Goal: Transaction & Acquisition: Purchase product/service

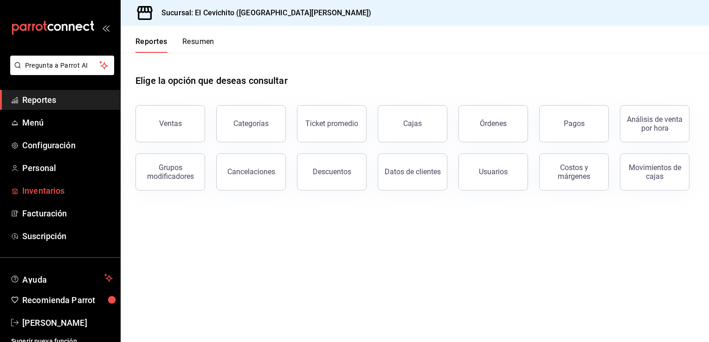
click at [73, 189] on span "Inventarios" at bounding box center [67, 191] width 90 height 13
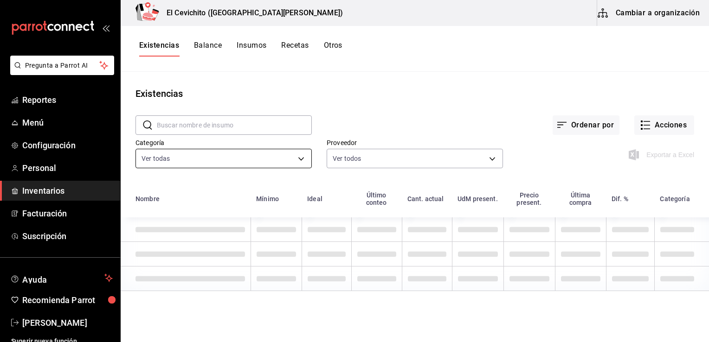
click at [303, 160] on body "Pregunta a Parrot AI Reportes Menú Configuración Personal Inventarios Facturaci…" at bounding box center [354, 168] width 709 height 336
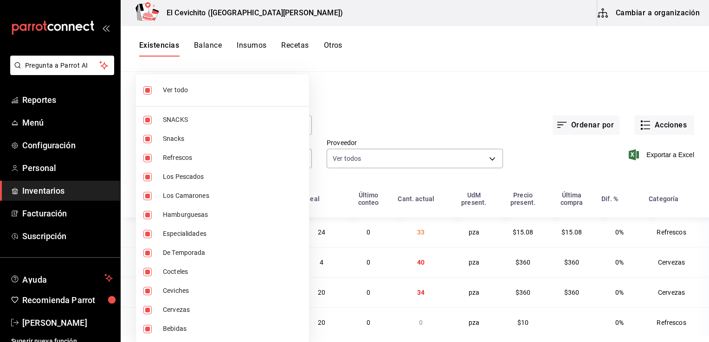
click at [371, 103] on div at bounding box center [354, 171] width 709 height 342
click at [299, 158] on body "Pregunta a Parrot AI Reportes Menú Configuración Personal Inventarios Facturaci…" at bounding box center [354, 168] width 709 height 336
click at [224, 92] on span "Ver todo" at bounding box center [232, 90] width 139 height 10
checkbox input "false"
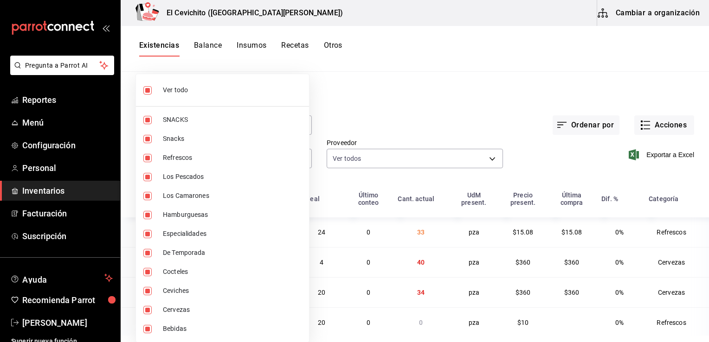
checkbox input "false"
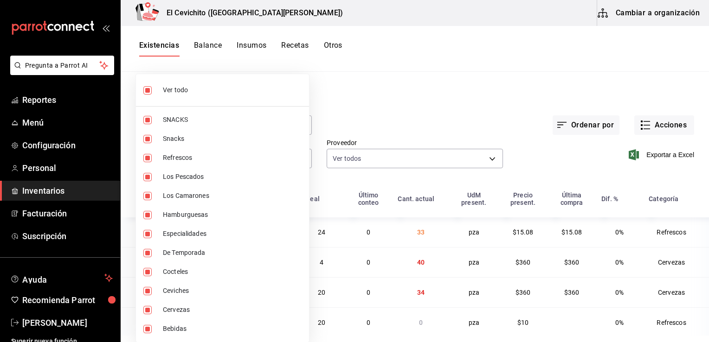
checkbox input "false"
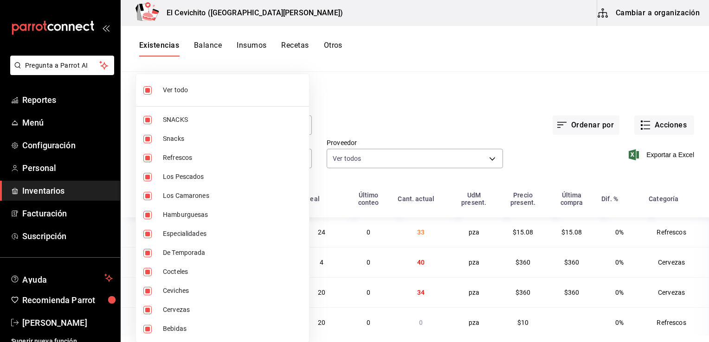
checkbox input "false"
click at [190, 308] on span "Cervezas" at bounding box center [232, 310] width 139 height 10
type input "b5df17d9-e913-4c87-bce9-e7afd3e71109"
checkbox input "true"
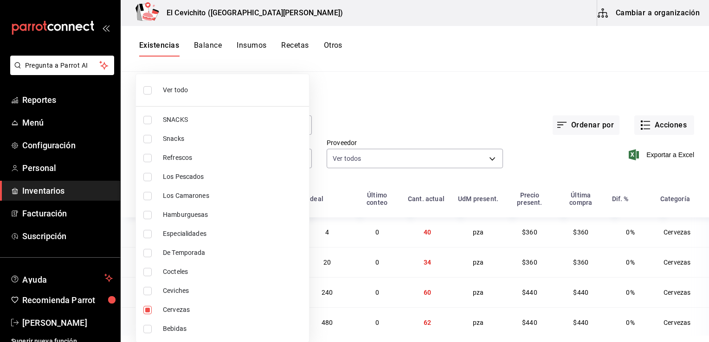
click at [399, 96] on div at bounding box center [354, 171] width 709 height 342
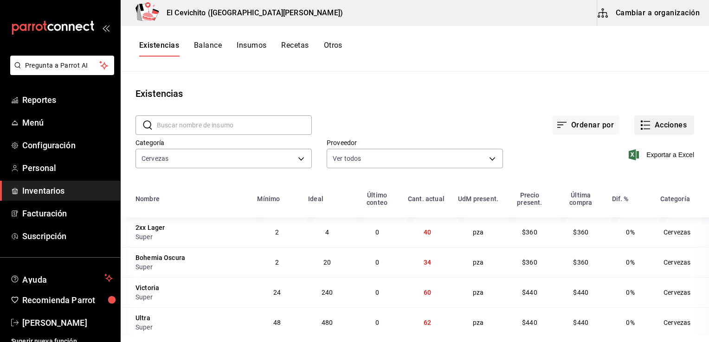
click at [653, 126] on button "Acciones" at bounding box center [664, 125] width 60 height 19
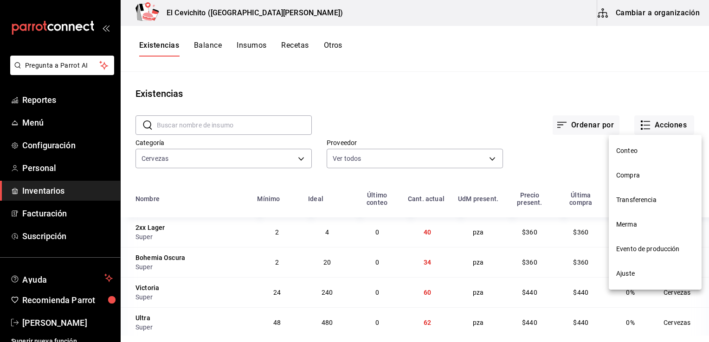
click at [638, 174] on span "Compra" at bounding box center [655, 176] width 78 height 10
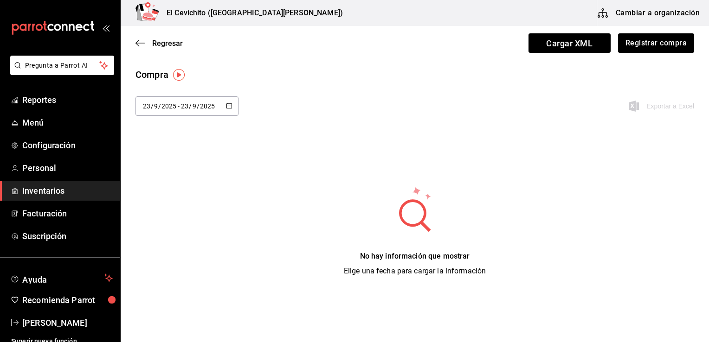
click at [227, 105] on icon "button" at bounding box center [229, 106] width 6 height 6
click at [228, 103] on icon "button" at bounding box center [229, 106] width 6 height 6
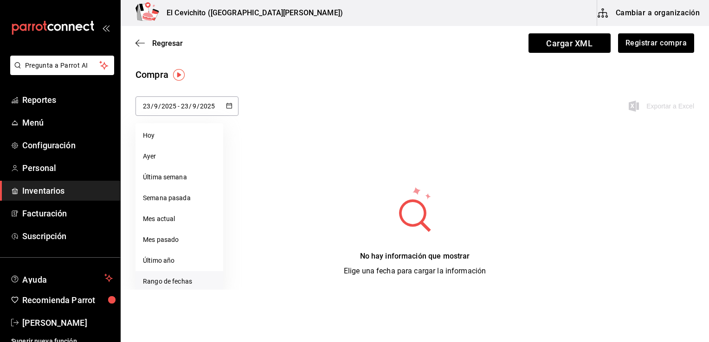
click at [185, 282] on li "Rango de fechas" at bounding box center [179, 281] width 88 height 21
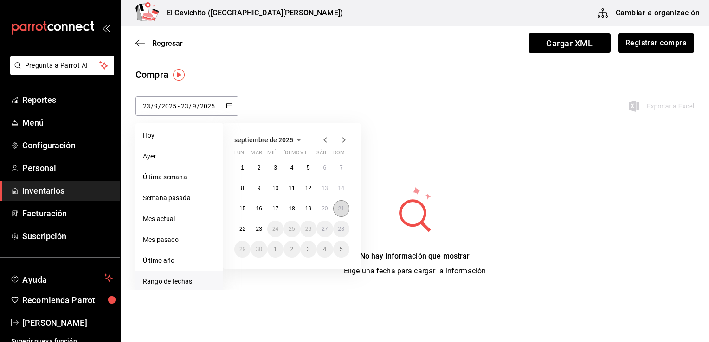
click at [340, 209] on abbr "21" at bounding box center [341, 209] width 6 height 6
click at [342, 210] on abbr "21" at bounding box center [341, 209] width 6 height 6
type input "[DATE]"
type input "21"
type input "[DATE]"
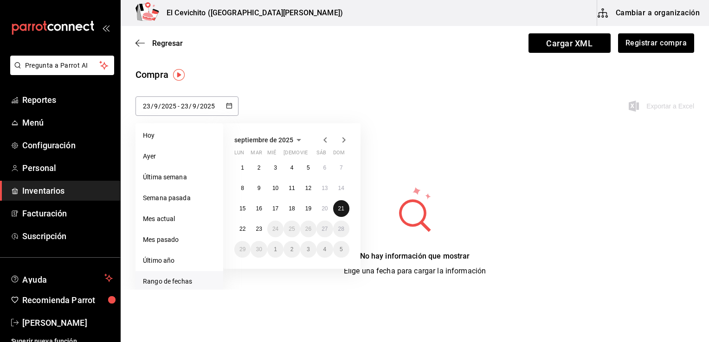
type input "21"
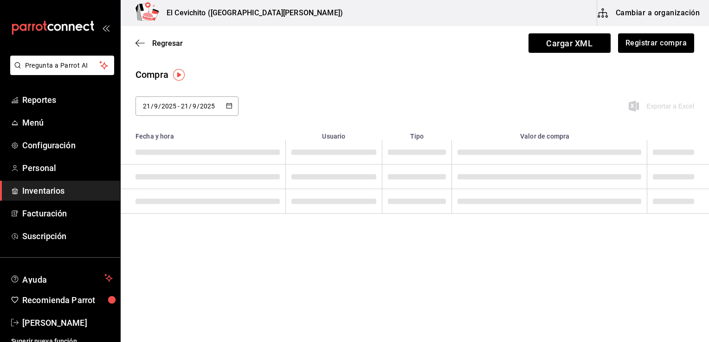
click at [342, 210] on td at bounding box center [334, 201] width 97 height 25
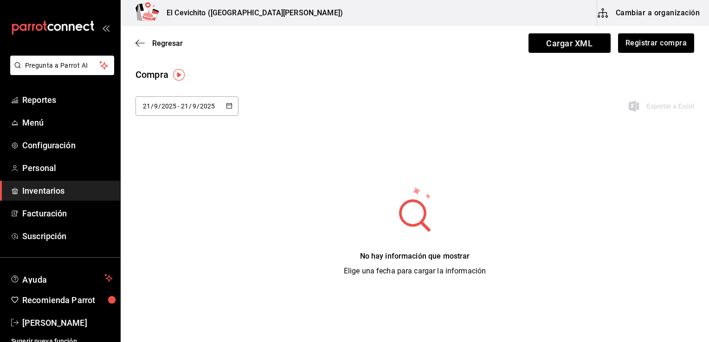
click at [228, 108] on icon "button" at bounding box center [229, 106] width 6 height 6
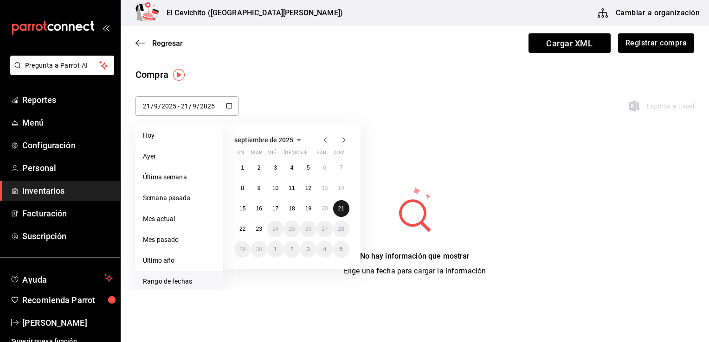
click at [340, 207] on abbr "21" at bounding box center [341, 209] width 6 height 6
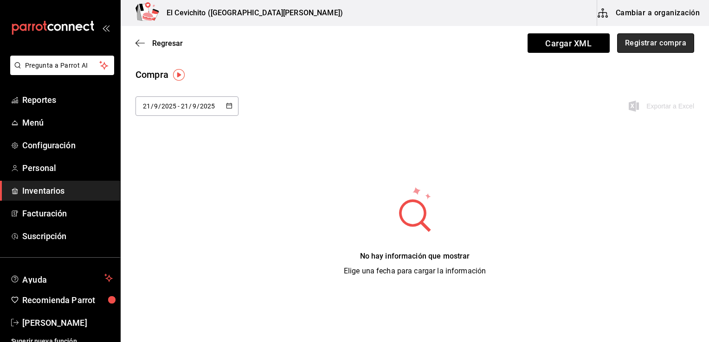
click at [647, 45] on button "Registrar compra" at bounding box center [655, 42] width 77 height 19
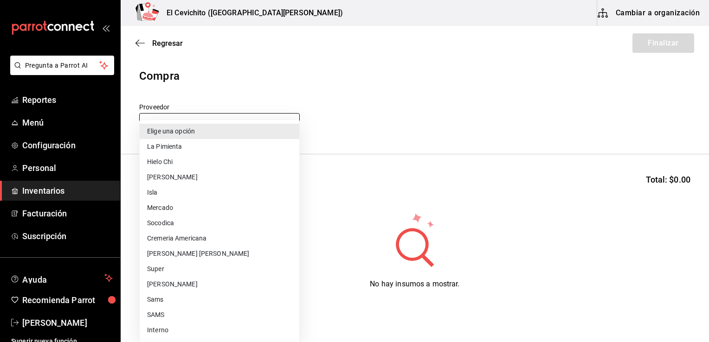
click at [289, 129] on body "Pregunta a Parrot AI Reportes Menú Configuración Personal Inventarios Facturaci…" at bounding box center [354, 145] width 709 height 290
click at [141, 46] on div at bounding box center [354, 171] width 709 height 342
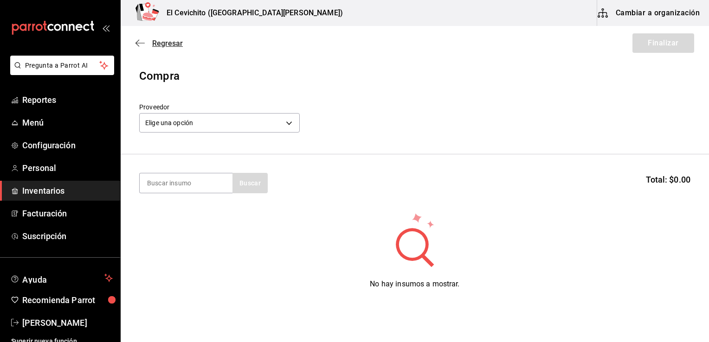
click at [137, 41] on icon "button" at bounding box center [139, 43] width 9 height 8
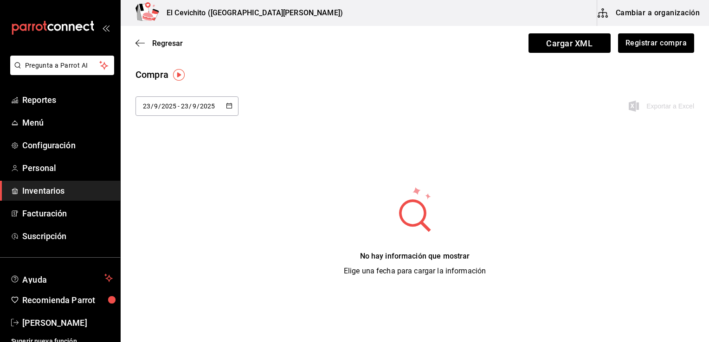
click at [226, 107] on \(Stroke\) "button" at bounding box center [229, 105] width 6 height 5
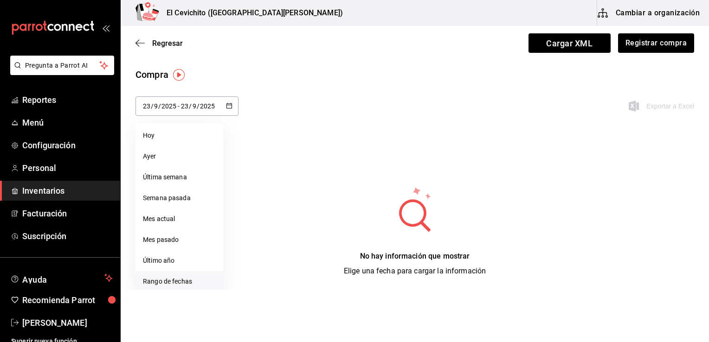
click at [187, 283] on li "Rango de fechas" at bounding box center [179, 281] width 88 height 21
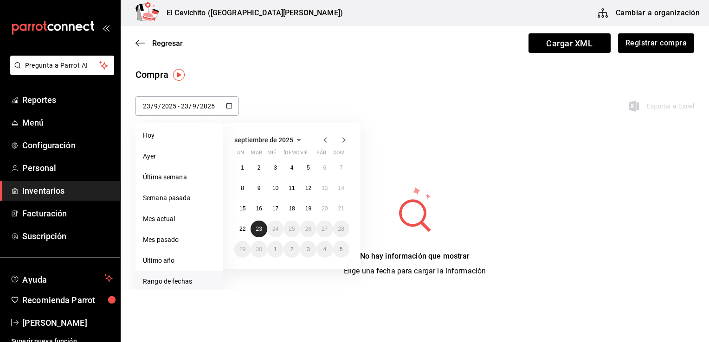
click at [258, 231] on abbr "23" at bounding box center [259, 229] width 6 height 6
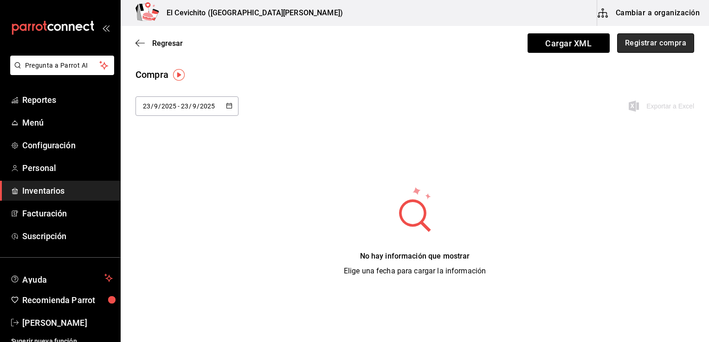
click at [630, 43] on button "Registrar compra" at bounding box center [655, 42] width 77 height 19
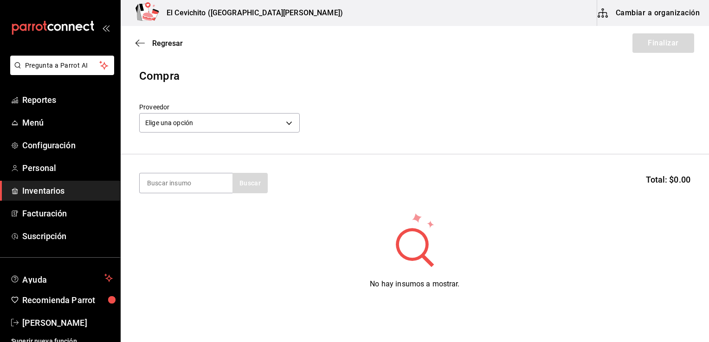
click at [251, 178] on div "Buscar" at bounding box center [203, 183] width 129 height 20
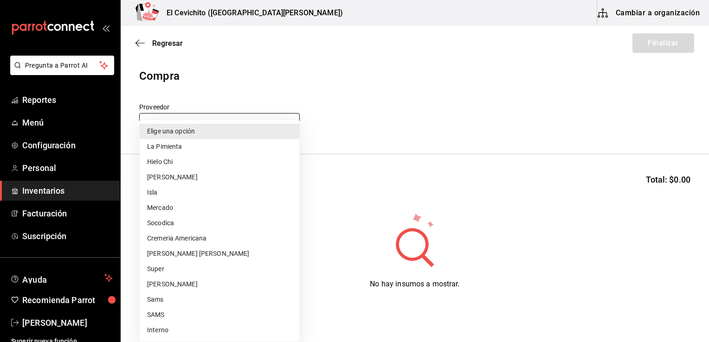
click at [288, 121] on body "Pregunta a Parrot AI Reportes Menú Configuración Personal Inventarios Facturaci…" at bounding box center [354, 145] width 709 height 290
click at [193, 271] on li "Super" at bounding box center [220, 269] width 160 height 15
type input "451ba594-5efb-4903-9578-672885dff7cb"
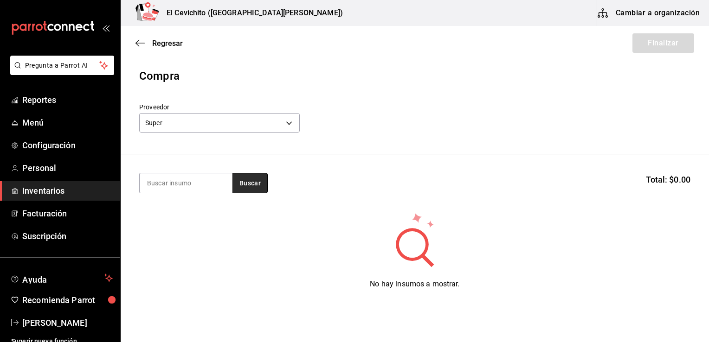
click at [252, 185] on button "Buscar" at bounding box center [249, 183] width 35 height 20
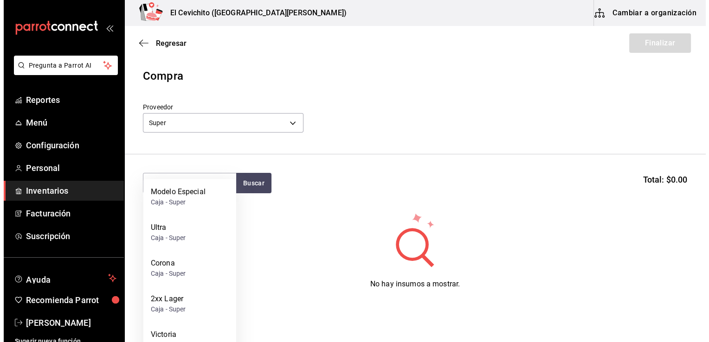
scroll to position [40, 0]
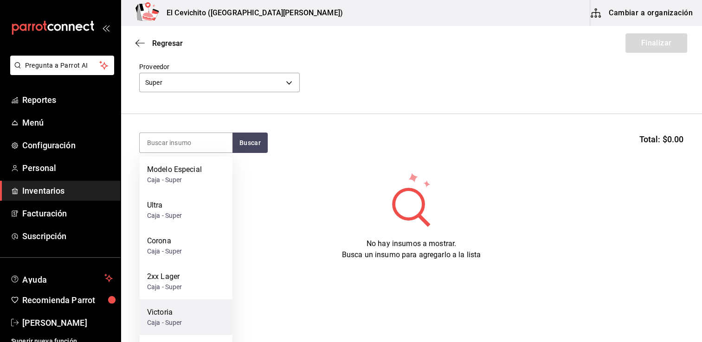
click at [188, 316] on div "[PERSON_NAME] - Super" at bounding box center [186, 318] width 93 height 36
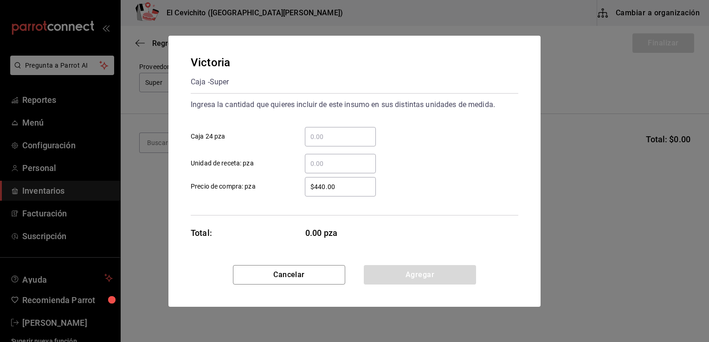
click at [316, 135] on input "​ Caja 24 pza" at bounding box center [340, 136] width 71 height 11
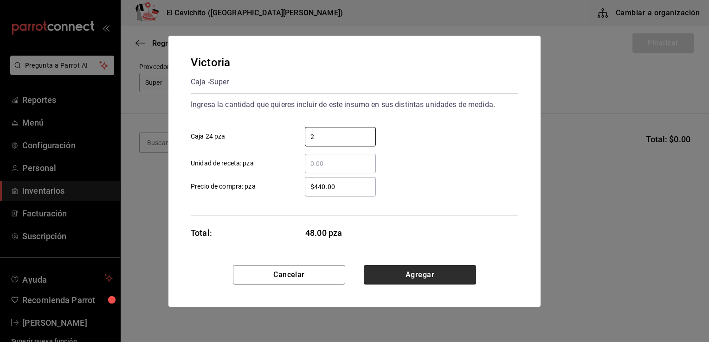
type input "2"
click at [389, 270] on button "Agregar" at bounding box center [420, 274] width 112 height 19
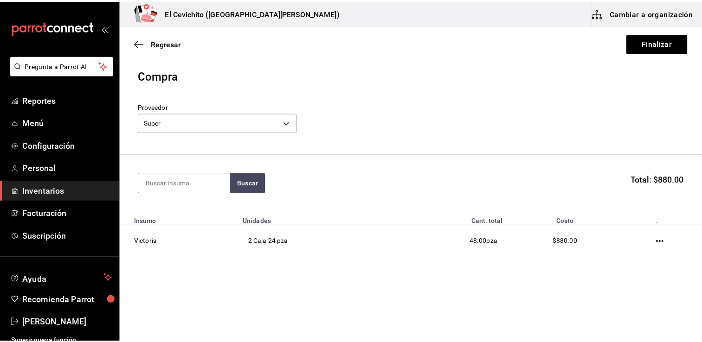
scroll to position [0, 0]
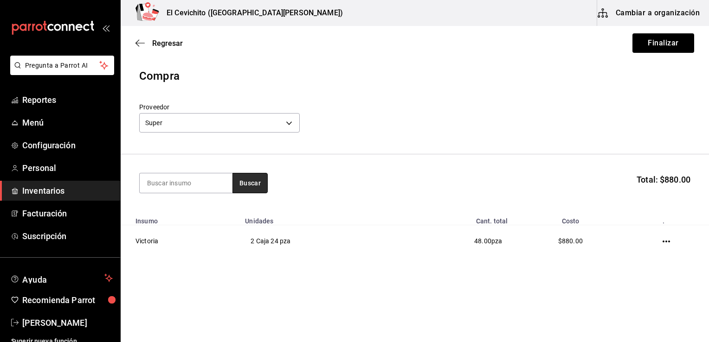
click at [249, 184] on button "Buscar" at bounding box center [249, 183] width 35 height 20
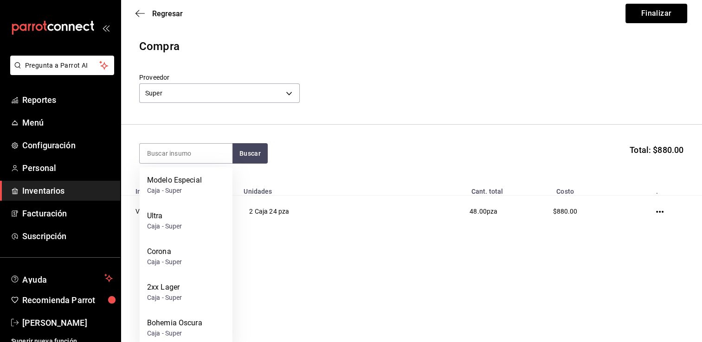
scroll to position [37, 0]
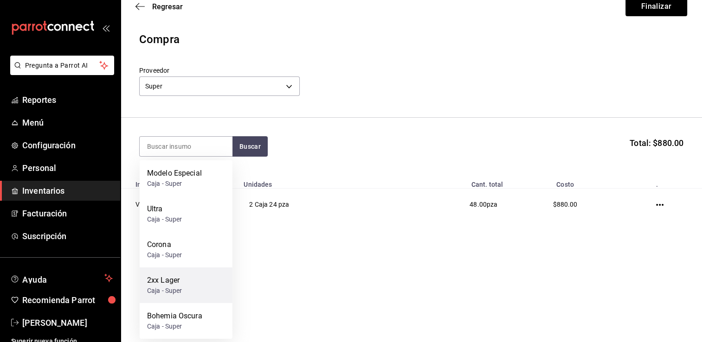
click at [180, 282] on div "2xx Lager" at bounding box center [164, 280] width 35 height 11
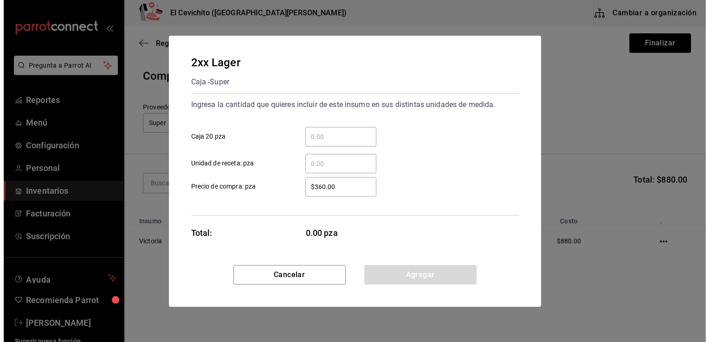
scroll to position [0, 0]
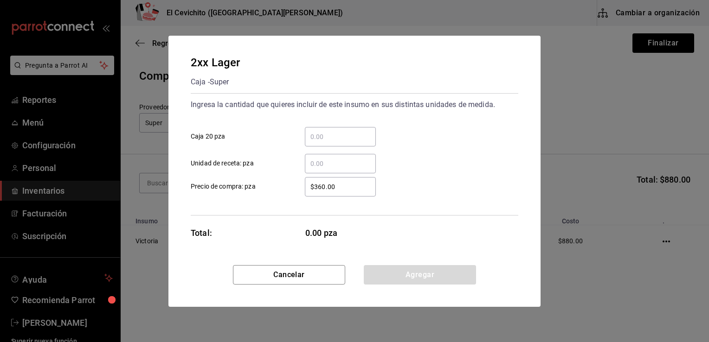
click at [180, 282] on div "Cancelar Agregar" at bounding box center [354, 286] width 372 height 42
click at [267, 283] on button "Cancelar" at bounding box center [289, 274] width 112 height 19
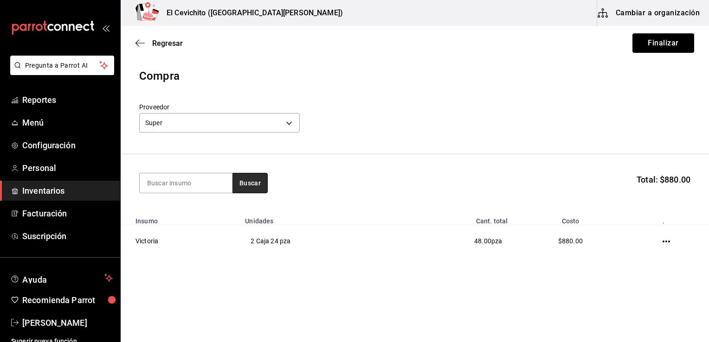
click at [248, 187] on button "Buscar" at bounding box center [249, 183] width 35 height 20
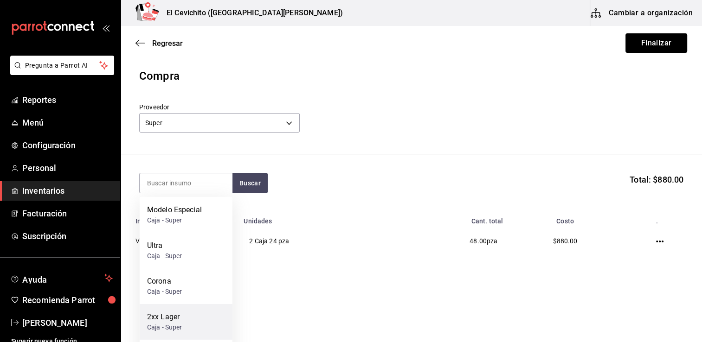
click at [177, 321] on div "2xx Lager" at bounding box center [164, 317] width 35 height 11
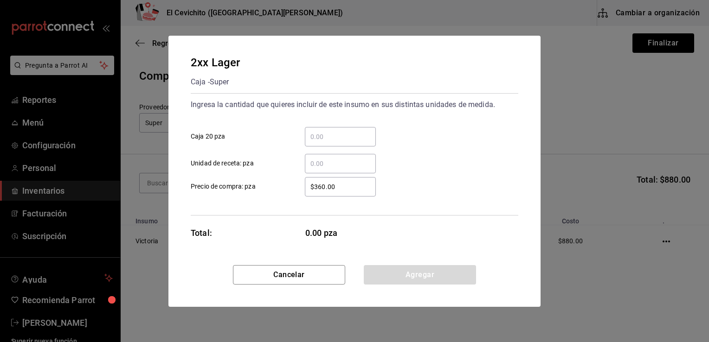
click at [326, 140] on input "​ Caja 20 pza" at bounding box center [340, 136] width 71 height 11
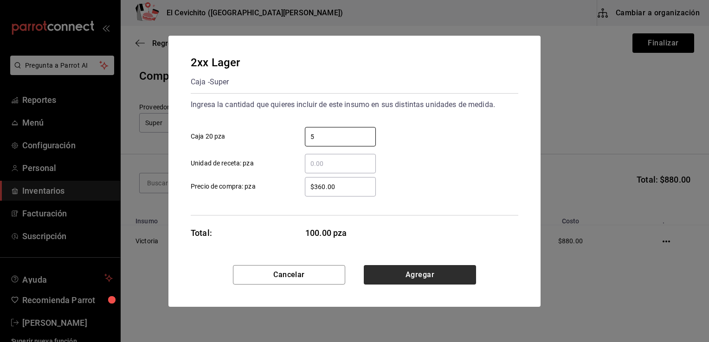
type input "5"
click at [374, 274] on button "Agregar" at bounding box center [420, 274] width 112 height 19
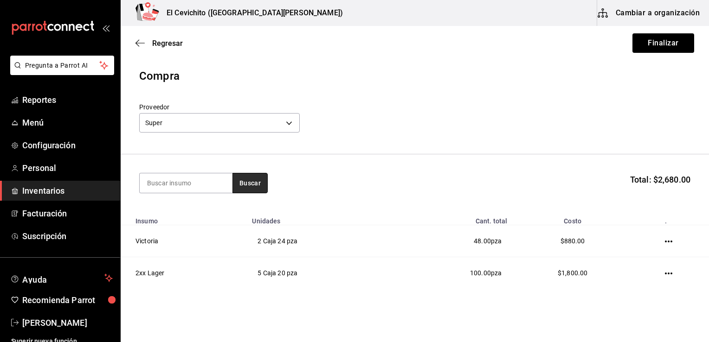
click at [253, 182] on button "Buscar" at bounding box center [249, 183] width 35 height 20
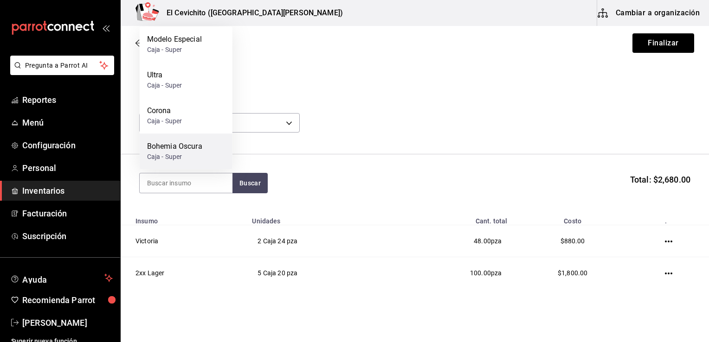
click at [182, 156] on div "Caja - Super" at bounding box center [174, 157] width 55 height 10
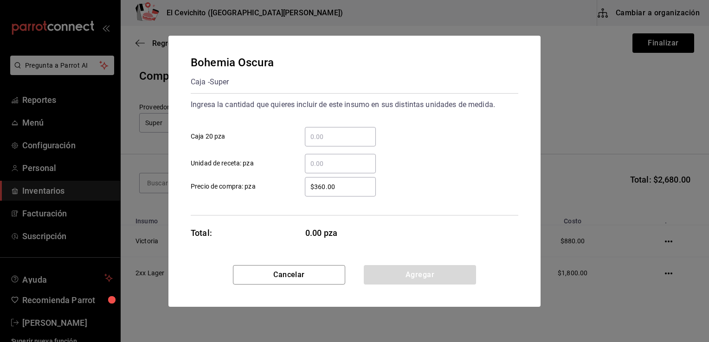
click at [323, 135] on input "​ Caja 20 pza" at bounding box center [340, 136] width 71 height 11
click at [313, 159] on input "​ Unidad de receta: pza" at bounding box center [340, 163] width 71 height 11
click at [322, 137] on input "​ Caja 20 pza" at bounding box center [340, 136] width 71 height 11
click at [314, 133] on input "​ Caja 20 pza" at bounding box center [340, 136] width 71 height 11
click at [313, 138] on input "​ Caja 20 pza" at bounding box center [340, 136] width 71 height 11
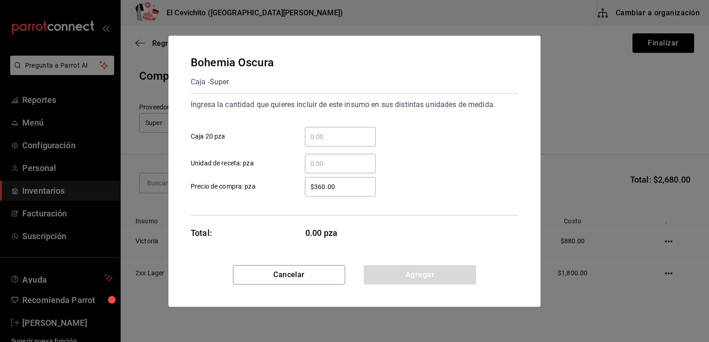
click at [315, 133] on input "​ Caja 20 pza" at bounding box center [340, 136] width 71 height 11
click at [315, 168] on input "​ Unidad de receta: pza" at bounding box center [340, 163] width 71 height 11
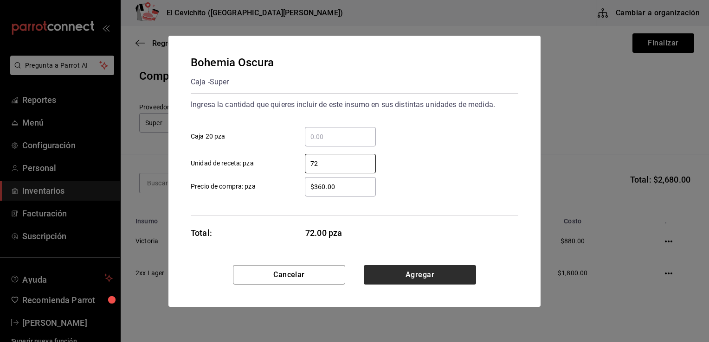
type input "72"
click at [393, 277] on button "Agregar" at bounding box center [420, 274] width 112 height 19
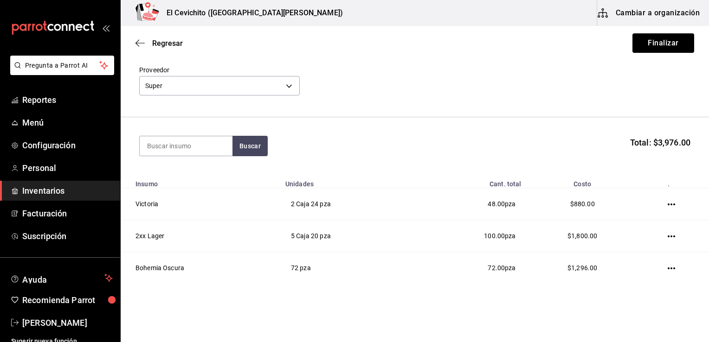
scroll to position [60, 0]
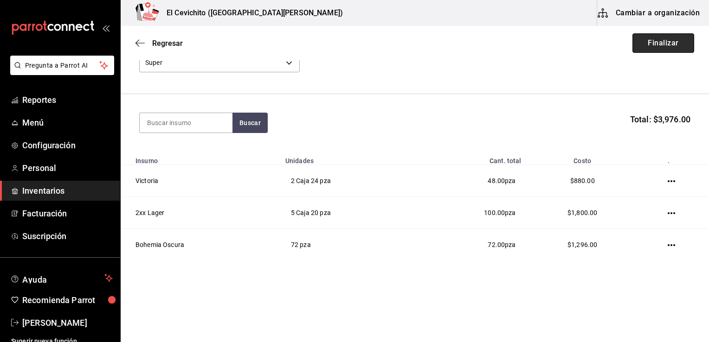
click at [655, 43] on button "Finalizar" at bounding box center [663, 42] width 62 height 19
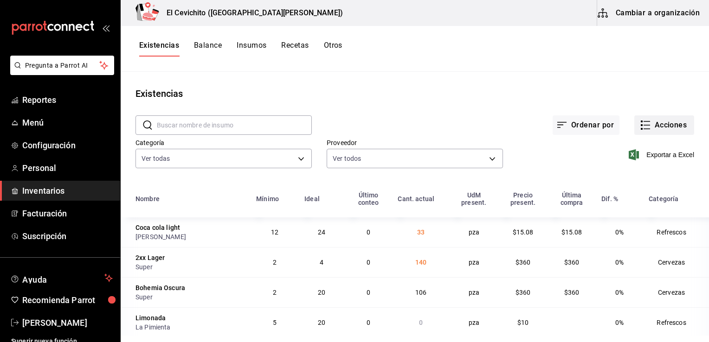
click at [644, 126] on button "Acciones" at bounding box center [664, 125] width 60 height 19
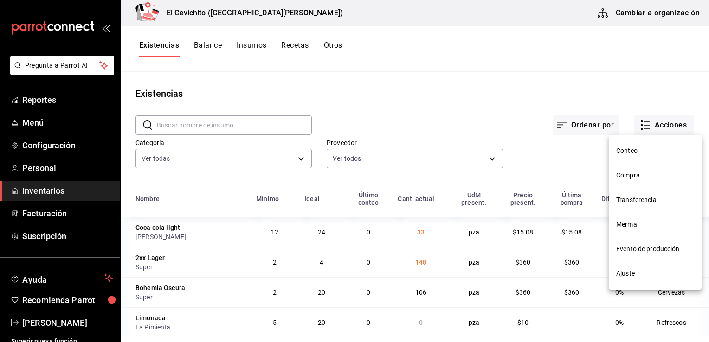
click at [639, 174] on span "Compra" at bounding box center [655, 176] width 78 height 10
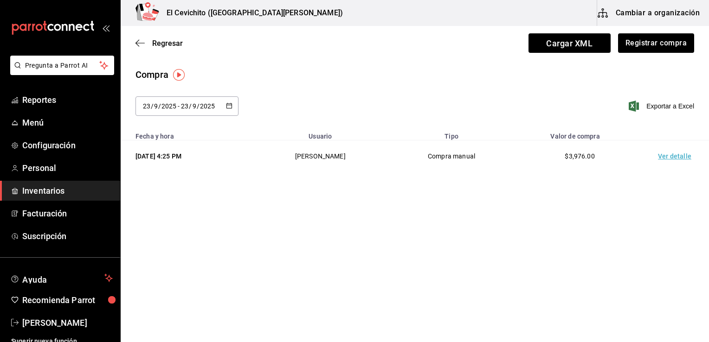
click at [666, 159] on td "Ver detalle" at bounding box center [676, 157] width 65 height 32
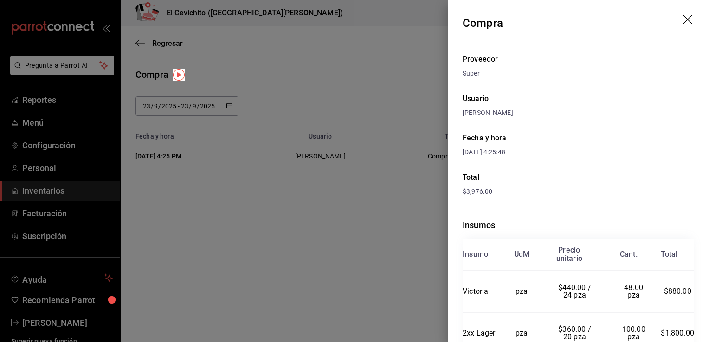
click at [683, 23] on icon "drag" at bounding box center [688, 20] width 11 height 11
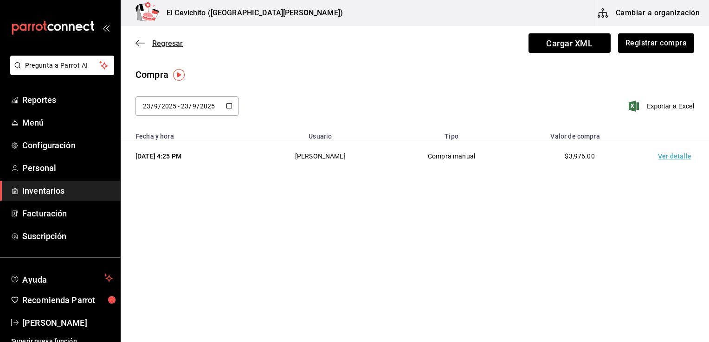
click at [141, 46] on icon "button" at bounding box center [139, 43] width 9 height 8
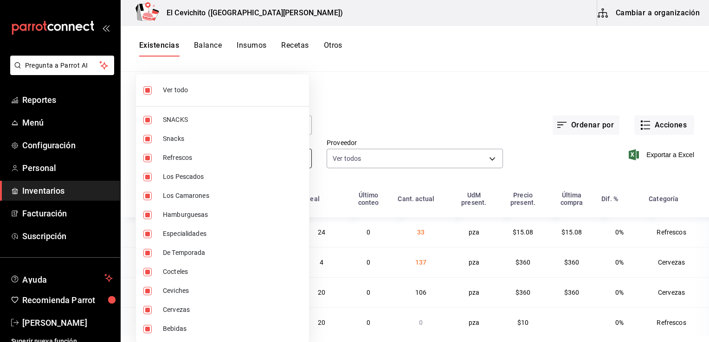
click at [299, 161] on body "Pregunta a Parrot AI Reportes Menú Configuración Personal Inventarios Facturaci…" at bounding box center [354, 168] width 709 height 336
click at [212, 93] on span "Ver todo" at bounding box center [232, 90] width 139 height 10
checkbox input "false"
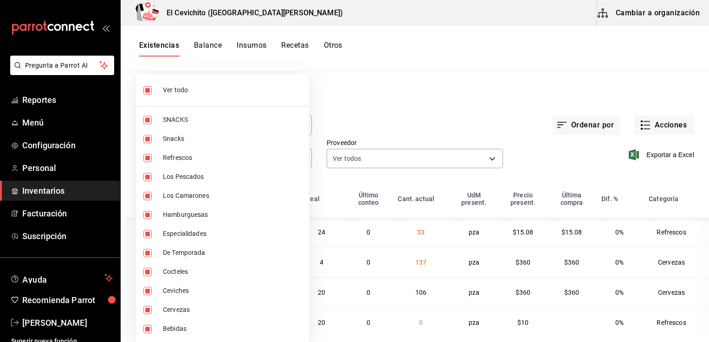
checkbox input "false"
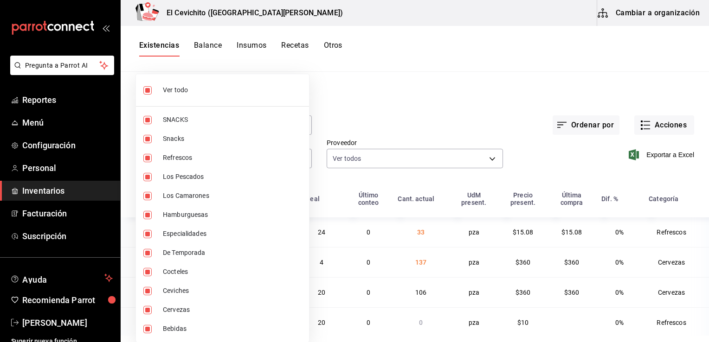
checkbox input "false"
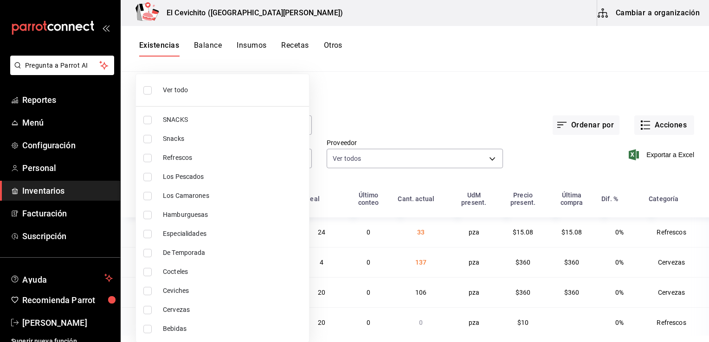
click at [203, 162] on li "Refrescos" at bounding box center [222, 157] width 173 height 19
type input "e8bf1d7e-c735-44bb-9f0f-e5e6b4af77cb"
checkbox input "true"
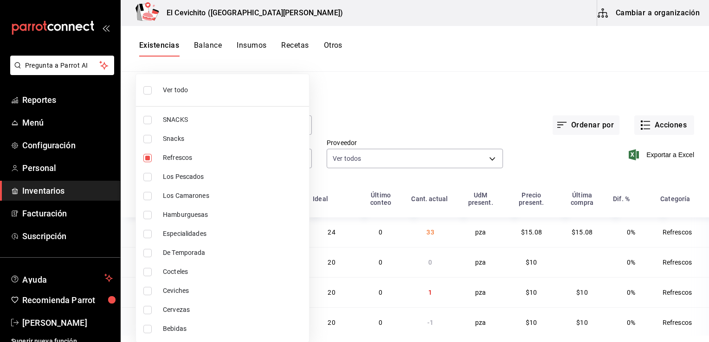
click at [341, 118] on div at bounding box center [354, 171] width 709 height 342
click at [299, 155] on body "Pregunta a Parrot AI Reportes Menú Configuración Personal Inventarios Facturaci…" at bounding box center [354, 168] width 709 height 336
click at [299, 155] on span "Refrescos" at bounding box center [232, 158] width 139 height 10
checkbox input "false"
click at [299, 155] on span "Refrescos" at bounding box center [232, 158] width 139 height 10
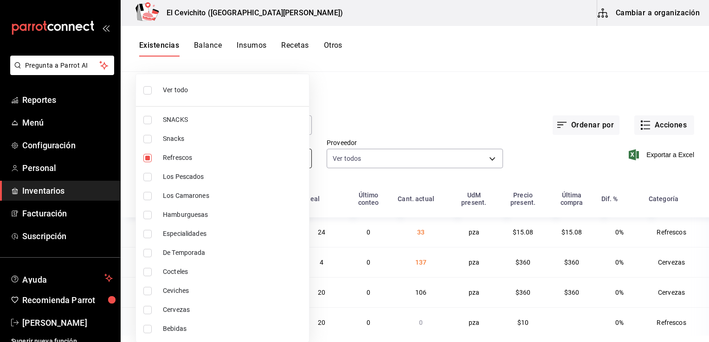
type input "e8bf1d7e-c735-44bb-9f0f-e5e6b4af77cb"
checkbox input "true"
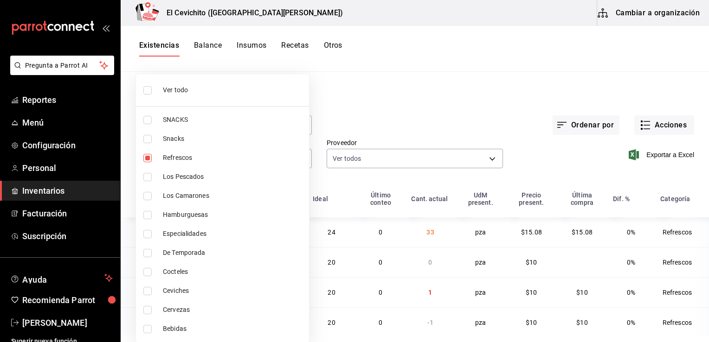
click at [389, 112] on div at bounding box center [354, 171] width 709 height 342
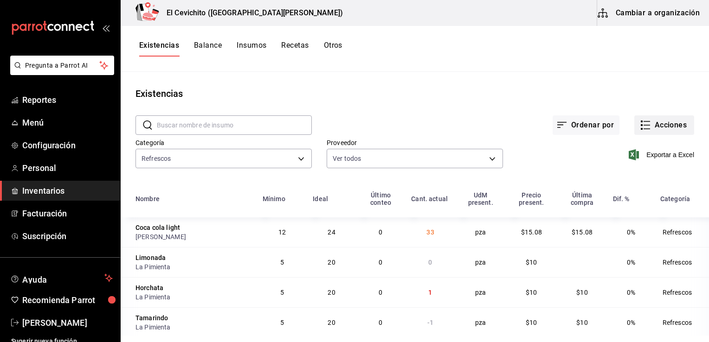
click at [657, 124] on button "Acciones" at bounding box center [664, 125] width 60 height 19
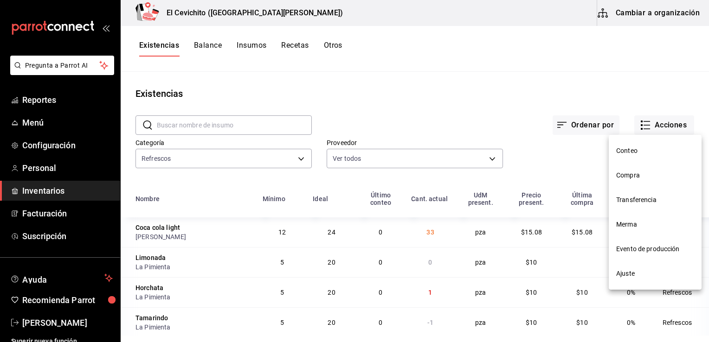
click at [646, 176] on span "Compra" at bounding box center [655, 176] width 78 height 10
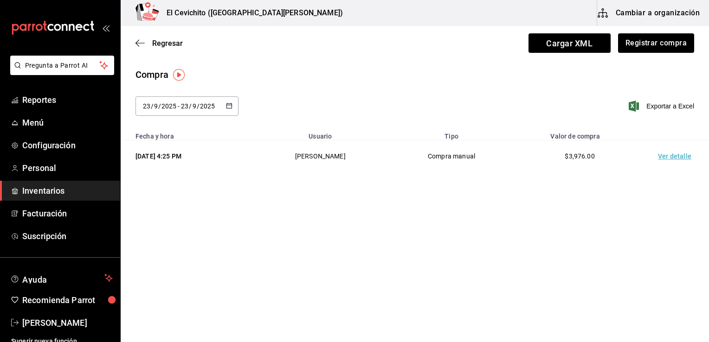
click at [496, 92] on div "Compra [DATE] [DATE] - [DATE] [DATE] Exportar a Excel" at bounding box center [415, 97] width 588 height 59
click at [142, 42] on icon "button" at bounding box center [139, 43] width 9 height 8
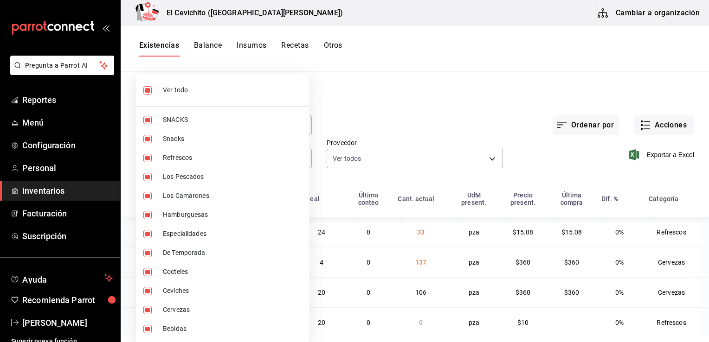
drag, startPoint x: 290, startPoint y: 155, endPoint x: 295, endPoint y: 160, distance: 7.2
click at [295, 160] on body "Pregunta a Parrot AI Reportes Menú Configuración Personal Inventarios Facturaci…" at bounding box center [354, 168] width 709 height 336
click at [348, 109] on div at bounding box center [354, 171] width 709 height 342
click at [296, 161] on body "Pregunta a Parrot AI Reportes Menú Configuración Personal Inventarios Facturaci…" at bounding box center [354, 168] width 709 height 336
click at [250, 161] on span "Refrescos" at bounding box center [232, 158] width 139 height 10
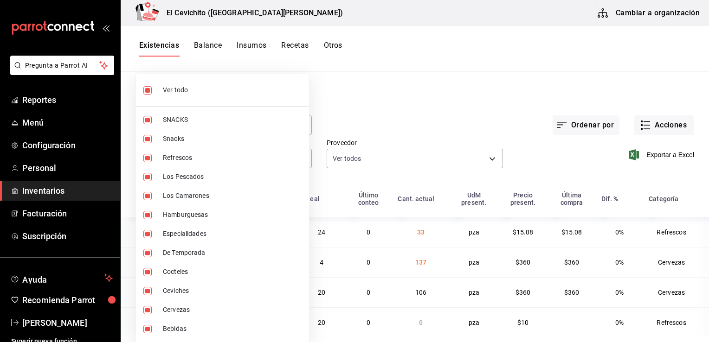
type input "eedbcfd6-d713-4c5a-827d-09594ba7b79a,9c0345b8-e04b-486b-a9af-064735044550,dc314…"
checkbox input "false"
click at [250, 161] on span "Refrescos" at bounding box center [232, 158] width 139 height 10
type input "eedbcfd6-d713-4c5a-827d-09594ba7b79a,9c0345b8-e04b-486b-a9af-064735044550,dc314…"
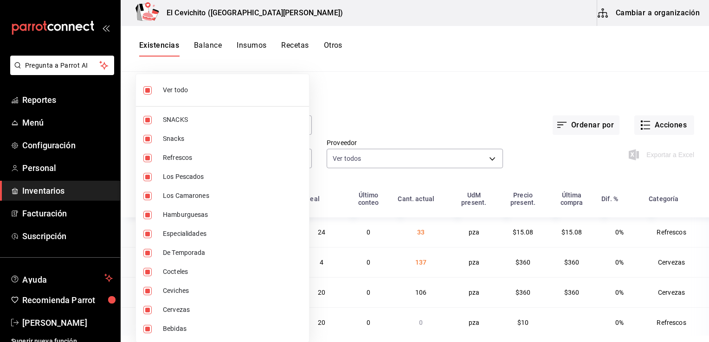
checkbox input "true"
click at [227, 91] on span "Ver todo" at bounding box center [232, 90] width 139 height 10
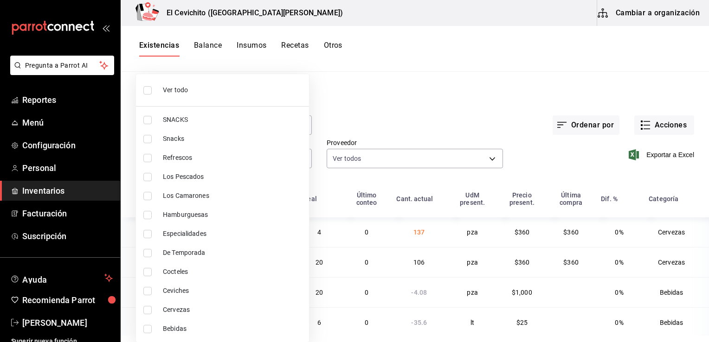
checkbox input "false"
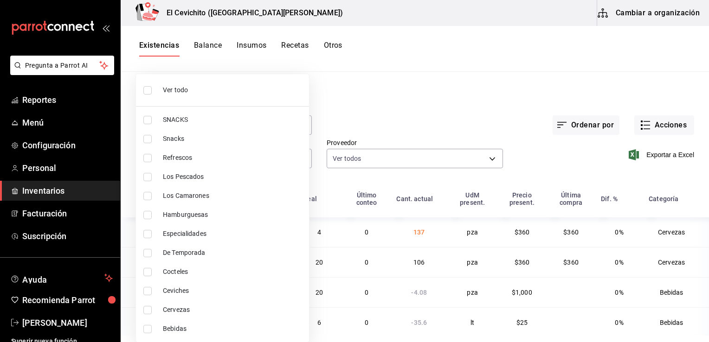
checkbox input "false"
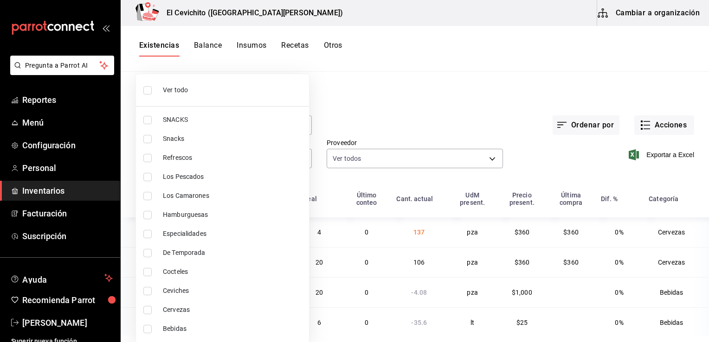
checkbox input "false"
click at [197, 91] on span "Ver todo" at bounding box center [232, 90] width 139 height 10
type input "eedbcfd6-d713-4c5a-827d-09594ba7b79a,9c0345b8-e04b-486b-a9af-064735044550,e8bf1…"
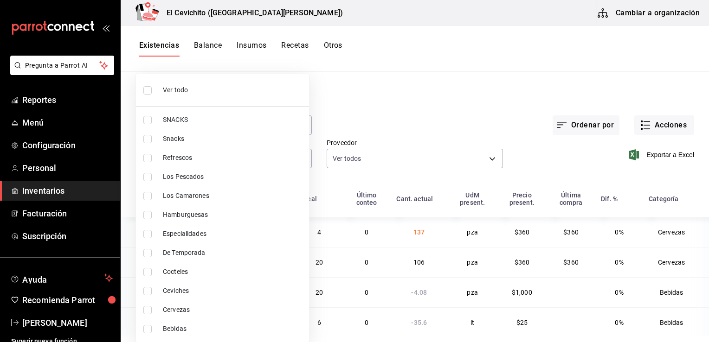
checkbox input "true"
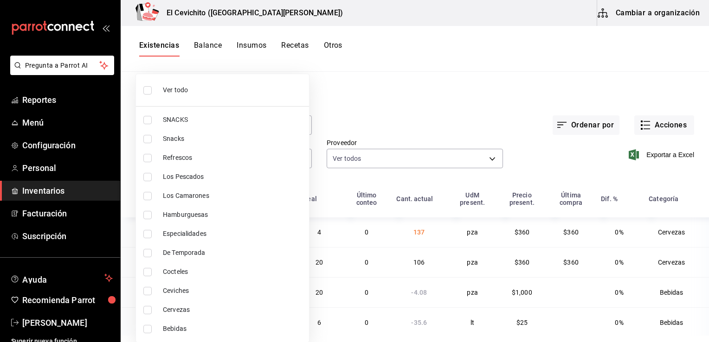
checkbox input "true"
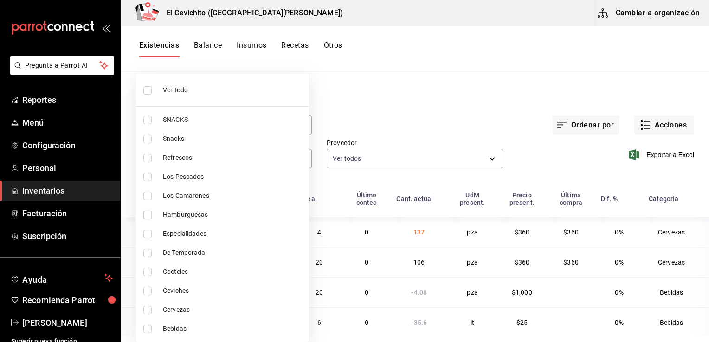
checkbox input "true"
click at [197, 159] on span "Refrescos" at bounding box center [232, 158] width 139 height 10
type input "eedbcfd6-d713-4c5a-827d-09594ba7b79a,9c0345b8-e04b-486b-a9af-064735044550,dc314…"
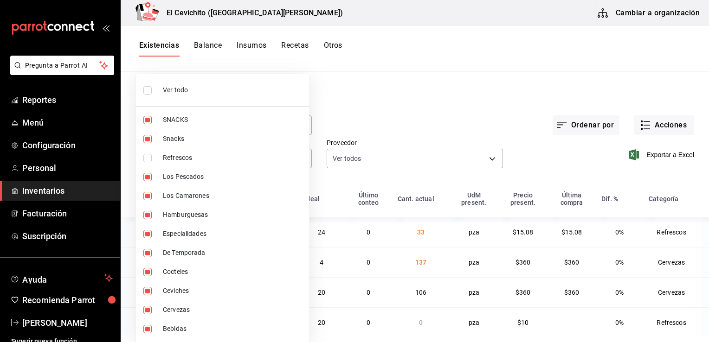
checkbox input "false"
click at [151, 90] on input "checkbox" at bounding box center [147, 90] width 8 height 8
checkbox input "true"
type input "eedbcfd6-d713-4c5a-827d-09594ba7b79a,9c0345b8-e04b-486b-a9af-064735044550,e8bf1…"
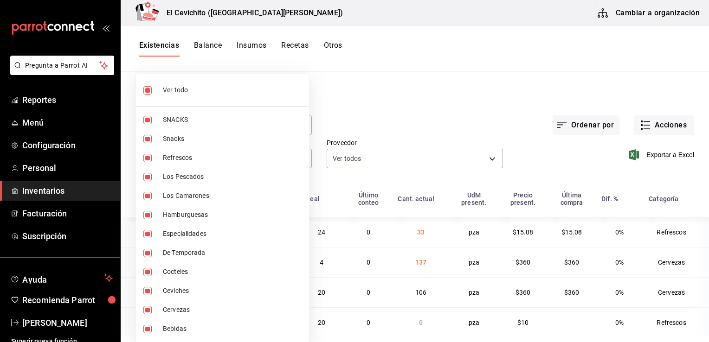
click at [146, 158] on input "checkbox" at bounding box center [147, 158] width 8 height 8
checkbox input "false"
type input "eedbcfd6-d713-4c5a-827d-09594ba7b79a,9c0345b8-e04b-486b-a9af-064735044550,dc314…"
click at [145, 92] on input "checkbox" at bounding box center [147, 90] width 8 height 8
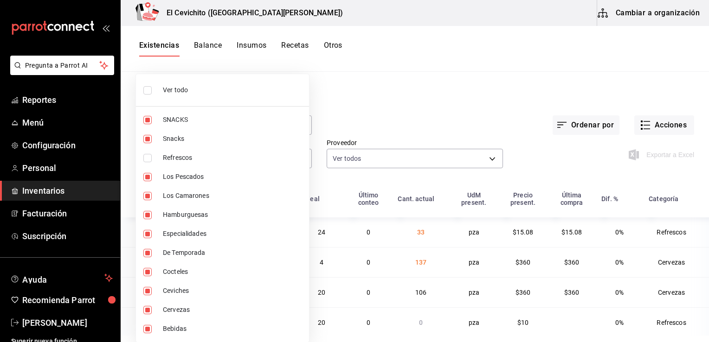
checkbox input "false"
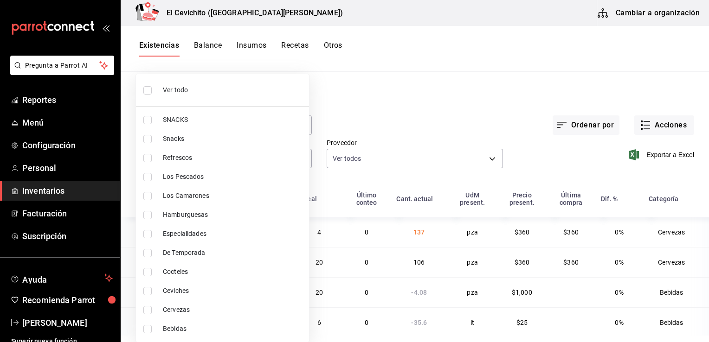
checkbox input "false"
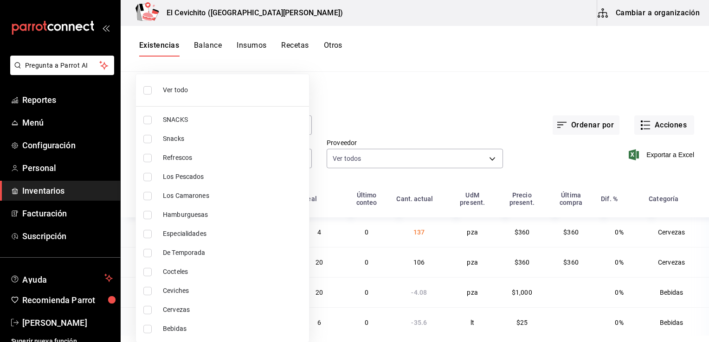
checkbox input "false"
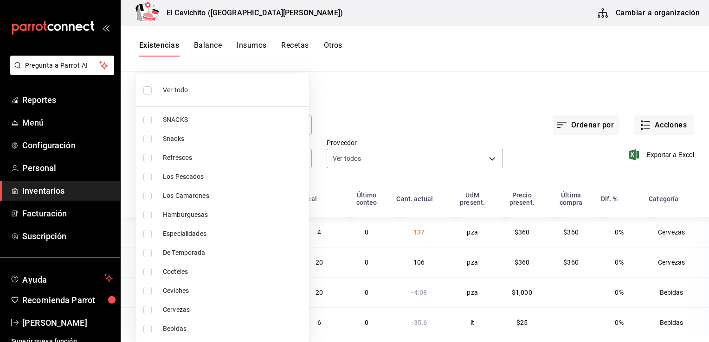
checkbox input "false"
click at [148, 154] on input "checkbox" at bounding box center [147, 158] width 8 height 8
checkbox input "true"
type input "e8bf1d7e-c735-44bb-9f0f-e5e6b4af77cb"
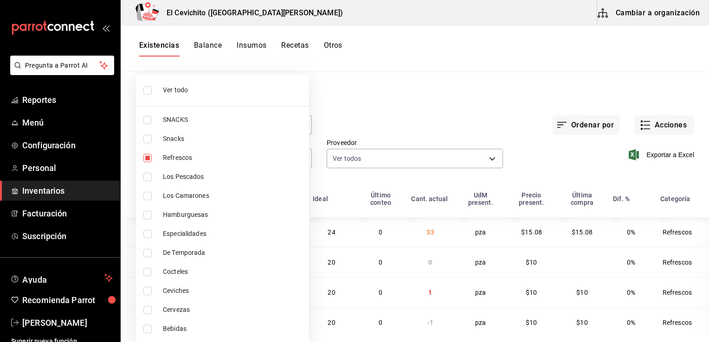
click at [364, 124] on div at bounding box center [354, 171] width 709 height 342
click at [303, 160] on body "Pregunta a Parrot AI Reportes Menú Configuración Personal Inventarios Facturaci…" at bounding box center [354, 168] width 709 height 336
click at [663, 129] on div at bounding box center [354, 171] width 709 height 342
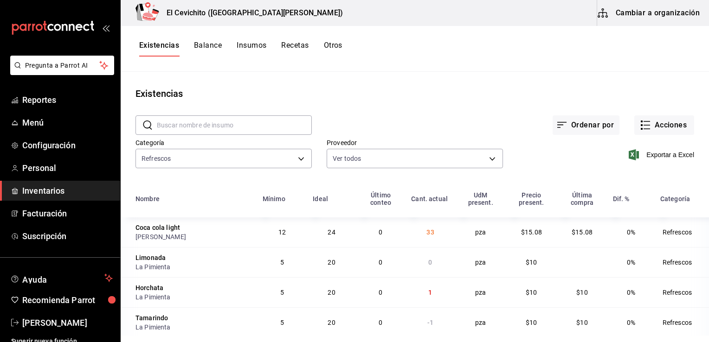
click at [663, 129] on button "Acciones" at bounding box center [664, 125] width 60 height 19
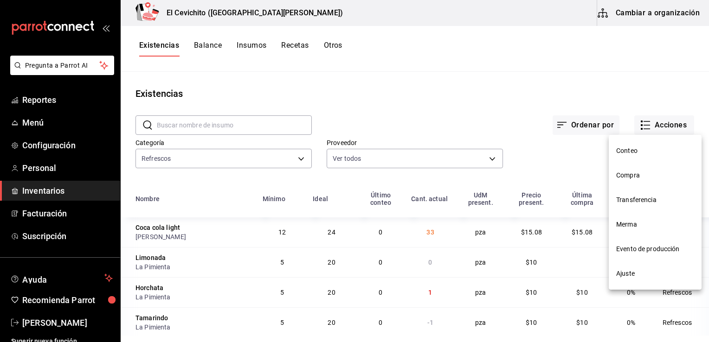
click at [646, 177] on span "Compra" at bounding box center [655, 176] width 78 height 10
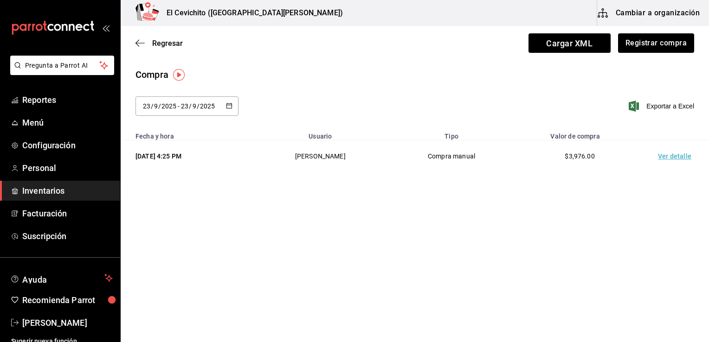
click at [230, 106] on icon "button" at bounding box center [229, 106] width 6 height 6
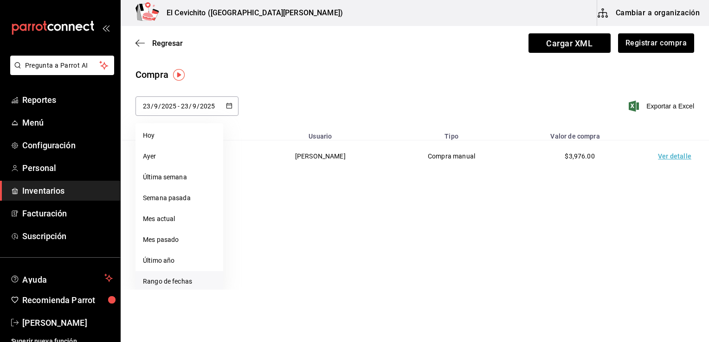
click at [171, 282] on li "Rango de fechas" at bounding box center [179, 281] width 88 height 21
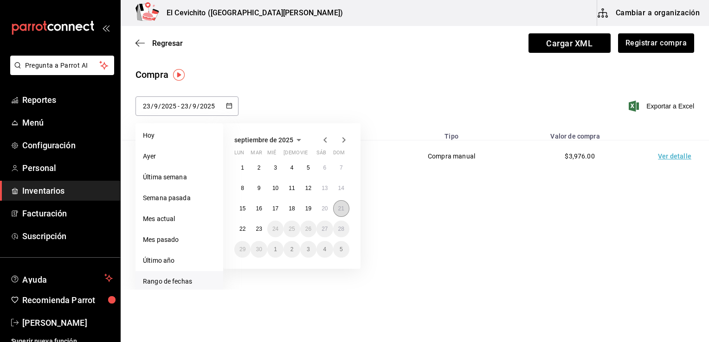
click at [341, 207] on abbr "21" at bounding box center [341, 209] width 6 height 6
type input "[DATE]"
type input "21"
type input "[DATE]"
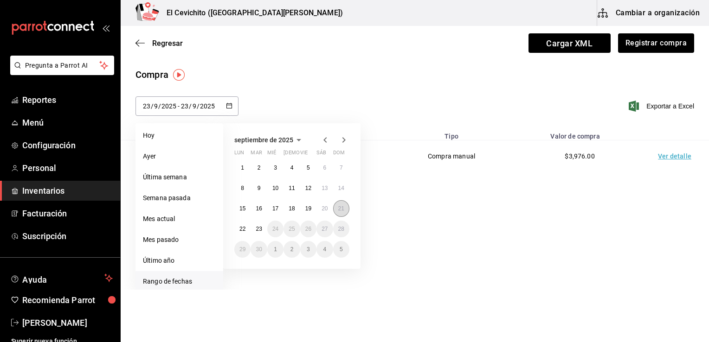
type input "21"
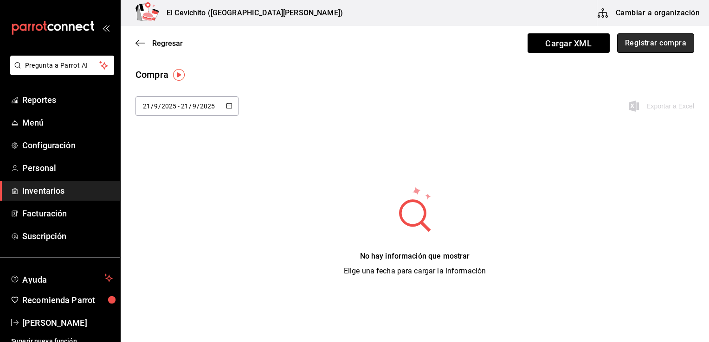
click at [628, 45] on button "Registrar compra" at bounding box center [655, 42] width 77 height 19
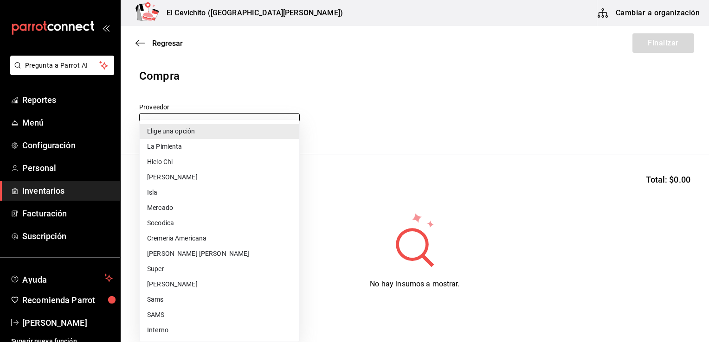
click at [283, 126] on body "Pregunta a Parrot AI Reportes Menú Configuración Personal Inventarios Facturaci…" at bounding box center [354, 145] width 709 height 290
click at [249, 173] on li "[PERSON_NAME]" at bounding box center [220, 177] width 160 height 15
type input "e82cc0ba-2eef-49d6-b407-58653a07c0a4"
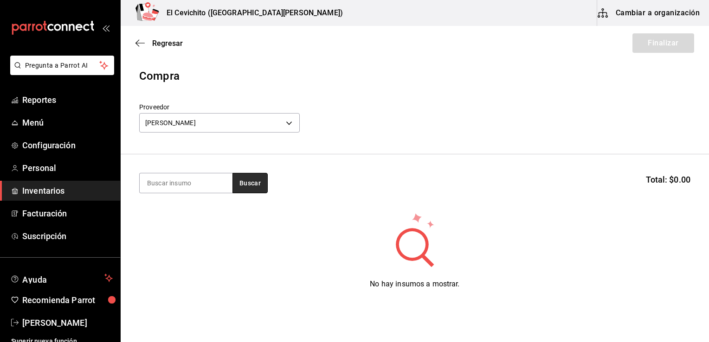
click at [251, 183] on button "Buscar" at bounding box center [249, 183] width 35 height 20
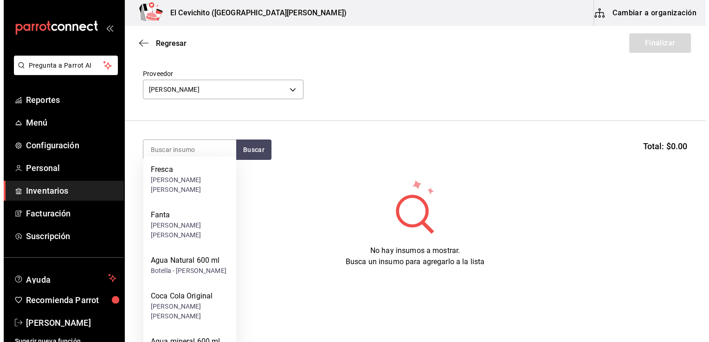
scroll to position [40, 0]
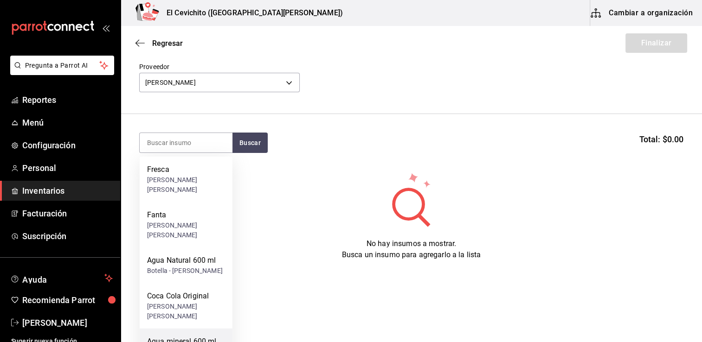
click at [195, 336] on div "Agua mineral 600 ml" at bounding box center [185, 341] width 76 height 11
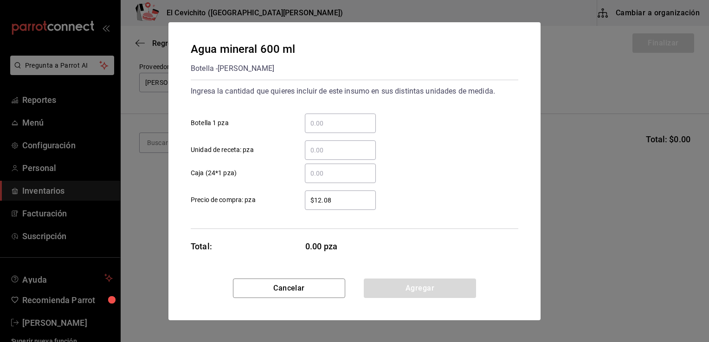
click at [335, 121] on input "​ Botella 1 pza" at bounding box center [340, 123] width 71 height 11
type input "4"
click at [325, 170] on input "​ Caja (24*1 pza)" at bounding box center [340, 173] width 71 height 11
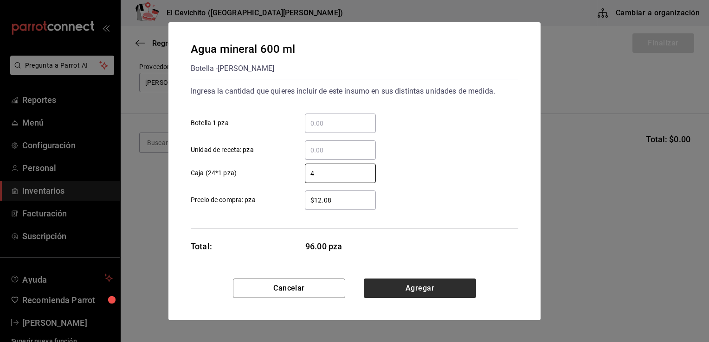
type input "4"
click at [383, 285] on button "Agregar" at bounding box center [420, 288] width 112 height 19
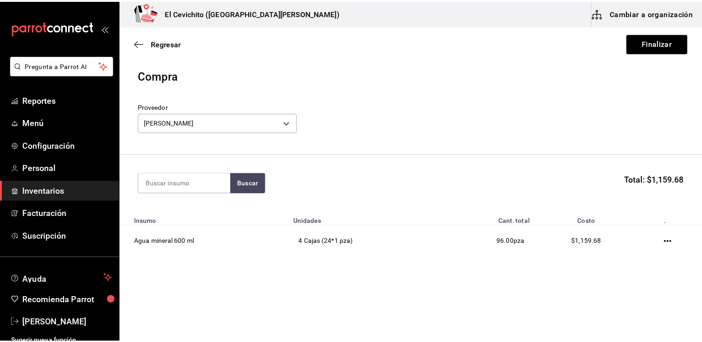
scroll to position [0, 0]
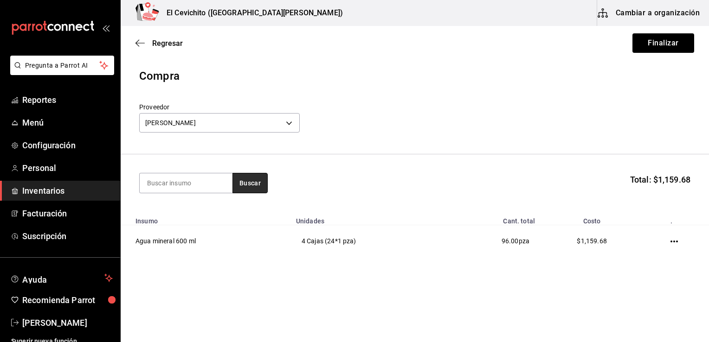
click at [255, 186] on button "Buscar" at bounding box center [249, 183] width 35 height 20
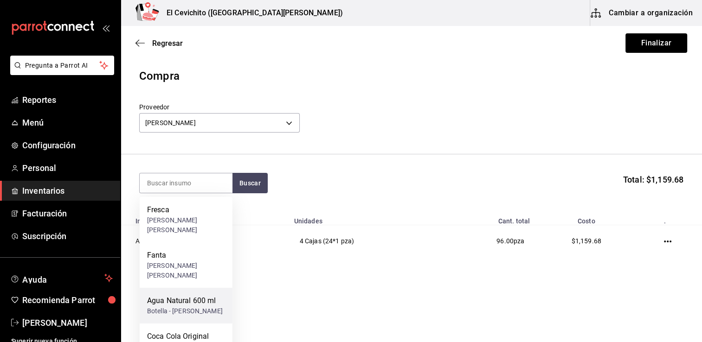
click at [200, 296] on div "Agua Natural 600 ml" at bounding box center [185, 301] width 76 height 11
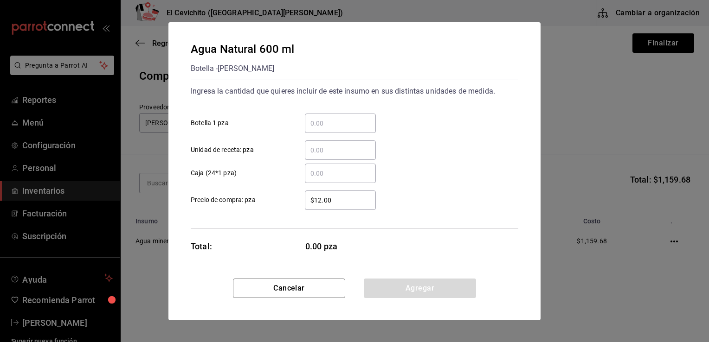
click at [315, 170] on input "​ Caja (24*1 pza)" at bounding box center [340, 173] width 71 height 11
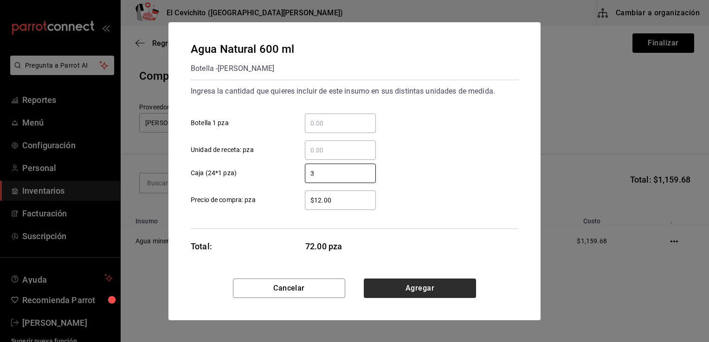
type input "3"
click at [393, 285] on button "Agregar" at bounding box center [420, 288] width 112 height 19
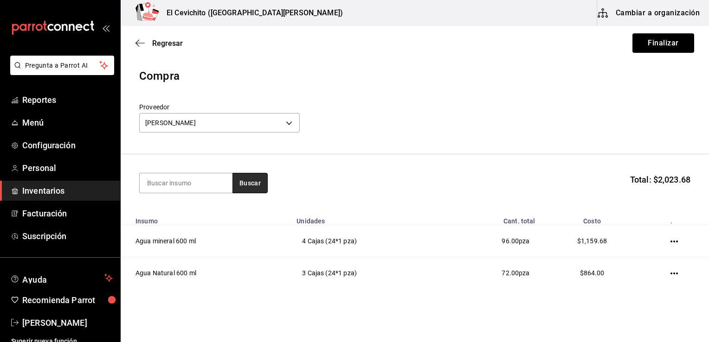
click at [256, 192] on button "Buscar" at bounding box center [249, 183] width 35 height 20
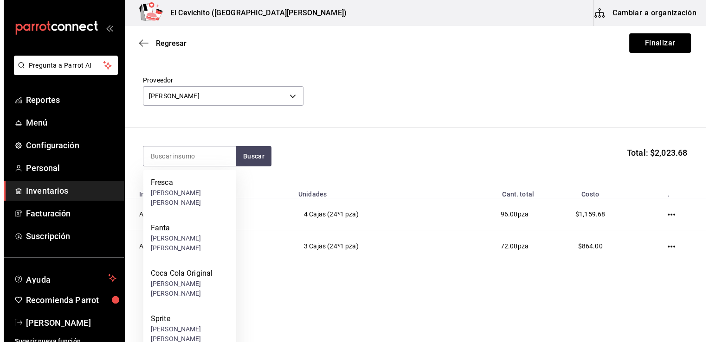
scroll to position [28, 0]
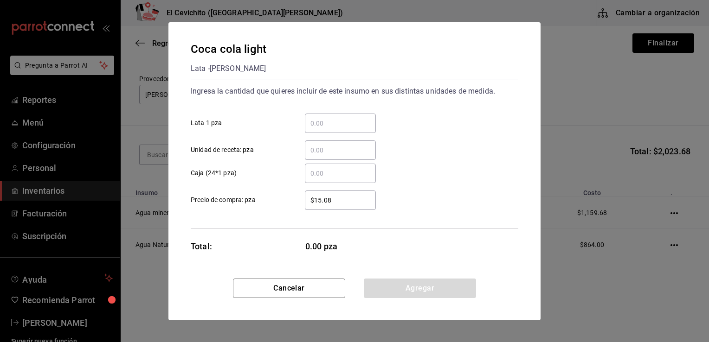
click at [309, 176] on input "​ Caja (24*1 pza)" at bounding box center [340, 173] width 71 height 11
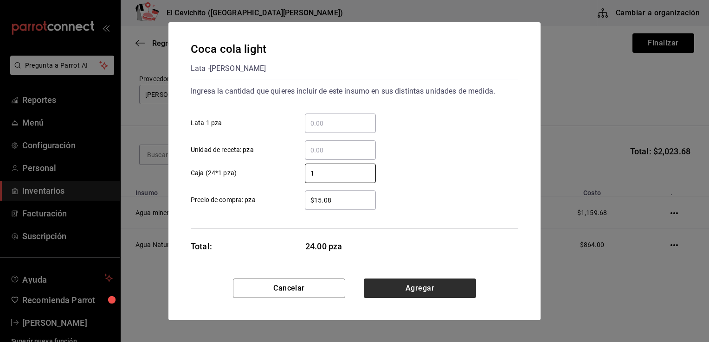
type input "1"
click at [393, 290] on button "Agregar" at bounding box center [420, 288] width 112 height 19
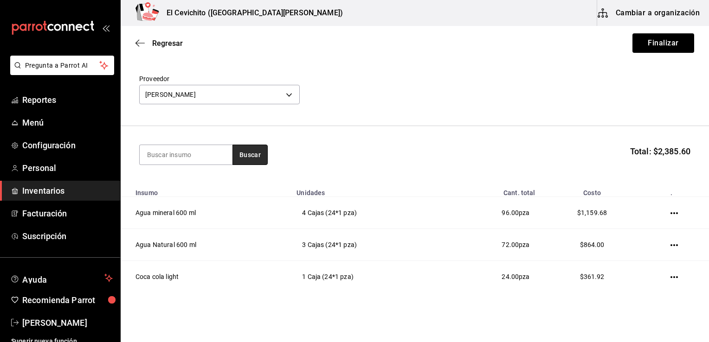
click at [258, 164] on button "Buscar" at bounding box center [249, 155] width 35 height 20
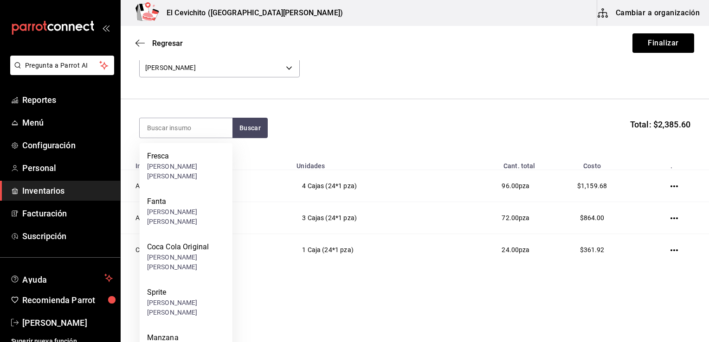
scroll to position [56, 0]
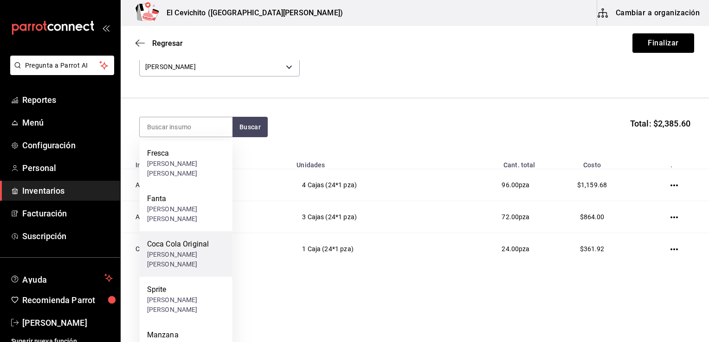
click at [193, 250] on div "[PERSON_NAME] [PERSON_NAME]" at bounding box center [186, 259] width 78 height 19
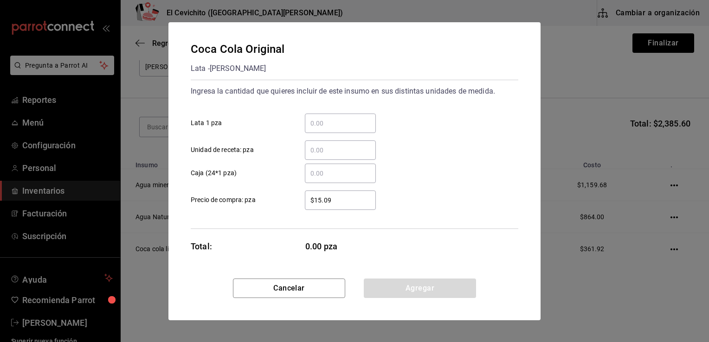
click at [327, 175] on input "​ Caja (24*1 pza)" at bounding box center [340, 173] width 71 height 11
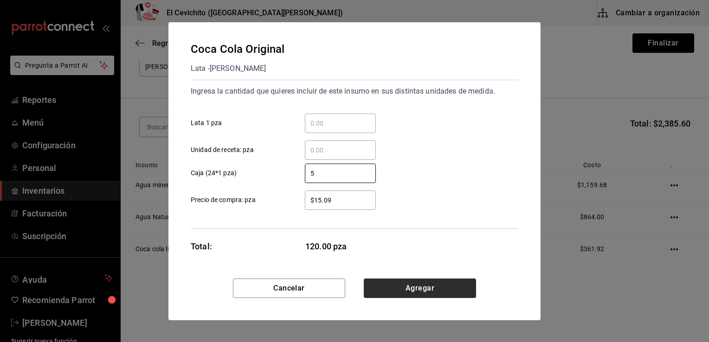
type input "5"
click at [386, 285] on button "Agregar" at bounding box center [420, 288] width 112 height 19
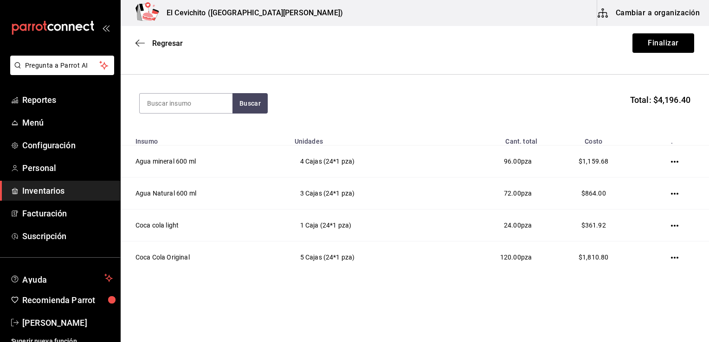
scroll to position [92, 0]
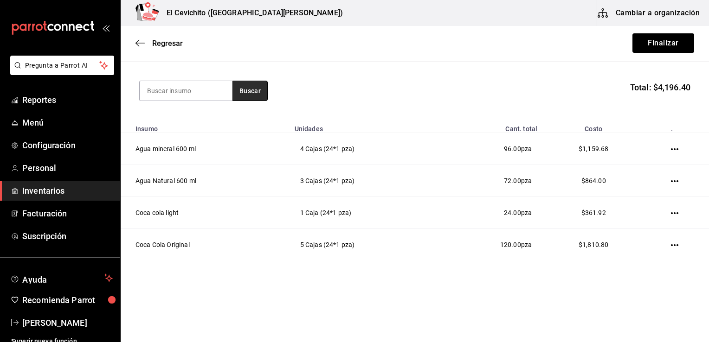
click at [249, 95] on button "Buscar" at bounding box center [249, 91] width 35 height 20
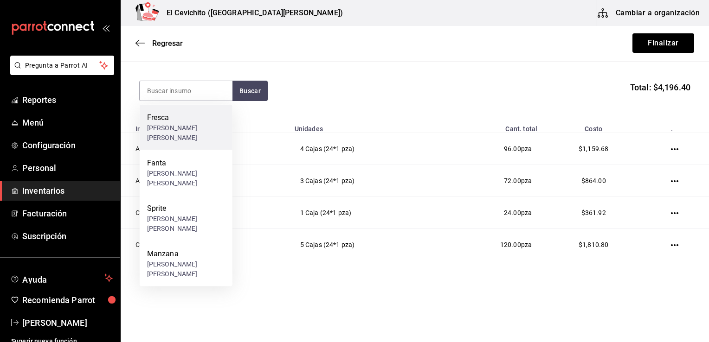
click at [206, 127] on div "[PERSON_NAME] [PERSON_NAME]" at bounding box center [186, 132] width 78 height 19
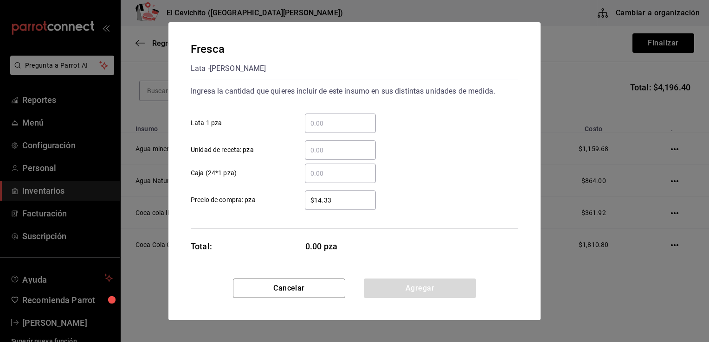
click at [317, 172] on input "​ Caja (24*1 pza)" at bounding box center [340, 173] width 71 height 11
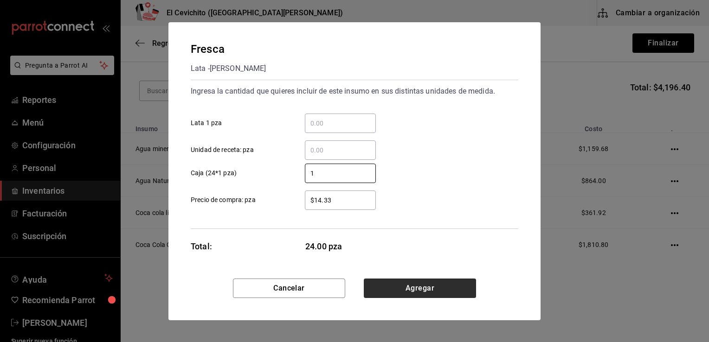
type input "1"
click at [393, 296] on button "Agregar" at bounding box center [420, 288] width 112 height 19
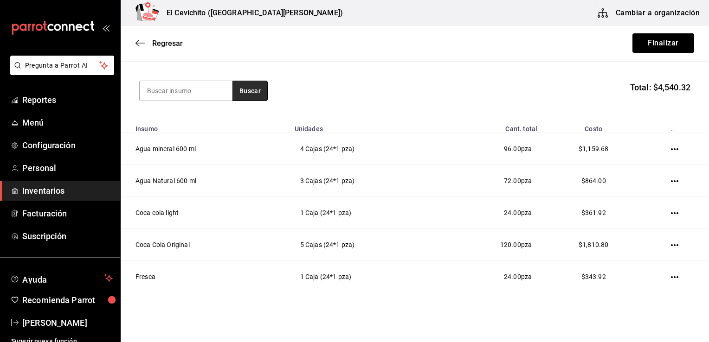
click at [260, 89] on button "Buscar" at bounding box center [249, 91] width 35 height 20
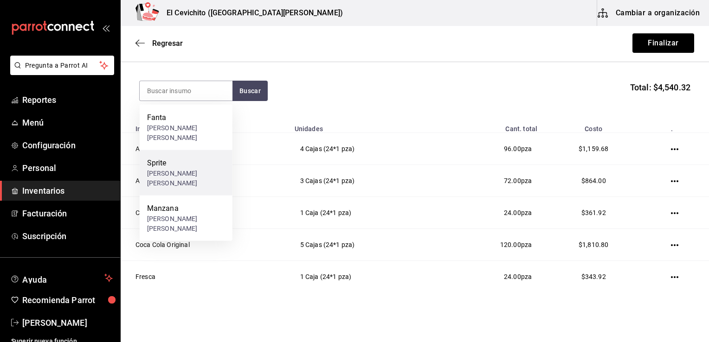
click at [204, 158] on div "Sprite" at bounding box center [186, 163] width 78 height 11
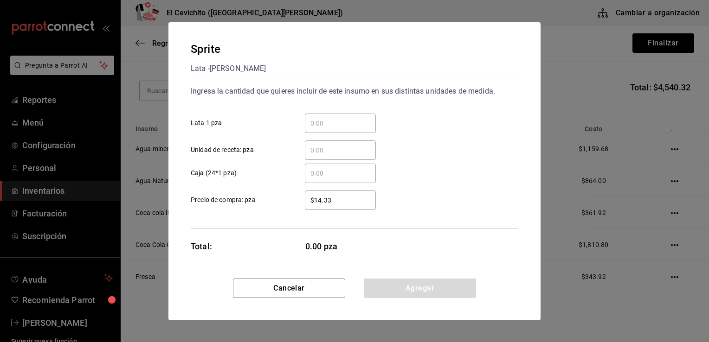
click at [323, 174] on input "​ Caja (24*1 pza)" at bounding box center [340, 173] width 71 height 11
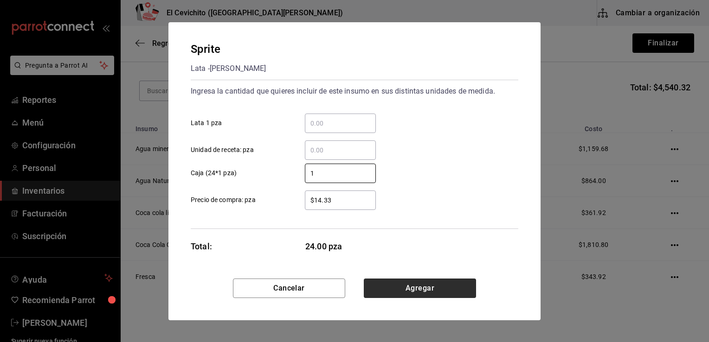
type input "1"
click at [392, 290] on button "Agregar" at bounding box center [420, 288] width 112 height 19
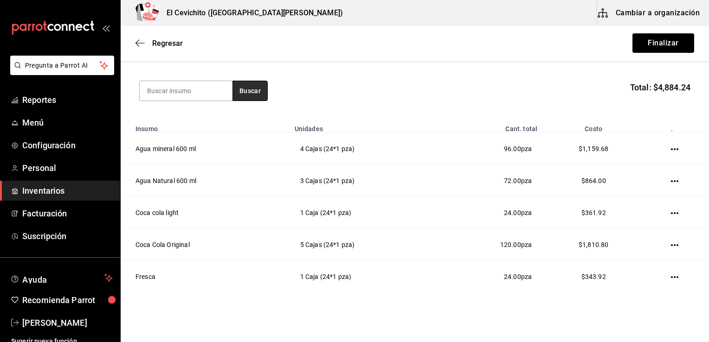
click at [245, 91] on button "Buscar" at bounding box center [249, 91] width 35 height 20
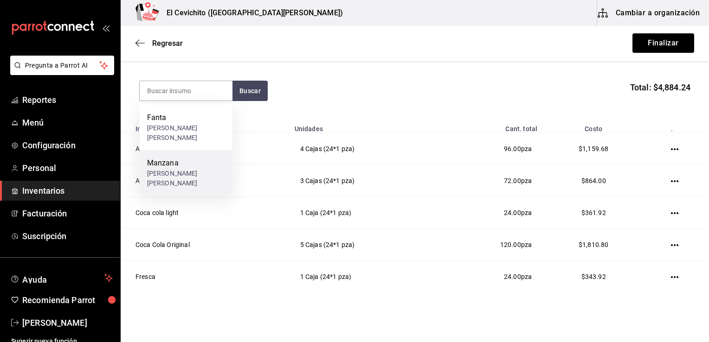
click at [201, 158] on div "Manzana" at bounding box center [186, 163] width 78 height 11
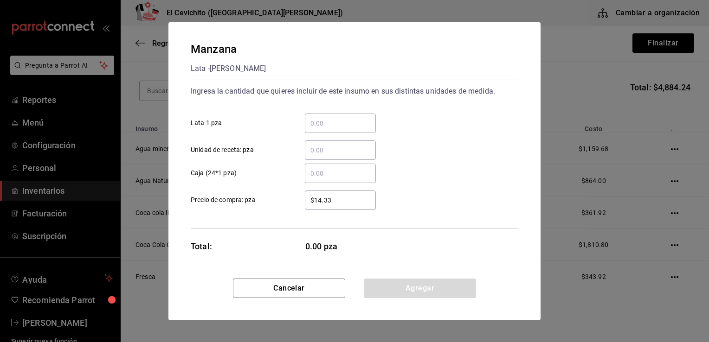
click at [328, 174] on input "​ Caja (24*1 pza)" at bounding box center [340, 173] width 71 height 11
click at [581, 56] on div "[PERSON_NAME] [PERSON_NAME] Ingresa la cantidad que quieres incluir de este ins…" at bounding box center [354, 171] width 709 height 342
click at [304, 288] on button "Cancelar" at bounding box center [289, 288] width 112 height 19
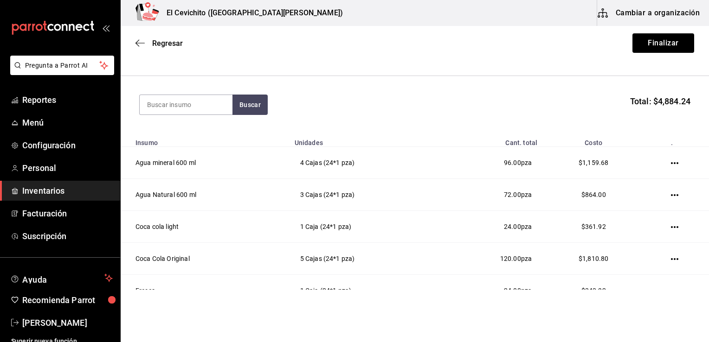
scroll to position [39, 0]
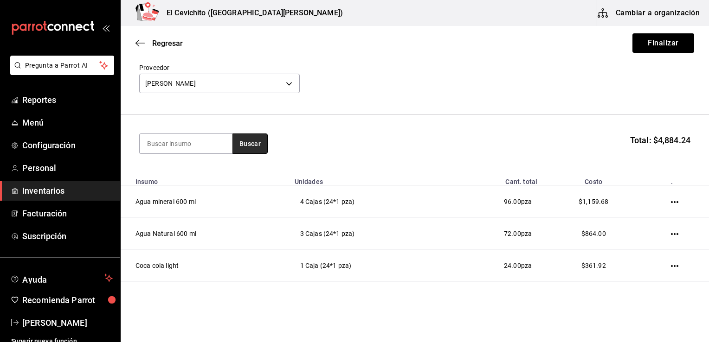
click at [252, 149] on button "Buscar" at bounding box center [249, 144] width 35 height 20
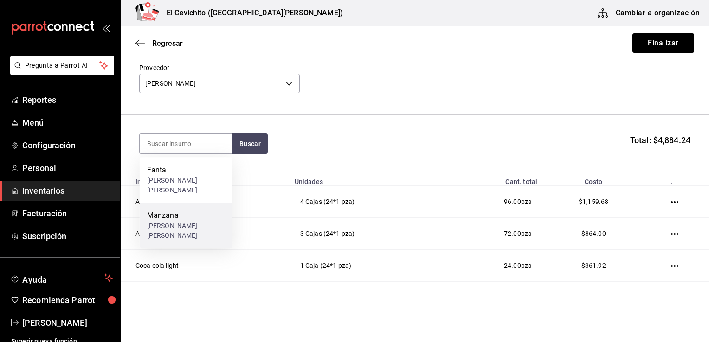
click at [188, 210] on div "Manzana" at bounding box center [186, 215] width 78 height 11
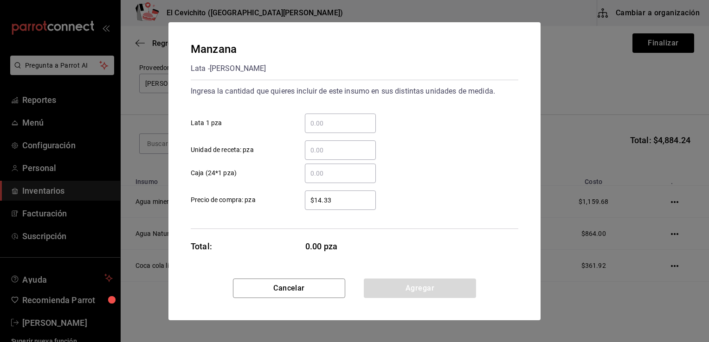
click at [318, 180] on div "​" at bounding box center [340, 173] width 71 height 19
click at [318, 179] on input "​ Caja (24*1 pza)" at bounding box center [340, 173] width 71 height 11
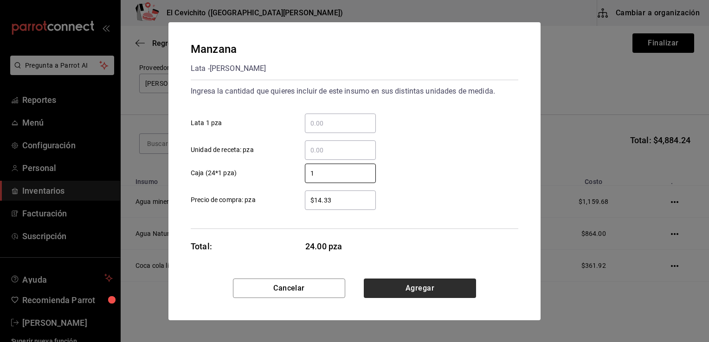
type input "1"
click at [397, 287] on button "Agregar" at bounding box center [420, 288] width 112 height 19
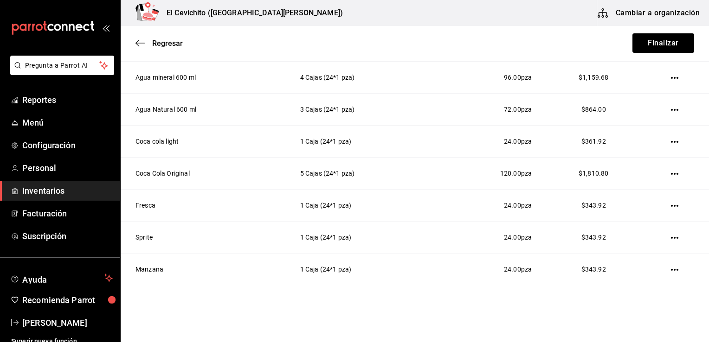
scroll to position [188, 0]
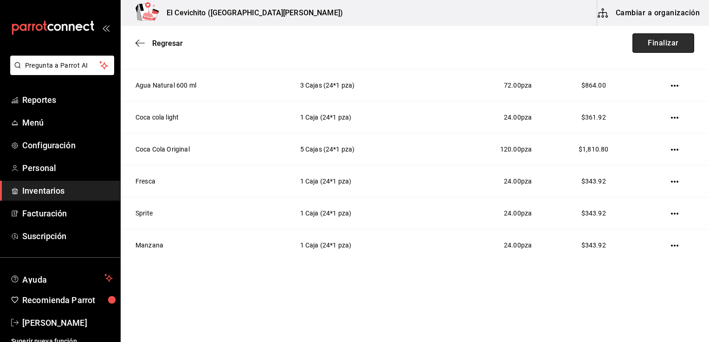
click at [662, 43] on button "Finalizar" at bounding box center [663, 42] width 62 height 19
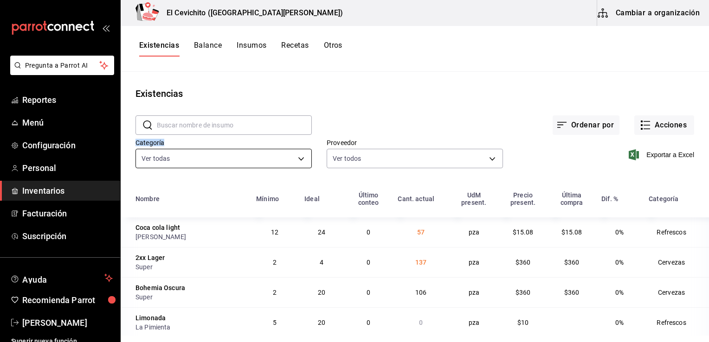
drag, startPoint x: 357, startPoint y: 119, endPoint x: 296, endPoint y: 159, distance: 73.2
click at [296, 159] on div "​ ​ Ordenar por Acciones Categoría Ver todas eedbcfd6-d713-4c5a-827d-09594ba7b7…" at bounding box center [415, 143] width 588 height 85
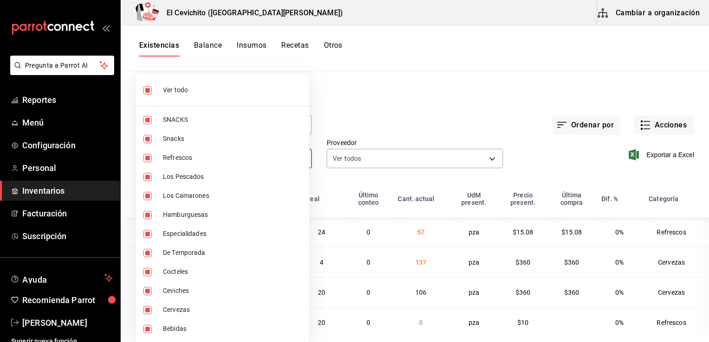
click at [296, 159] on body "Pregunta a Parrot AI Reportes Menú Configuración Personal Inventarios Facturaci…" at bounding box center [354, 168] width 709 height 336
click at [200, 92] on span "Ver todo" at bounding box center [232, 90] width 139 height 10
checkbox input "false"
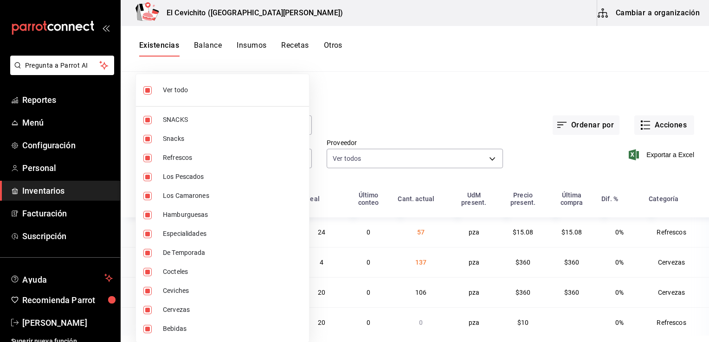
checkbox input "false"
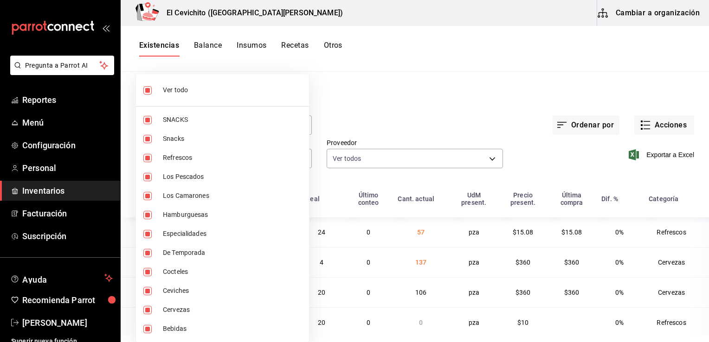
checkbox input "false"
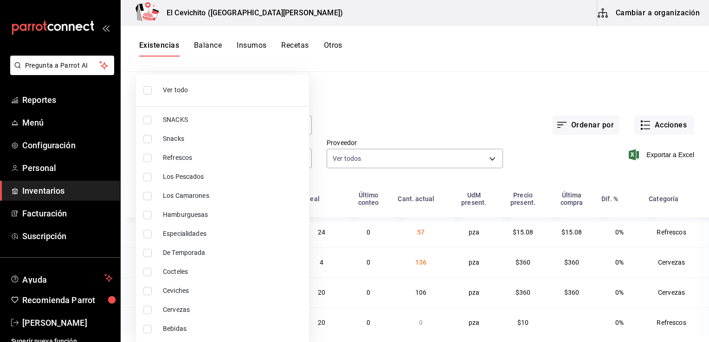
click at [185, 294] on span "Ceviches" at bounding box center [232, 291] width 139 height 10
type input "d91d242e-9339-46e1-82ab-8fd18a288401"
checkbox input "true"
click at [186, 312] on span "Cervezas" at bounding box center [232, 310] width 139 height 10
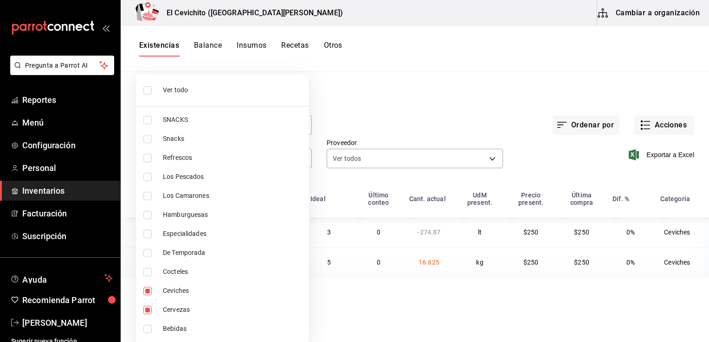
type input "d91d242e-9339-46e1-82ab-8fd18a288401,b5df17d9-e913-4c87-bce9-e7afd3e71109"
checkbox input "true"
click at [196, 284] on li "Ceviches" at bounding box center [222, 291] width 173 height 19
type input "b5df17d9-e913-4c87-bce9-e7afd3e71109"
checkbox input "false"
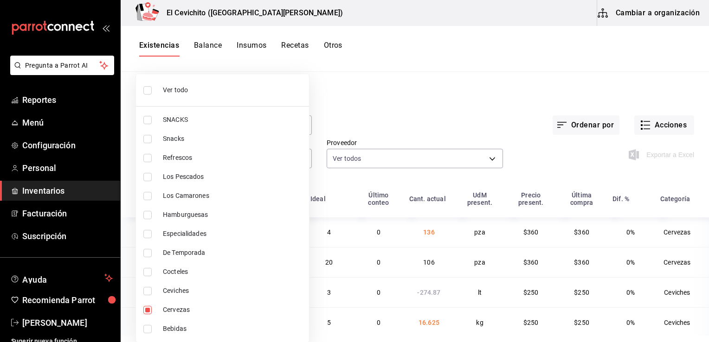
click at [398, 129] on div at bounding box center [354, 171] width 709 height 342
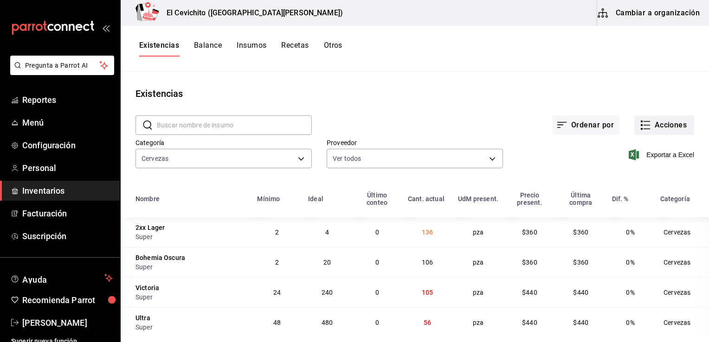
click at [641, 124] on icon "button" at bounding box center [645, 125] width 11 height 11
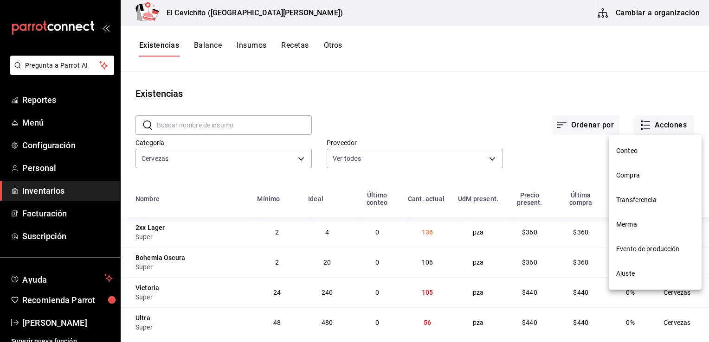
click at [644, 172] on span "Compra" at bounding box center [655, 176] width 78 height 10
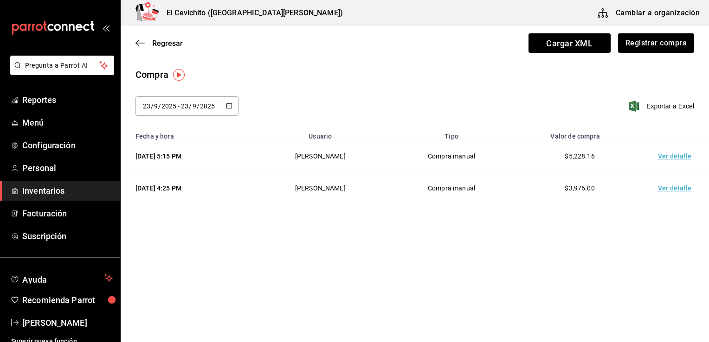
click at [232, 105] on \(Stroke\) "button" at bounding box center [229, 105] width 6 height 5
click at [232, 105] on div "[DATE] [DATE] - [DATE] [DATE]" at bounding box center [186, 106] width 103 height 19
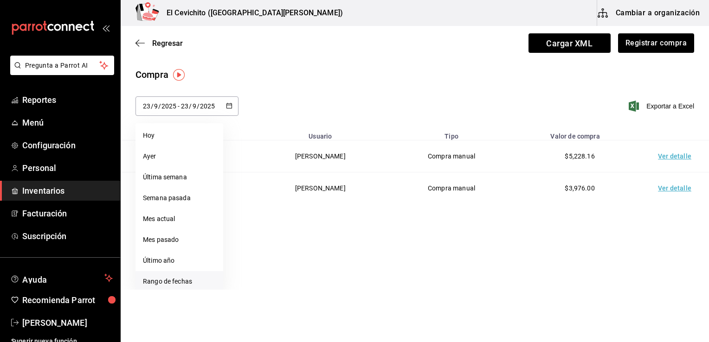
click at [179, 287] on li "Rango de fechas" at bounding box center [179, 281] width 88 height 21
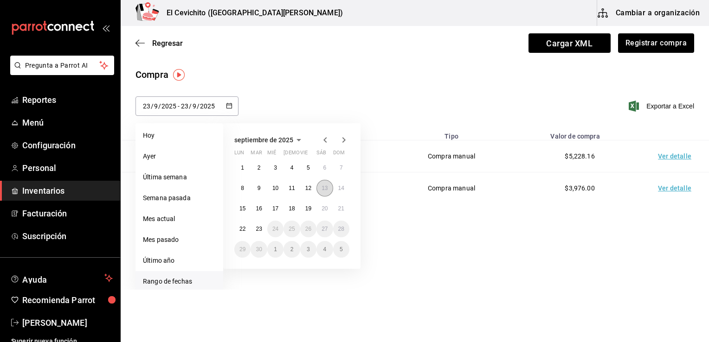
click at [323, 188] on abbr "13" at bounding box center [325, 188] width 6 height 6
type input "[DATE]"
type input "13"
type input "[DATE]"
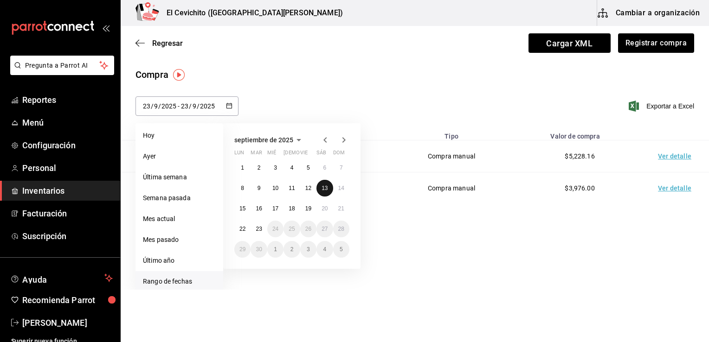
type input "13"
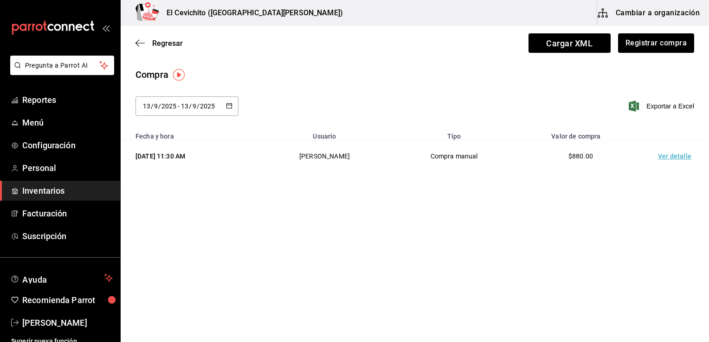
click at [672, 159] on td "Ver detalle" at bounding box center [676, 157] width 65 height 32
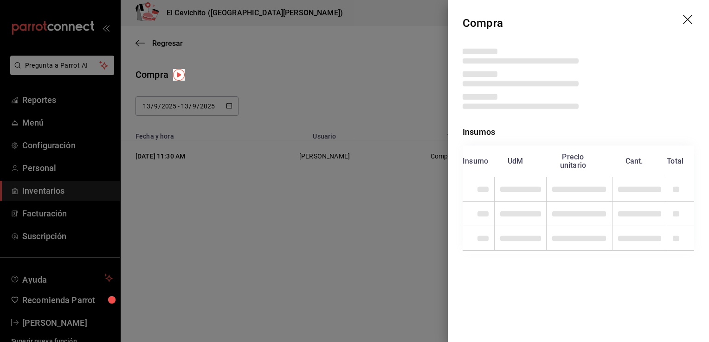
click at [672, 159] on div "Compra Insumos Insumo UdM Precio unitario Cant. Total" at bounding box center [354, 171] width 709 height 342
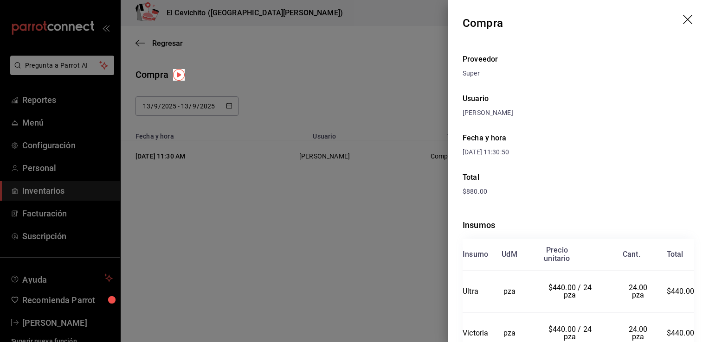
scroll to position [45, 0]
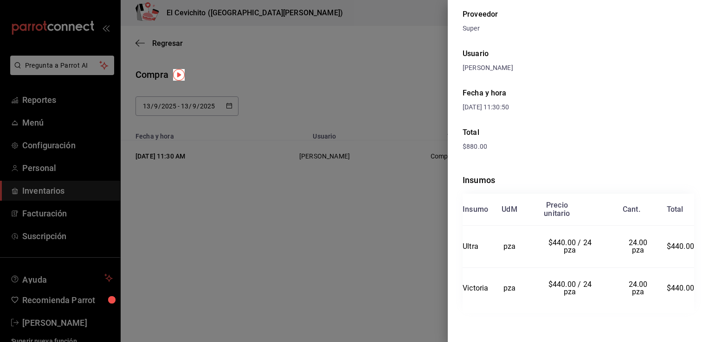
click at [436, 264] on div at bounding box center [354, 171] width 709 height 342
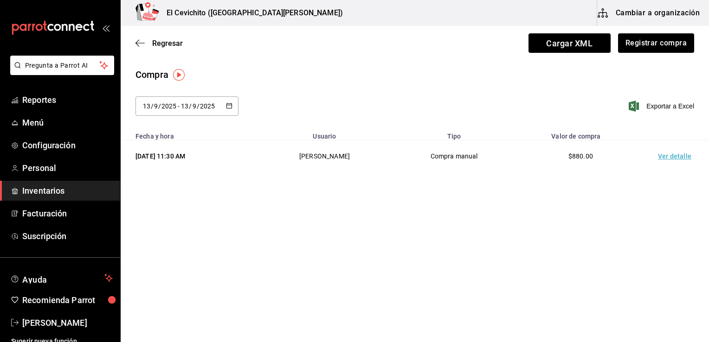
click at [677, 157] on td "Ver detalle" at bounding box center [676, 157] width 65 height 32
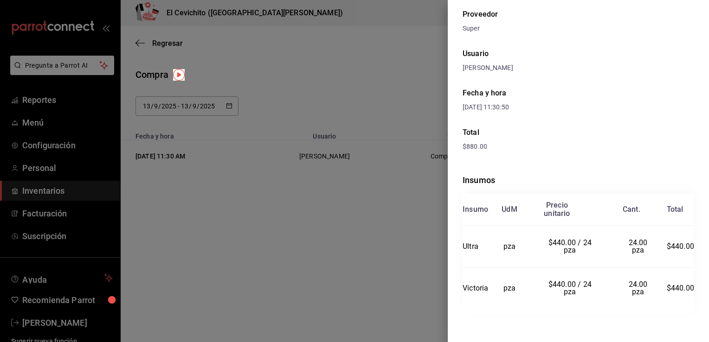
scroll to position [0, 0]
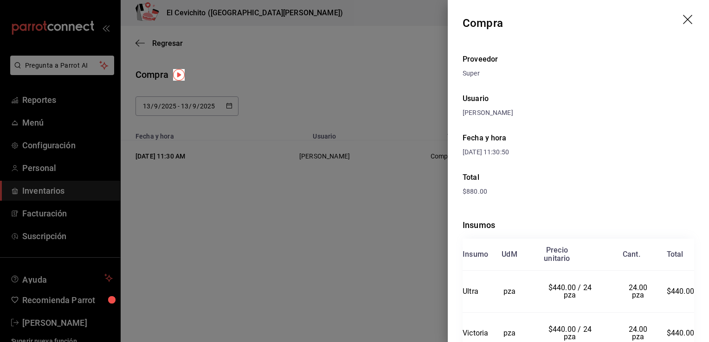
click at [409, 187] on div at bounding box center [354, 171] width 709 height 342
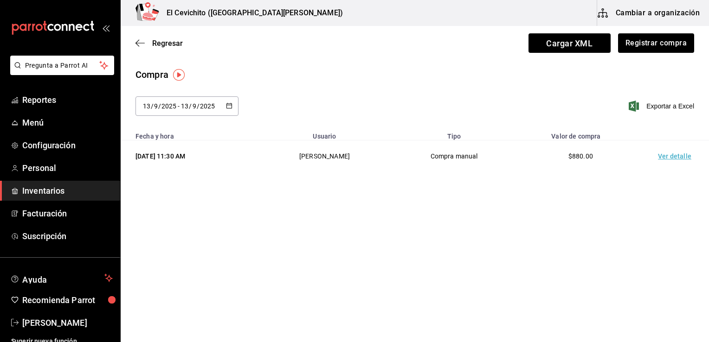
click at [231, 109] on button "button" at bounding box center [229, 107] width 6 height 8
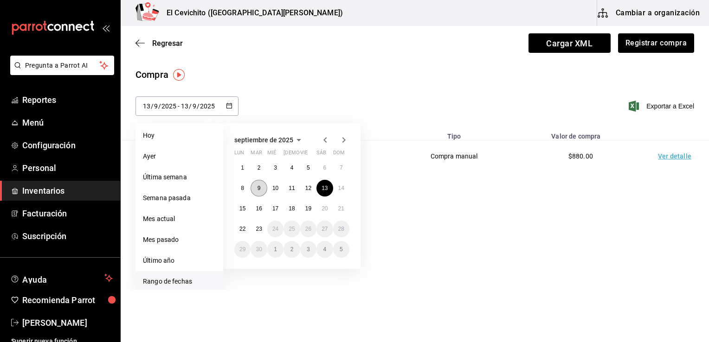
click at [262, 186] on button "9" at bounding box center [259, 188] width 16 height 17
click at [258, 186] on abbr "9" at bounding box center [259, 188] width 3 height 6
type input "[DATE]"
type input "9"
type input "[DATE]"
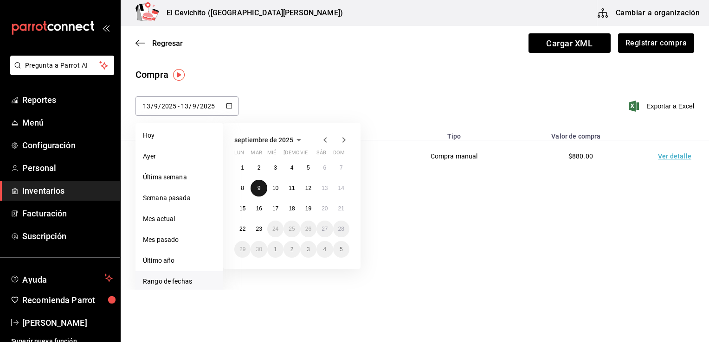
type input "9"
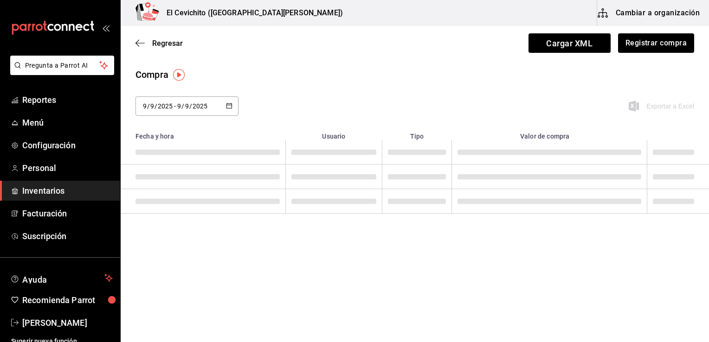
click at [258, 186] on td at bounding box center [203, 177] width 165 height 25
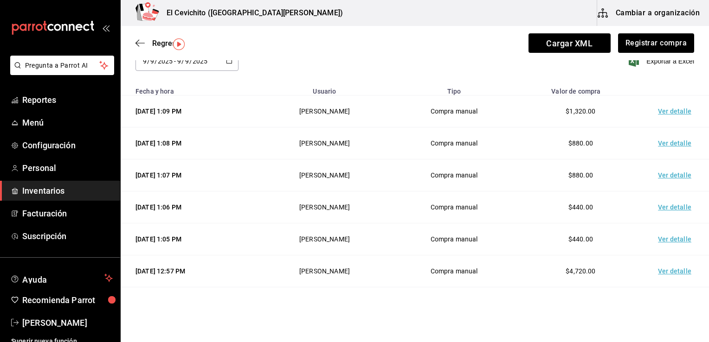
scroll to position [30, 0]
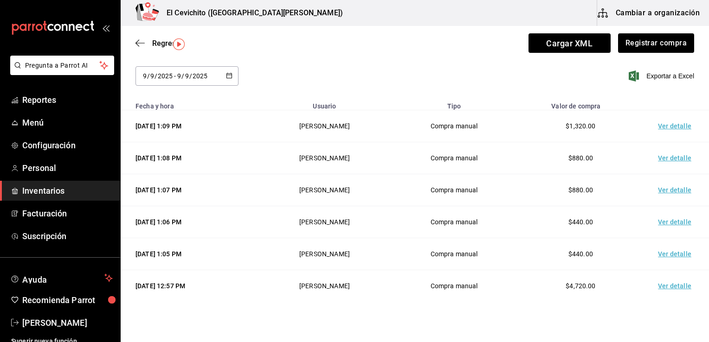
click at [676, 123] on td "Ver detalle" at bounding box center [676, 126] width 65 height 32
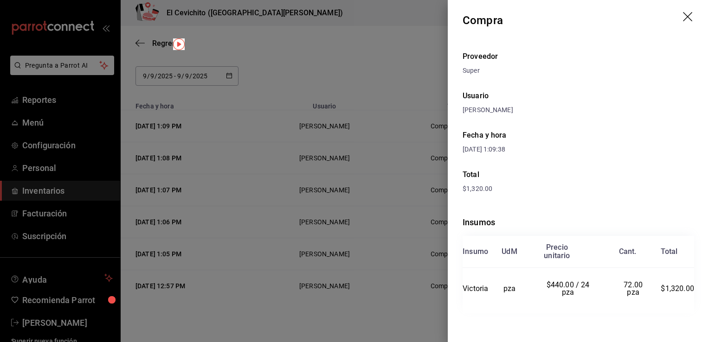
scroll to position [3, 0]
click at [683, 15] on icon "drag" at bounding box center [688, 17] width 11 height 11
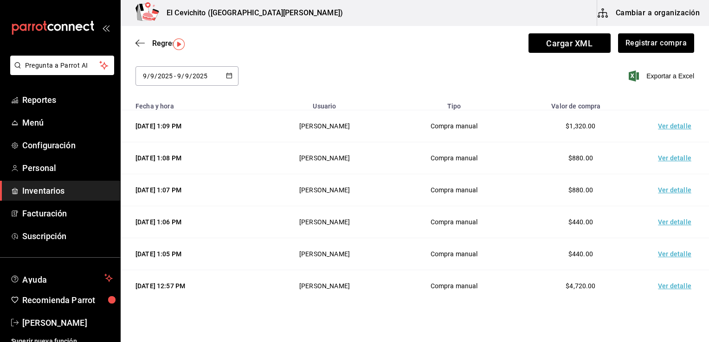
click at [672, 125] on td "Ver detalle" at bounding box center [676, 126] width 65 height 32
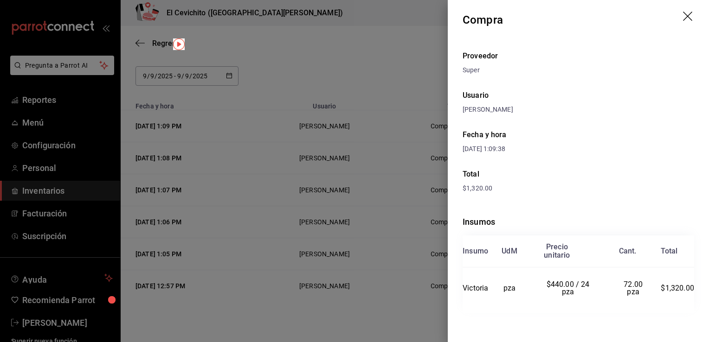
click at [683, 16] on icon "drag" at bounding box center [687, 16] width 9 height 9
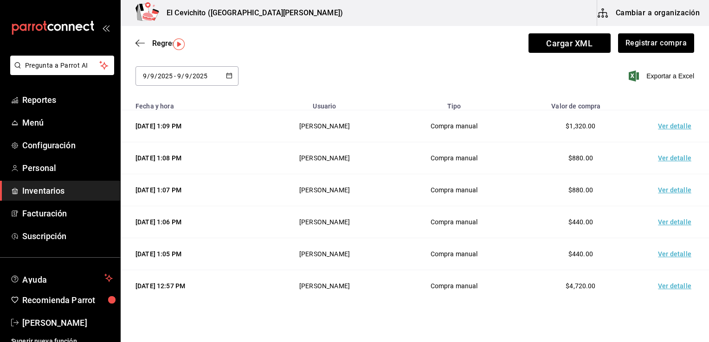
click at [662, 156] on td "Ver detalle" at bounding box center [676, 158] width 65 height 32
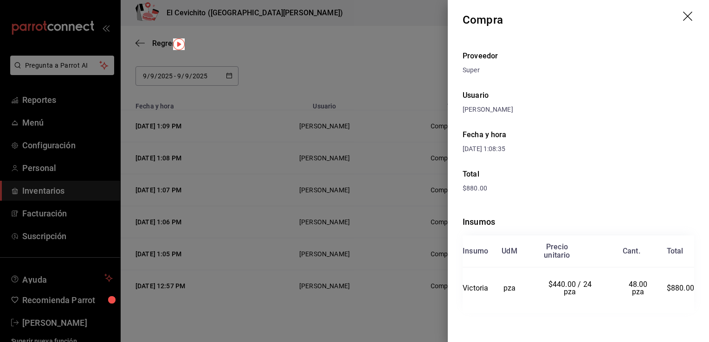
click at [684, 16] on icon "drag" at bounding box center [688, 17] width 11 height 11
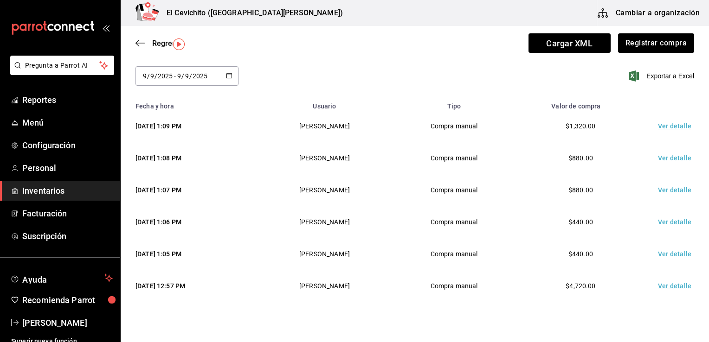
click at [666, 191] on td "Ver detalle" at bounding box center [676, 190] width 65 height 32
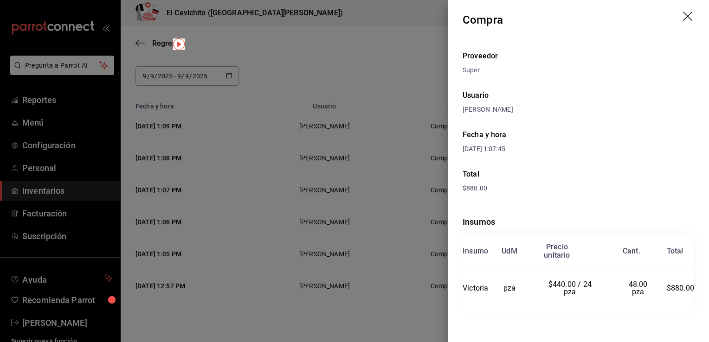
click at [398, 328] on div at bounding box center [354, 171] width 709 height 342
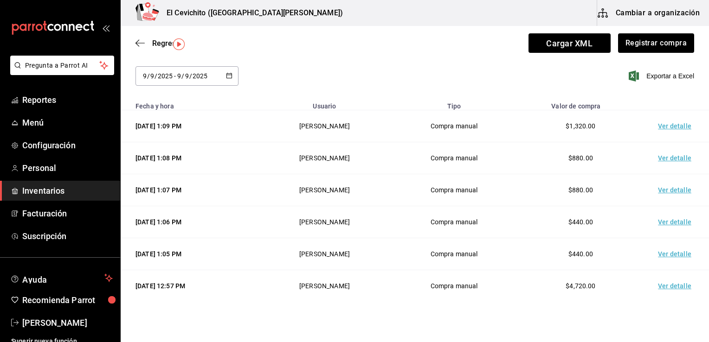
click at [665, 224] on td "Ver detalle" at bounding box center [676, 222] width 65 height 32
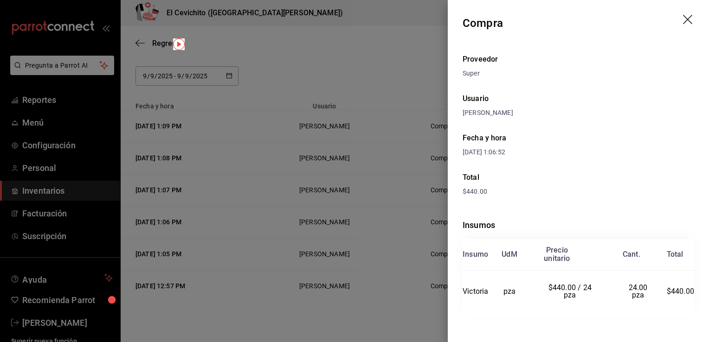
click at [683, 19] on icon "drag" at bounding box center [688, 20] width 11 height 11
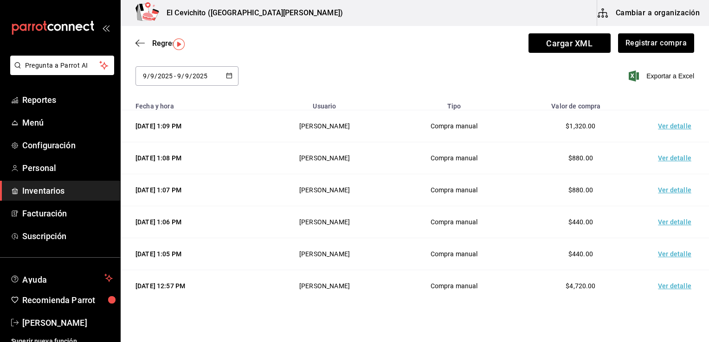
click at [667, 222] on td "Ver detalle" at bounding box center [676, 222] width 65 height 32
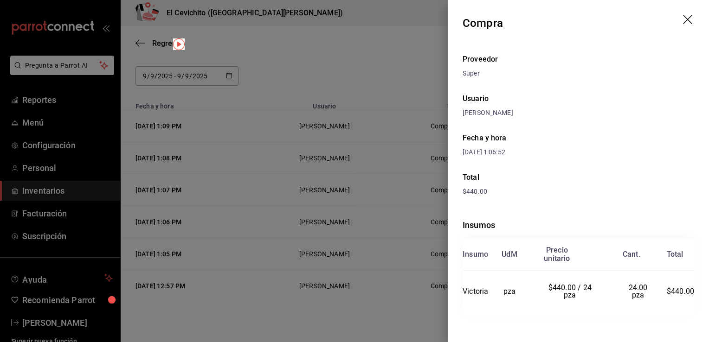
click at [422, 305] on div at bounding box center [354, 171] width 709 height 342
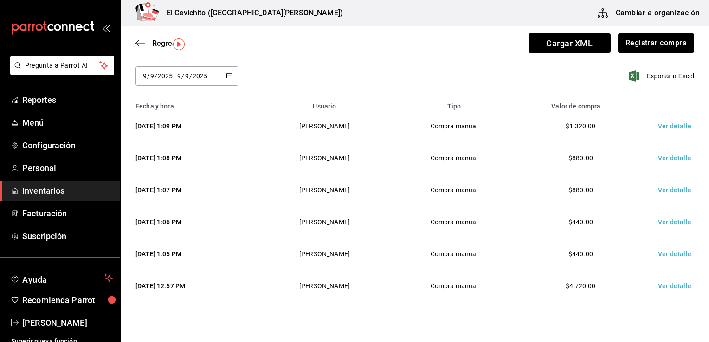
click at [670, 254] on td "Ver detalle" at bounding box center [676, 254] width 65 height 32
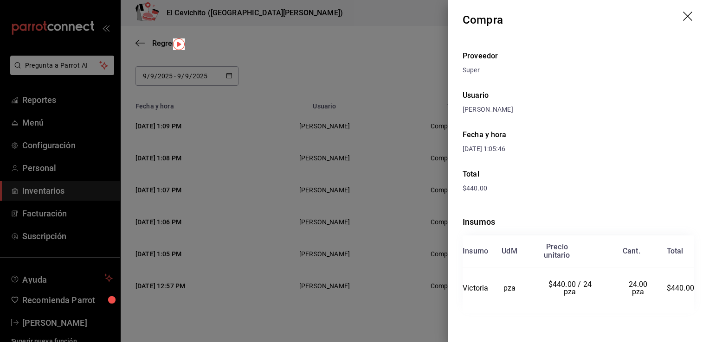
click at [431, 315] on div at bounding box center [354, 171] width 709 height 342
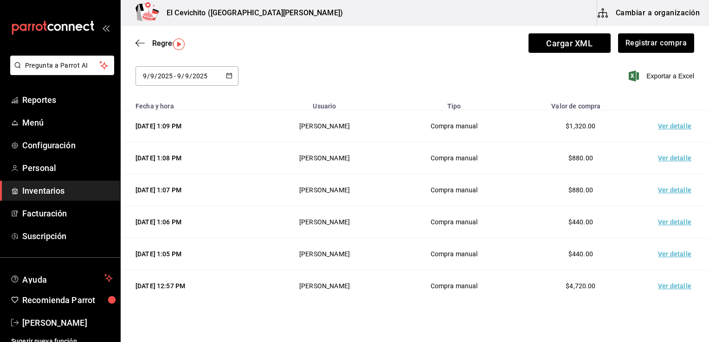
click at [666, 283] on td "Ver detalle" at bounding box center [676, 286] width 65 height 32
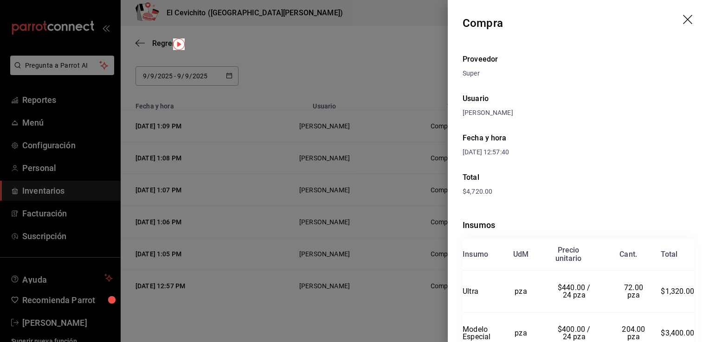
scroll to position [45, 0]
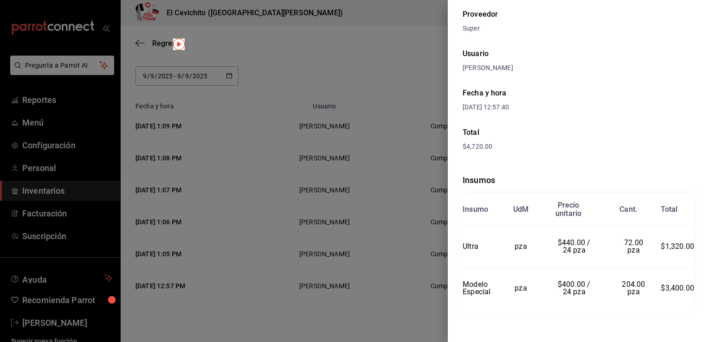
click at [406, 298] on div at bounding box center [354, 171] width 709 height 342
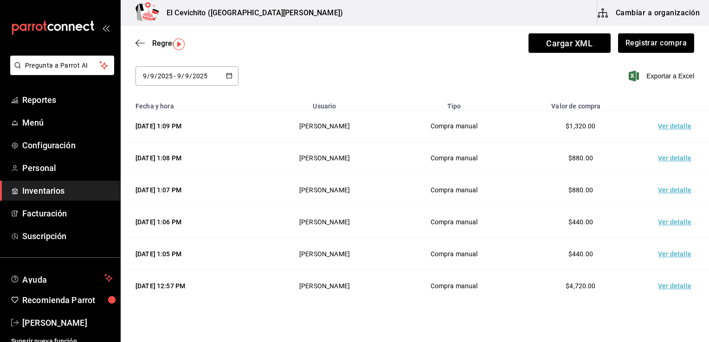
click at [229, 75] on \(Stroke\) "button" at bounding box center [228, 75] width 5 height 0
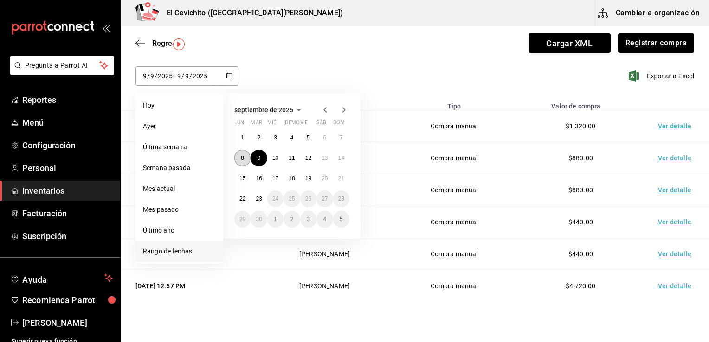
click at [244, 159] on abbr "8" at bounding box center [242, 158] width 3 height 6
type input "[DATE]"
type input "8"
type input "[DATE]"
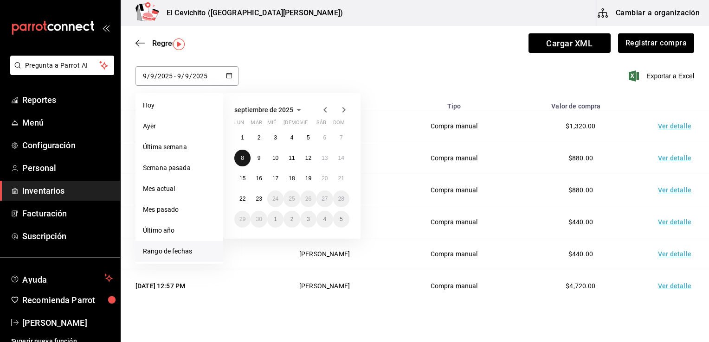
type input "8"
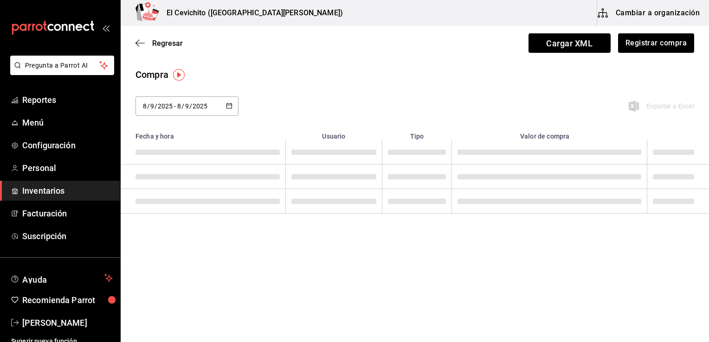
scroll to position [0, 0]
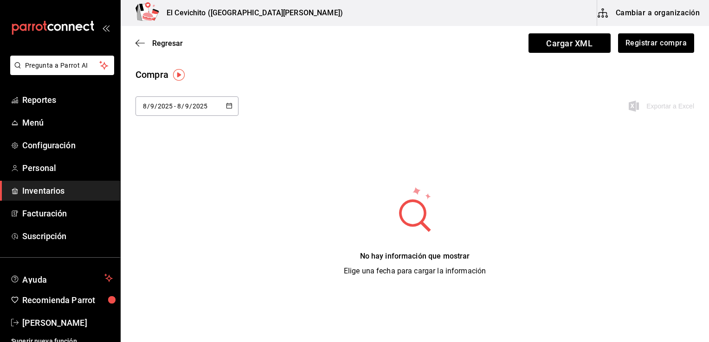
click at [230, 107] on icon "button" at bounding box center [229, 106] width 6 height 6
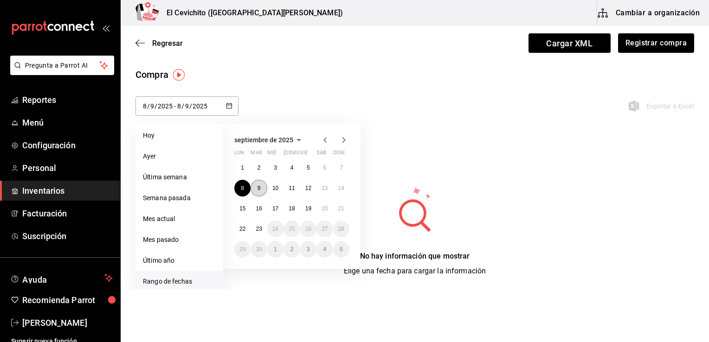
click at [258, 188] on abbr "9" at bounding box center [259, 188] width 3 height 6
type input "[DATE]"
type input "9"
type input "[DATE]"
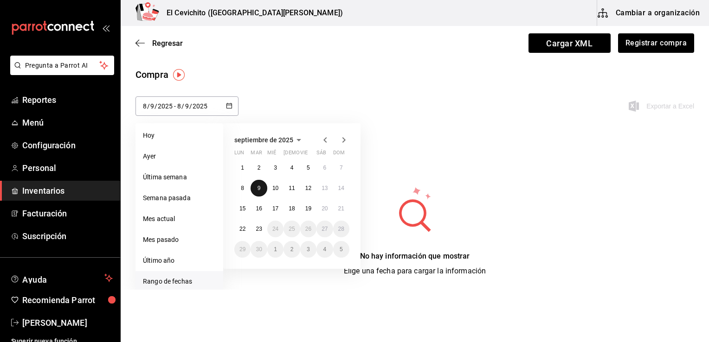
type input "9"
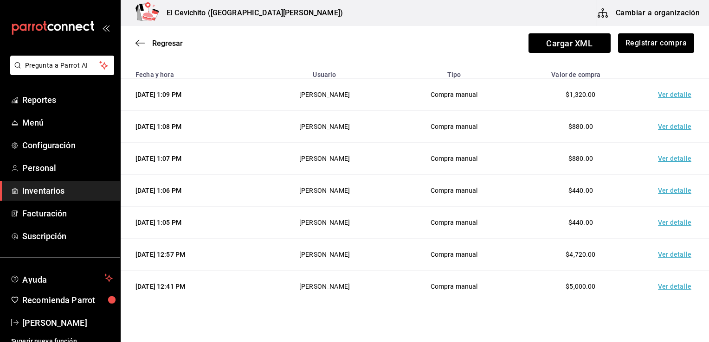
scroll to position [64, 0]
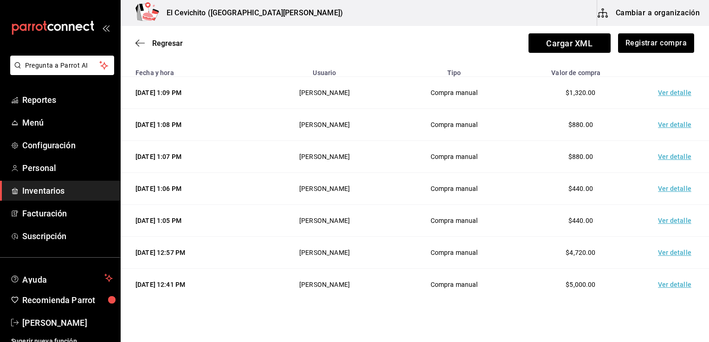
click at [664, 96] on td "Ver detalle" at bounding box center [676, 93] width 65 height 32
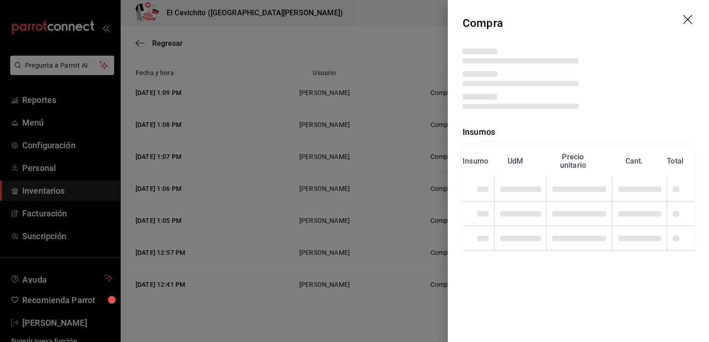
click at [664, 96] on div "Compra Insumos Insumo UdM Precio unitario Cant. Total" at bounding box center [354, 171] width 709 height 342
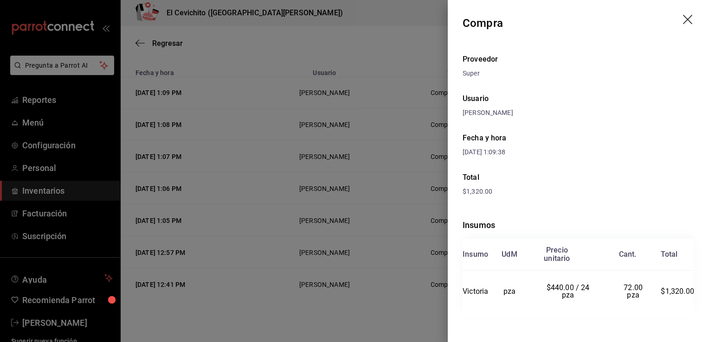
scroll to position [3, 0]
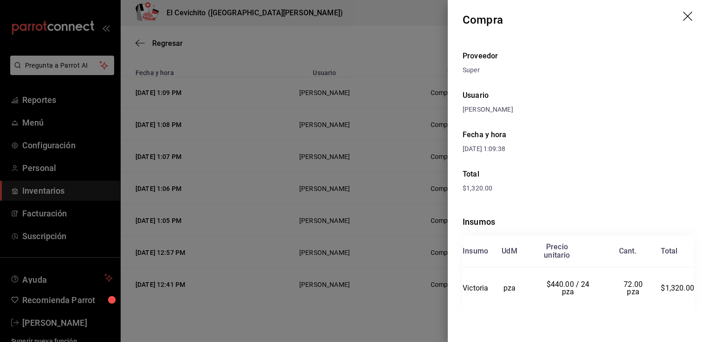
click at [548, 178] on div "Total" at bounding box center [579, 174] width 232 height 11
click at [683, 16] on icon "drag" at bounding box center [688, 17] width 11 height 11
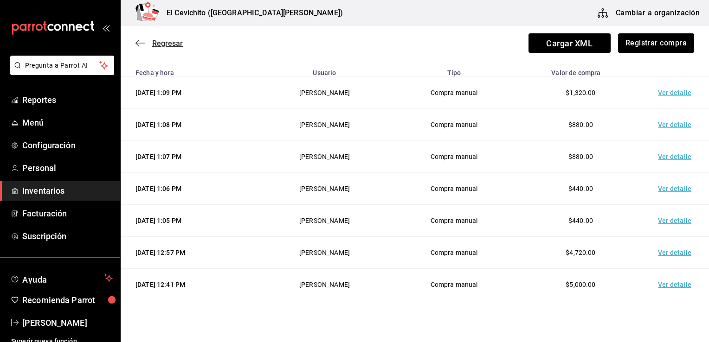
click at [140, 40] on icon "button" at bounding box center [139, 43] width 9 height 8
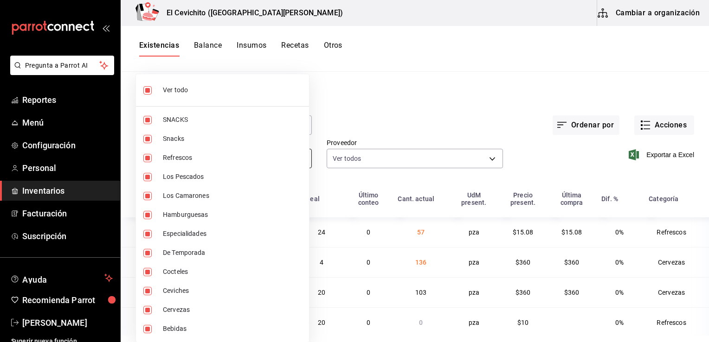
click at [299, 161] on body "Pregunta a Parrot AI Reportes Menú Configuración Personal Inventarios Facturaci…" at bounding box center [354, 168] width 709 height 336
click at [233, 90] on span "Ver todo" at bounding box center [232, 90] width 139 height 10
checkbox input "false"
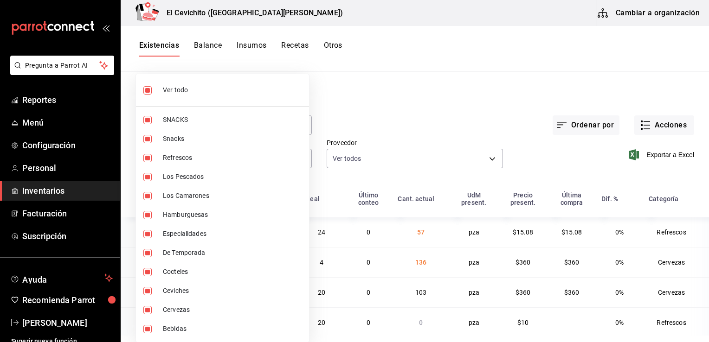
checkbox input "false"
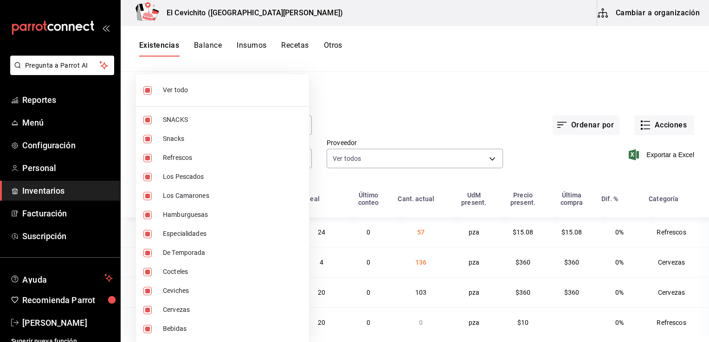
checkbox input "false"
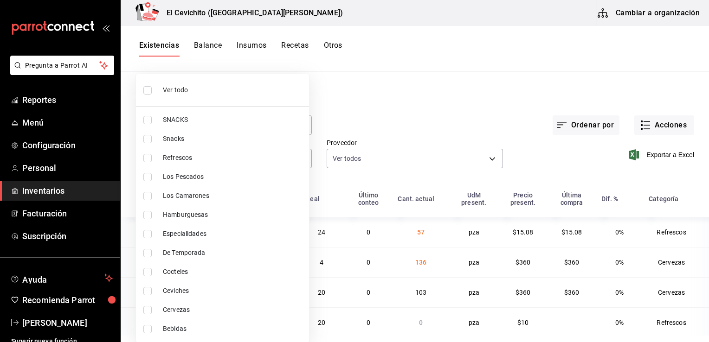
click at [196, 310] on span "Cervezas" at bounding box center [232, 310] width 139 height 10
type input "b5df17d9-e913-4c87-bce9-e7afd3e71109"
checkbox input "true"
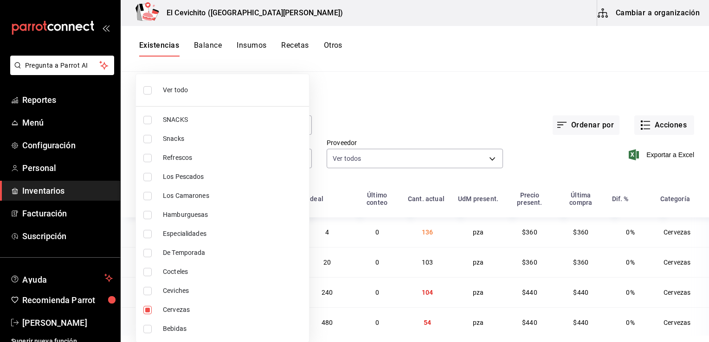
click at [350, 114] on div at bounding box center [354, 171] width 709 height 342
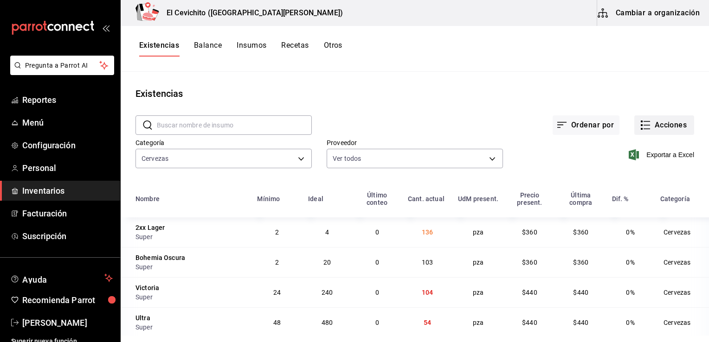
click at [657, 132] on button "Acciones" at bounding box center [664, 125] width 60 height 19
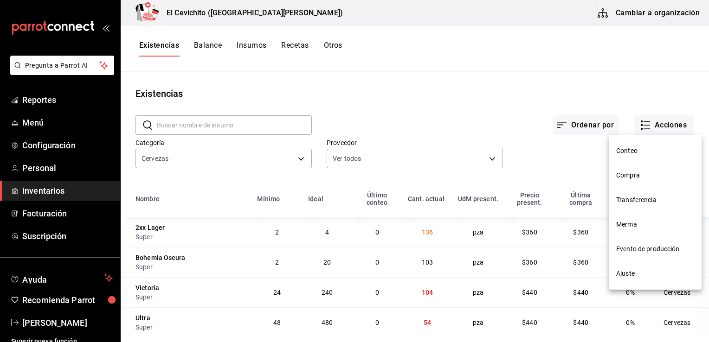
click at [644, 171] on span "Compra" at bounding box center [655, 176] width 78 height 10
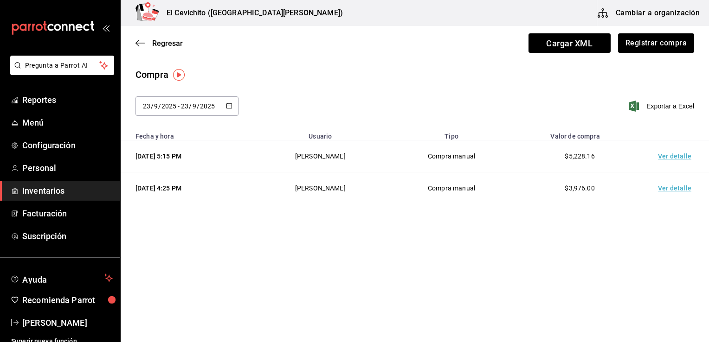
click at [230, 107] on icon "button" at bounding box center [229, 106] width 6 height 6
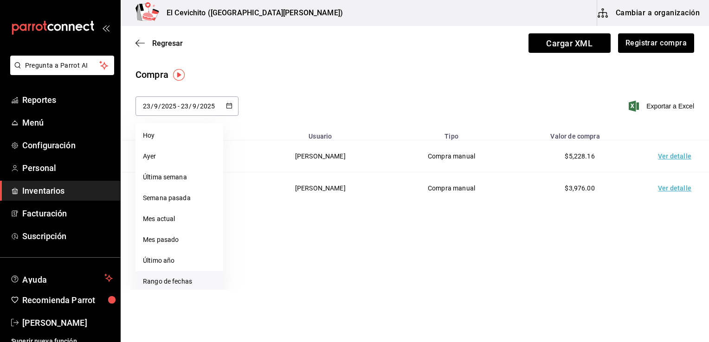
click at [187, 283] on li "Rango de fechas" at bounding box center [179, 281] width 88 height 21
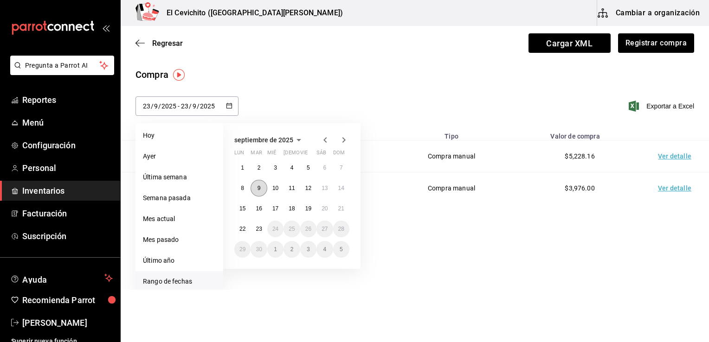
click at [260, 192] on button "9" at bounding box center [259, 188] width 16 height 17
type input "[DATE]"
type input "9"
type input "[DATE]"
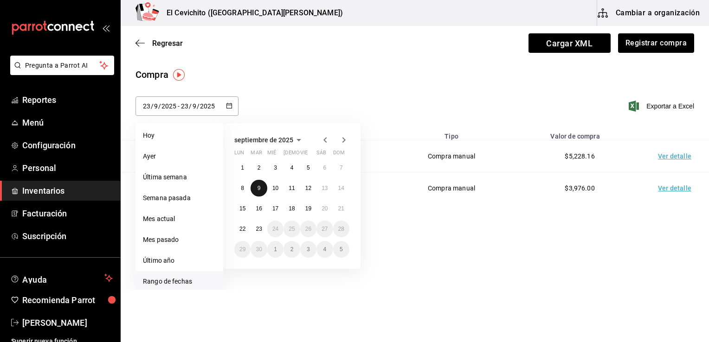
type input "9"
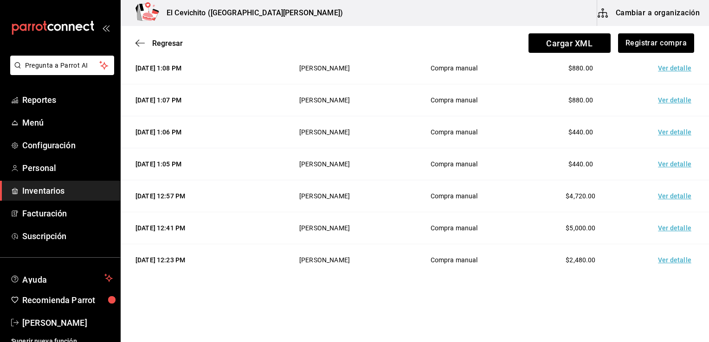
scroll to position [121, 0]
click at [668, 260] on td "Ver detalle" at bounding box center [676, 260] width 65 height 32
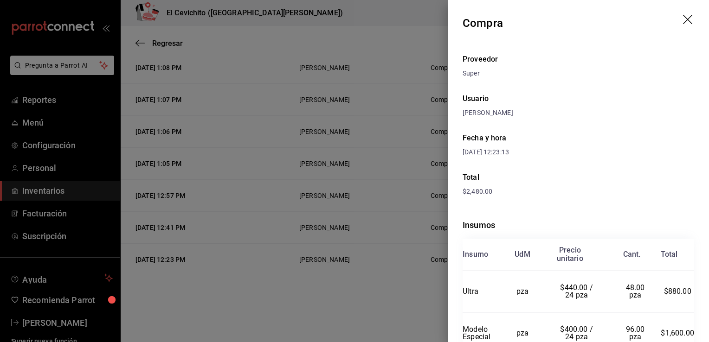
scroll to position [45, 0]
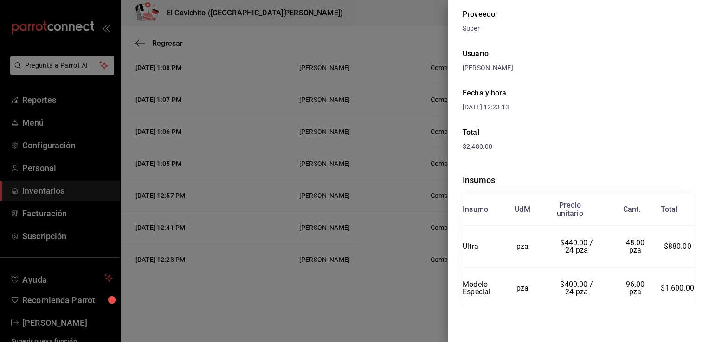
click at [416, 313] on div at bounding box center [354, 171] width 709 height 342
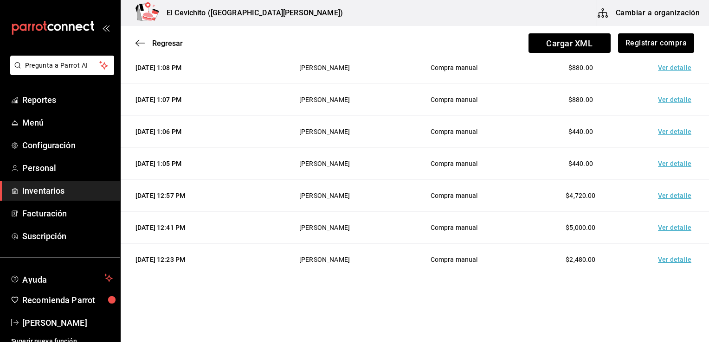
click at [650, 261] on td "Ver detalle" at bounding box center [676, 260] width 65 height 32
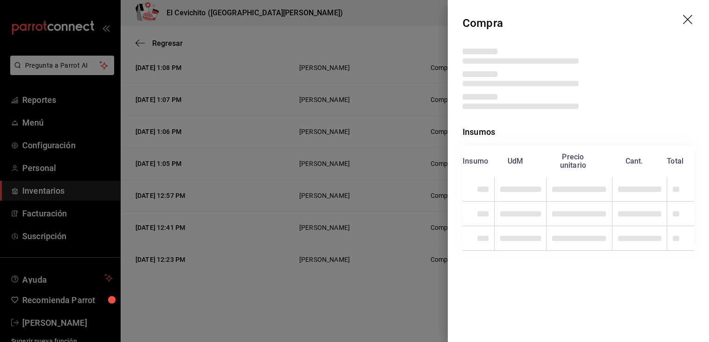
click at [650, 261] on div "Compra Insumos Insumo UdM Precio unitario Cant. Total" at bounding box center [354, 171] width 709 height 342
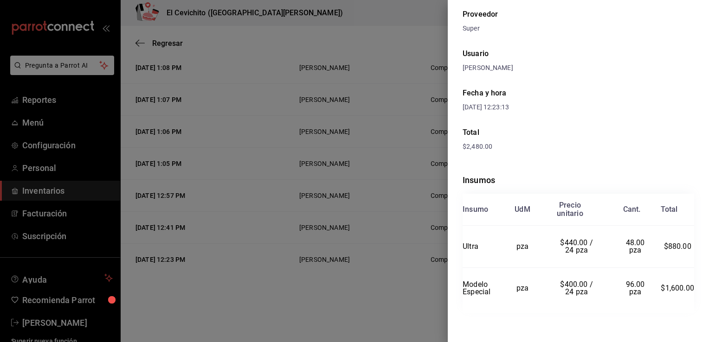
click at [406, 313] on div at bounding box center [354, 171] width 709 height 342
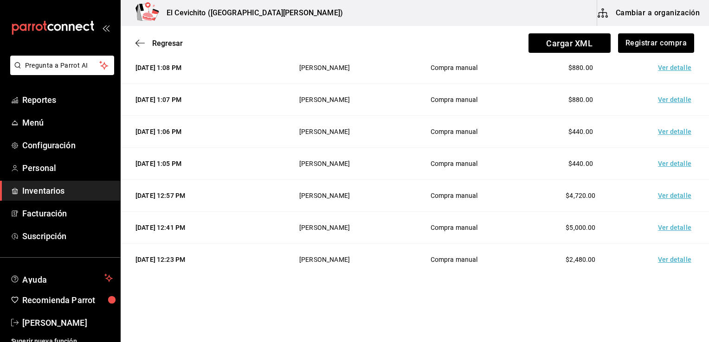
click at [659, 228] on td "Ver detalle" at bounding box center [676, 228] width 65 height 32
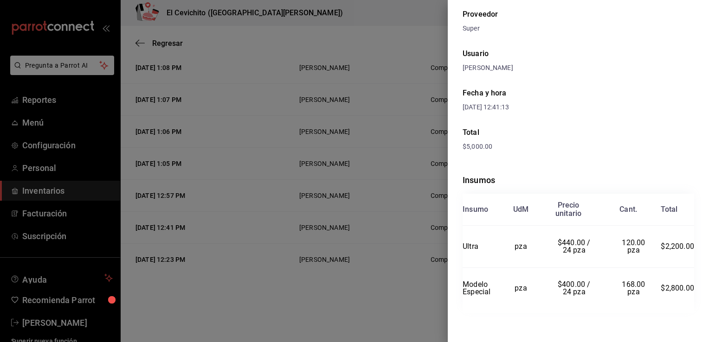
click at [424, 292] on div at bounding box center [354, 171] width 709 height 342
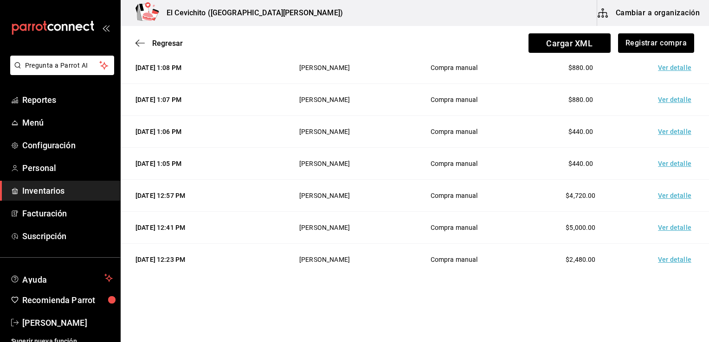
click at [663, 193] on td "Ver detalle" at bounding box center [676, 196] width 65 height 32
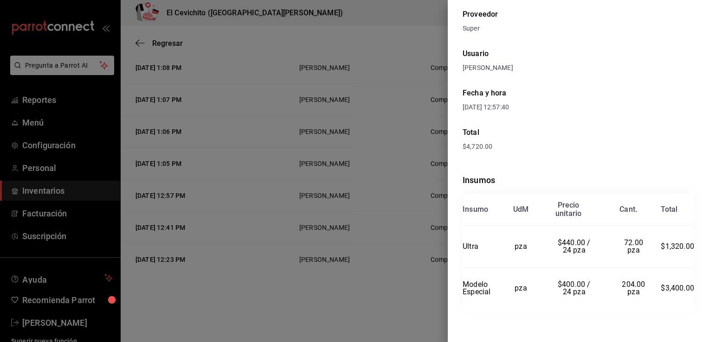
scroll to position [0, 0]
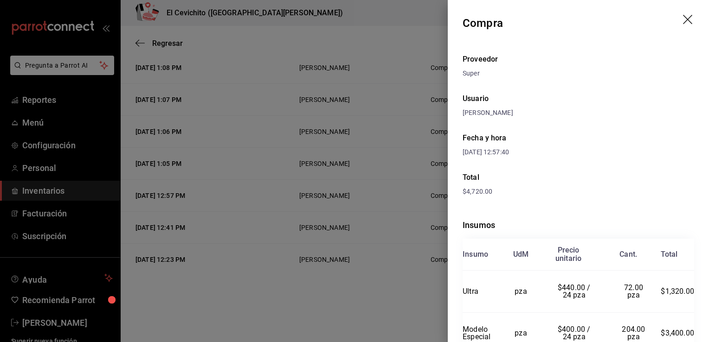
click at [413, 294] on div at bounding box center [354, 171] width 709 height 342
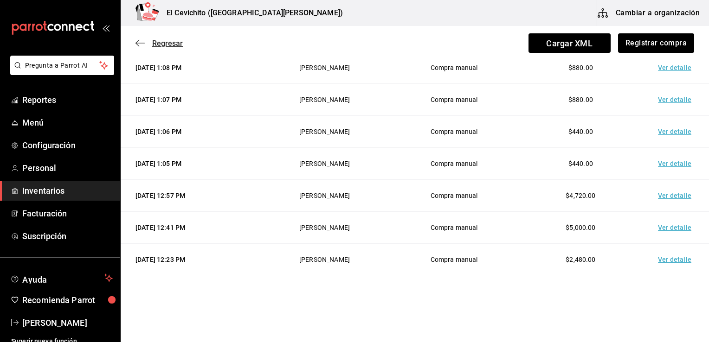
click at [142, 43] on icon "button" at bounding box center [139, 43] width 9 height 0
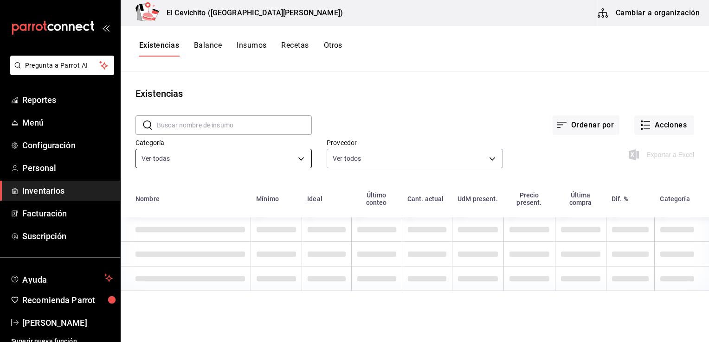
click at [231, 157] on body "Pregunta a Parrot AI Reportes Menú Configuración Personal Inventarios Facturaci…" at bounding box center [354, 168] width 709 height 336
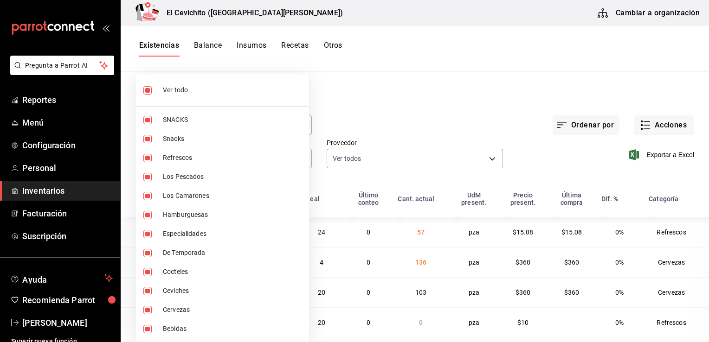
click at [206, 89] on span "Ver todo" at bounding box center [232, 90] width 139 height 10
checkbox input "false"
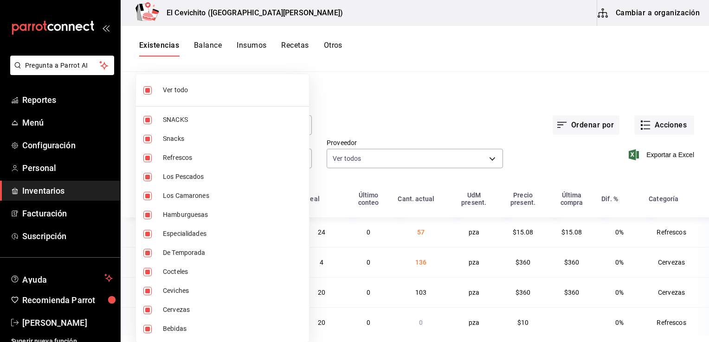
checkbox input "false"
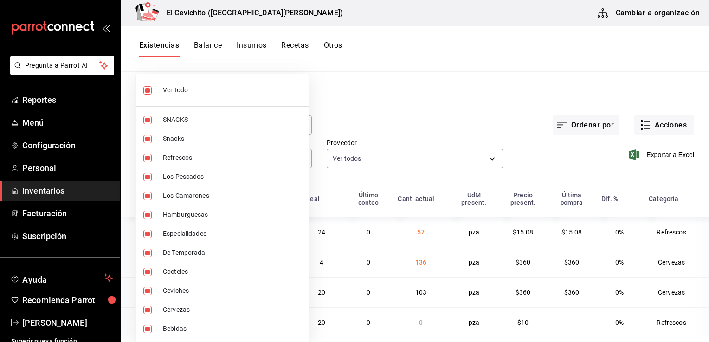
checkbox input "false"
click at [191, 310] on span "Cervezas" at bounding box center [232, 310] width 139 height 10
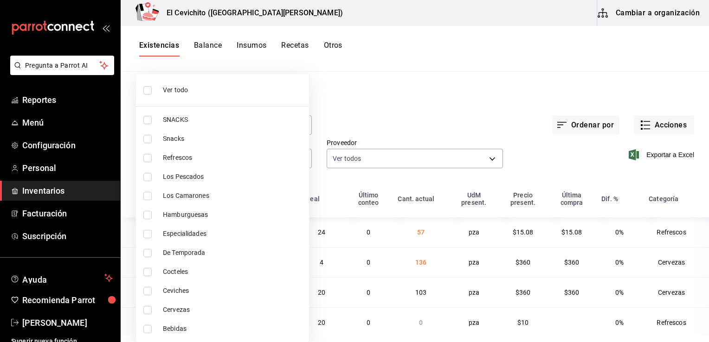
type input "b5df17d9-e913-4c87-bce9-e7afd3e71109"
checkbox input "true"
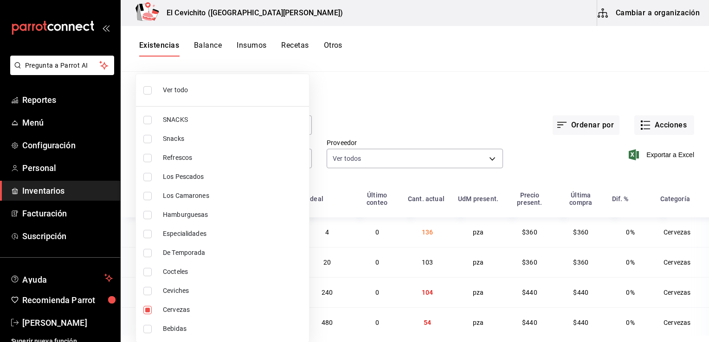
click at [340, 91] on div at bounding box center [354, 171] width 709 height 342
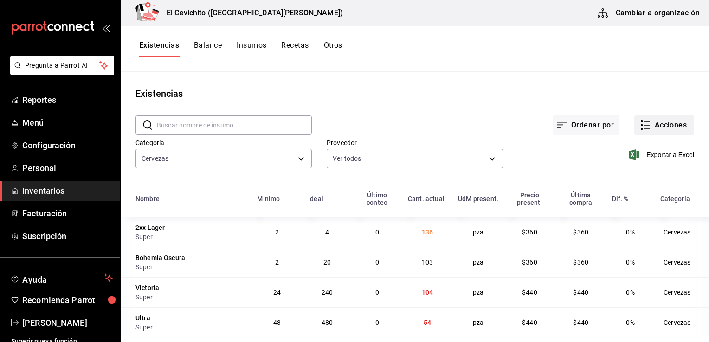
click at [649, 131] on button "Acciones" at bounding box center [664, 125] width 60 height 19
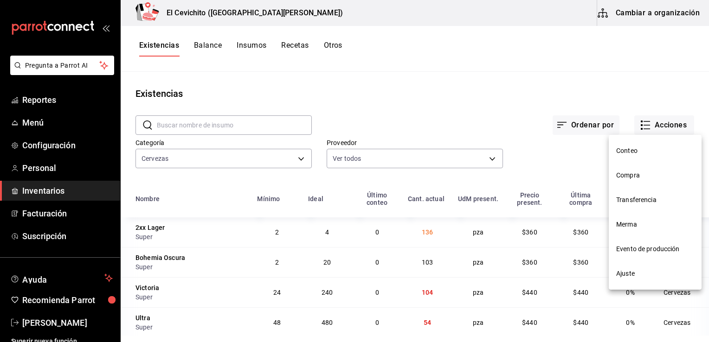
click at [655, 174] on span "Compra" at bounding box center [655, 176] width 78 height 10
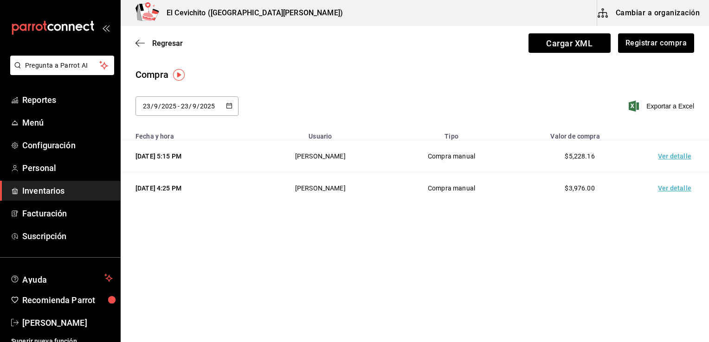
click at [226, 105] on \(Stroke\) "button" at bounding box center [228, 105] width 5 height 0
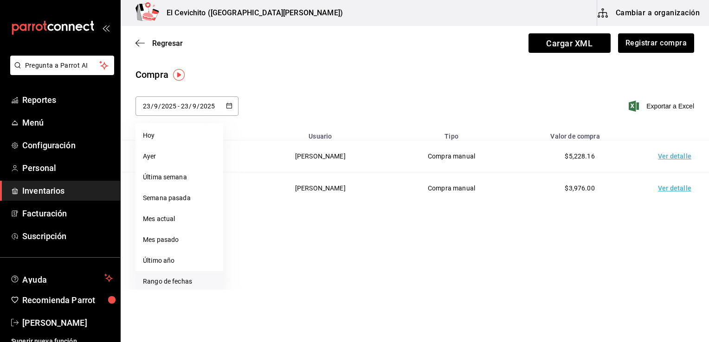
click at [169, 282] on li "Rango de fechas" at bounding box center [179, 281] width 88 height 21
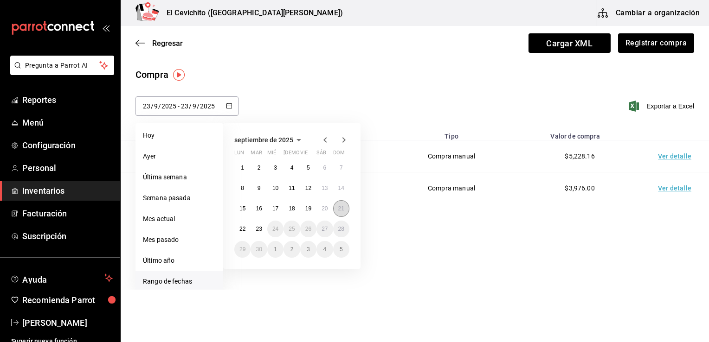
click at [341, 210] on abbr "21" at bounding box center [341, 209] width 6 height 6
type input "[DATE]"
type input "21"
type input "[DATE]"
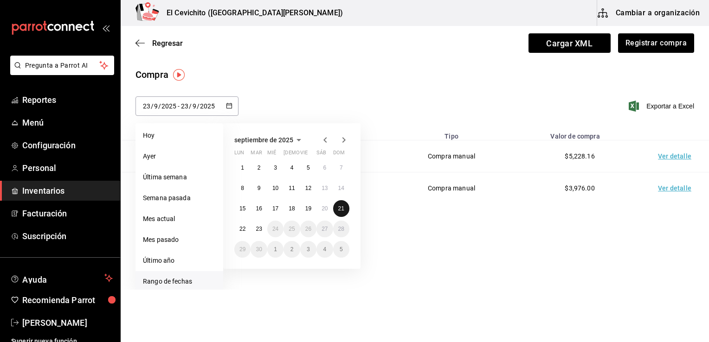
type input "21"
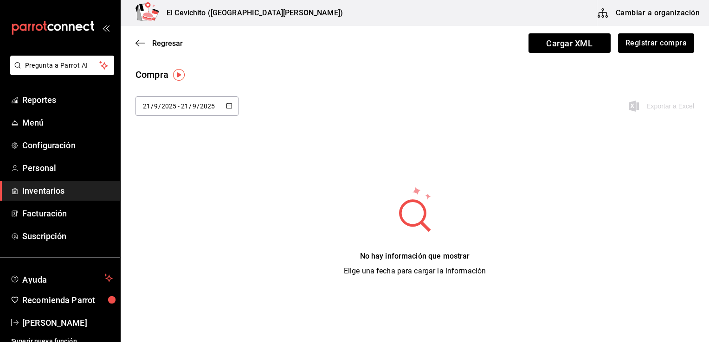
click at [228, 109] on button "button" at bounding box center [229, 107] width 6 height 8
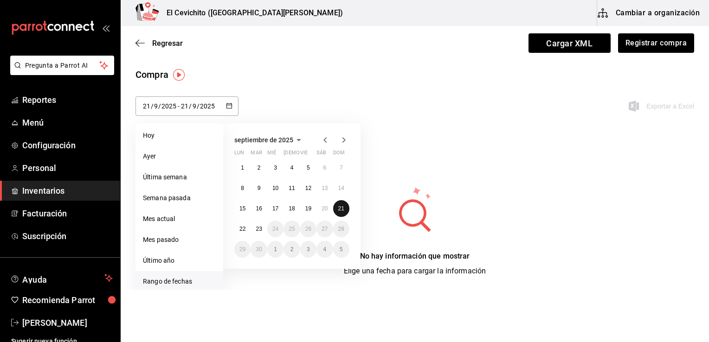
click at [341, 208] on abbr "21" at bounding box center [341, 209] width 6 height 6
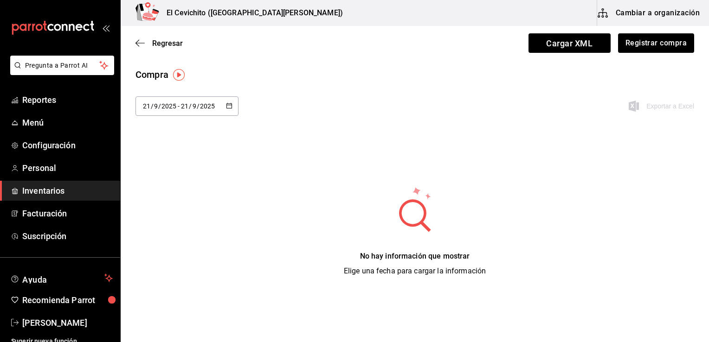
click at [227, 109] on button "button" at bounding box center [229, 107] width 6 height 8
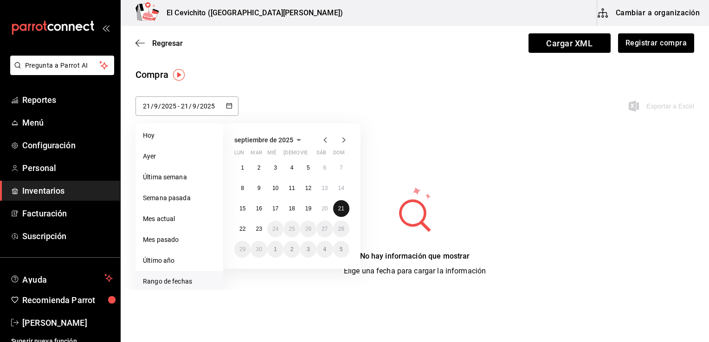
click at [340, 209] on abbr "21" at bounding box center [341, 209] width 6 height 6
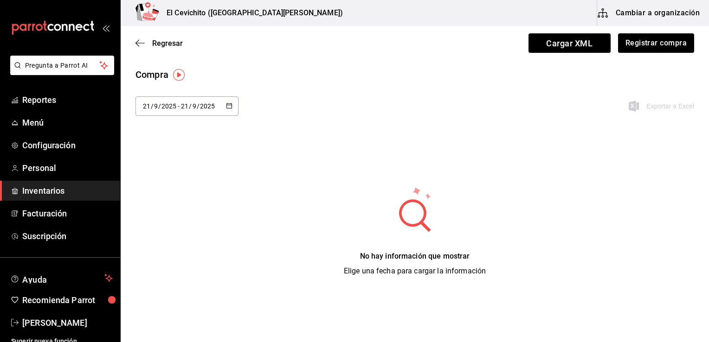
click at [228, 105] on icon "button" at bounding box center [229, 106] width 6 height 6
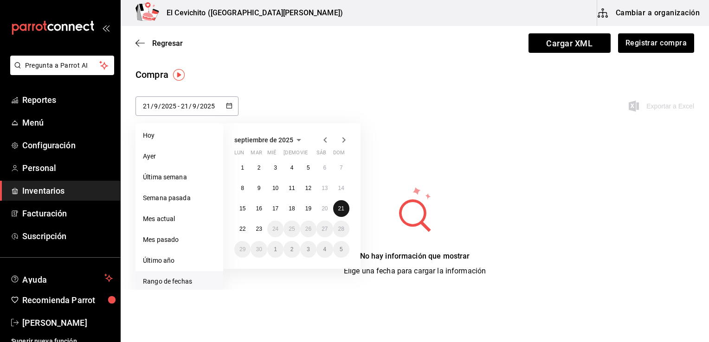
click at [342, 206] on abbr "21" at bounding box center [341, 209] width 6 height 6
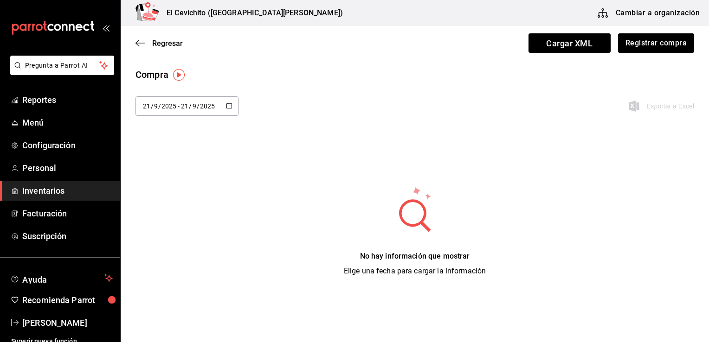
click at [230, 106] on icon "button" at bounding box center [229, 106] width 6 height 6
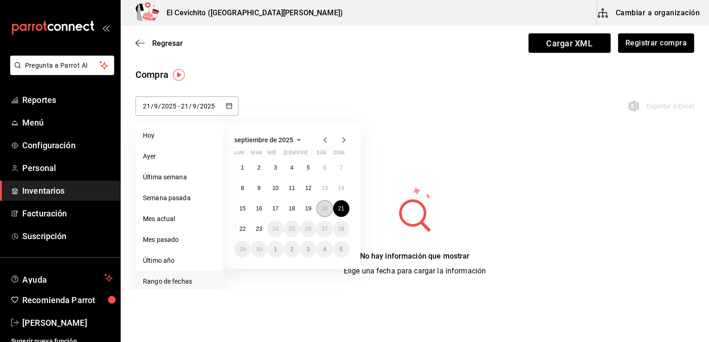
click at [322, 207] on abbr "20" at bounding box center [325, 209] width 6 height 6
type input "[DATE]"
type input "20"
type input "[DATE]"
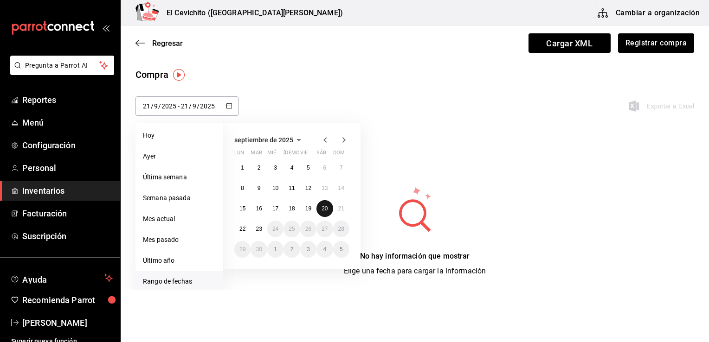
type input "20"
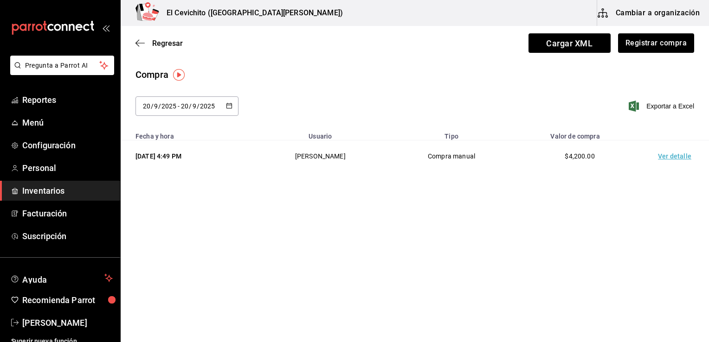
click at [672, 155] on td "Ver detalle" at bounding box center [676, 157] width 65 height 32
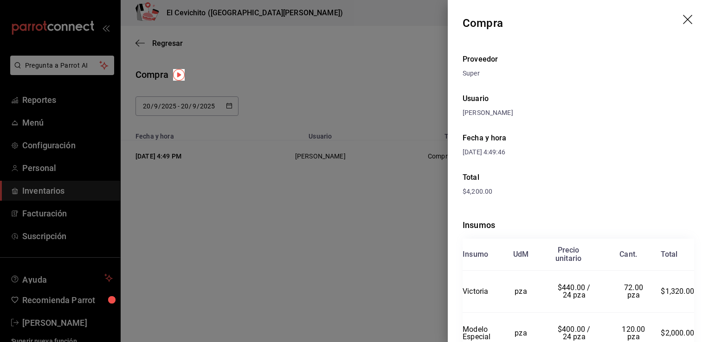
click at [682, 12] on header "Compra" at bounding box center [578, 23] width 261 height 46
click at [683, 21] on icon "drag" at bounding box center [688, 20] width 11 height 11
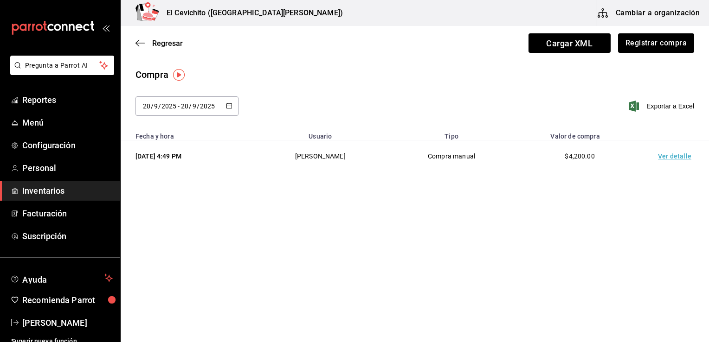
click at [229, 109] on button "button" at bounding box center [229, 107] width 6 height 8
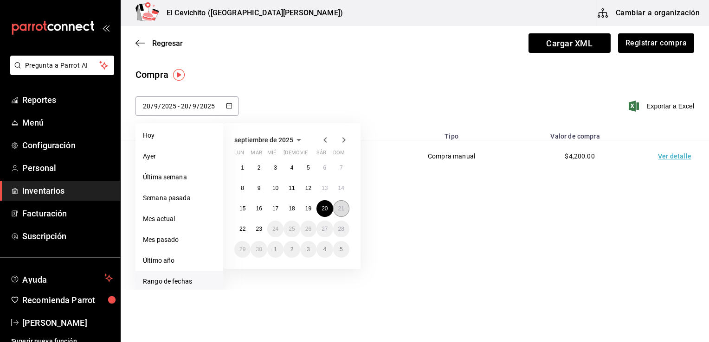
click at [341, 207] on abbr "21" at bounding box center [341, 209] width 6 height 6
type input "[DATE]"
type input "21"
type input "[DATE]"
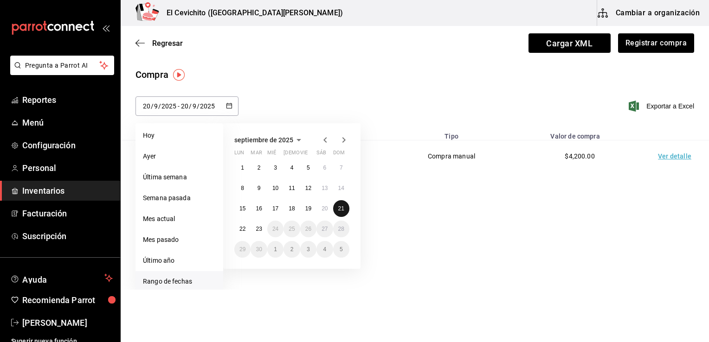
type input "21"
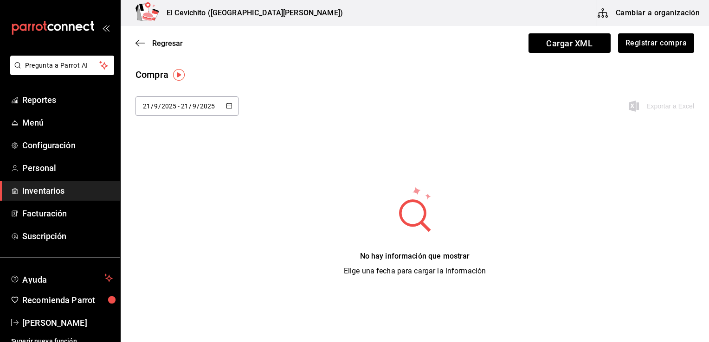
click at [228, 107] on icon "button" at bounding box center [229, 106] width 6 height 6
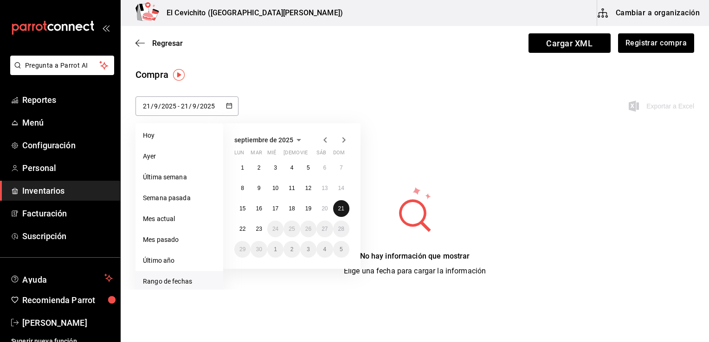
click at [342, 206] on abbr "21" at bounding box center [341, 209] width 6 height 6
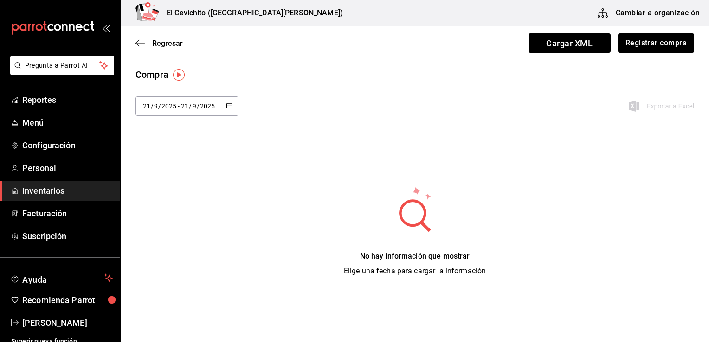
click at [228, 103] on icon "button" at bounding box center [229, 106] width 6 height 6
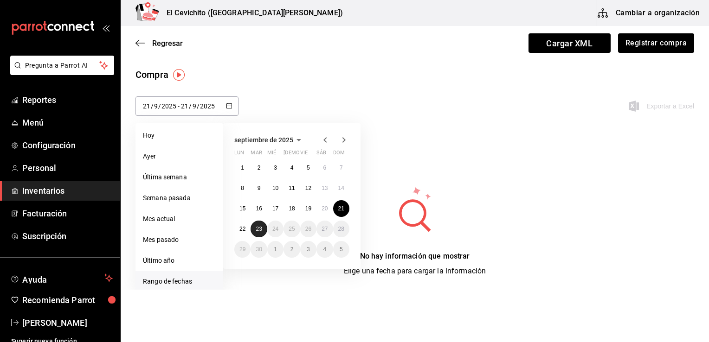
click at [258, 226] on abbr "23" at bounding box center [259, 229] width 6 height 6
type input "[DATE]"
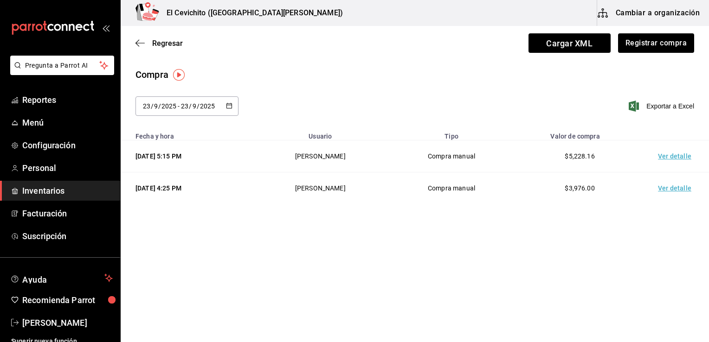
click at [229, 105] on icon "button" at bounding box center [229, 106] width 6 height 6
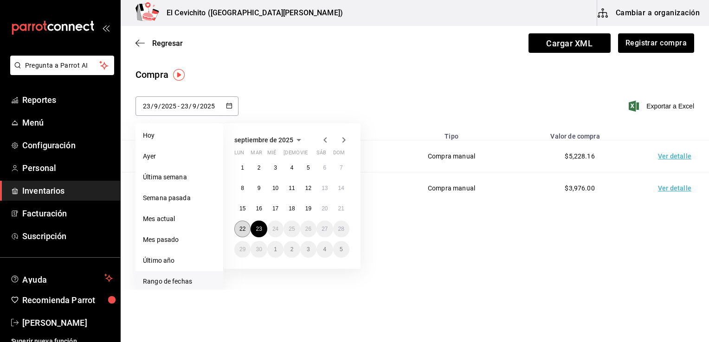
click at [241, 229] on abbr "22" at bounding box center [242, 229] width 6 height 6
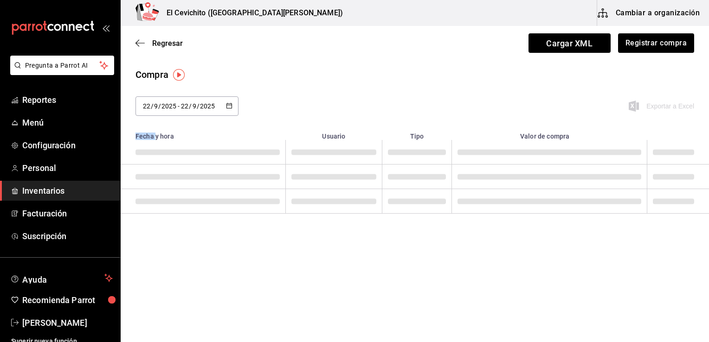
click at [241, 229] on main "Regresar Cargar XML Registrar compra Compra [DATE] [DATE] - [DATE] [DATE] septi…" at bounding box center [415, 158] width 588 height 264
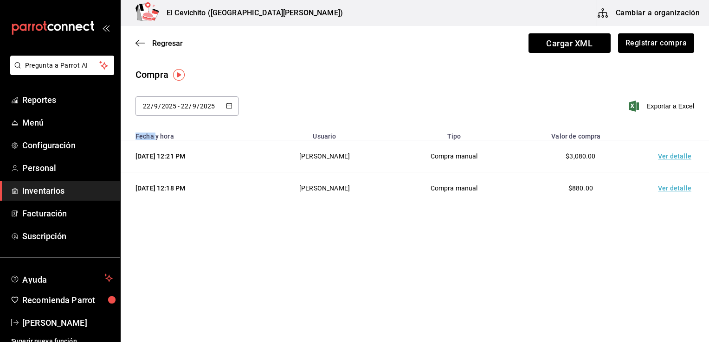
drag, startPoint x: 241, startPoint y: 229, endPoint x: 247, endPoint y: 247, distance: 18.5
click at [247, 247] on main "Regresar Cargar XML Registrar compra Compra [DATE] [DATE] - [DATE] [DATE] septi…" at bounding box center [415, 158] width 588 height 264
click at [347, 86] on div "Compra [DATE] [DATE] - [DATE] [DATE] septiembre de 2025 lun mar [PERSON_NAME] v…" at bounding box center [415, 97] width 588 height 59
click at [708, 238] on html "Pregunta a Parrot AI Reportes Menú Configuración Personal Inventarios Facturaci…" at bounding box center [354, 145] width 709 height 290
click at [674, 158] on td "Ver detalle" at bounding box center [676, 157] width 65 height 32
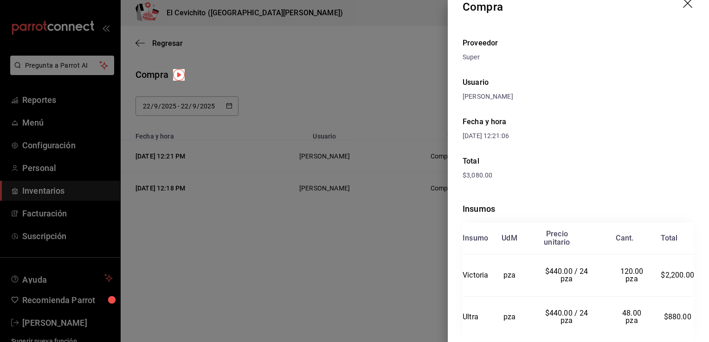
scroll to position [45, 0]
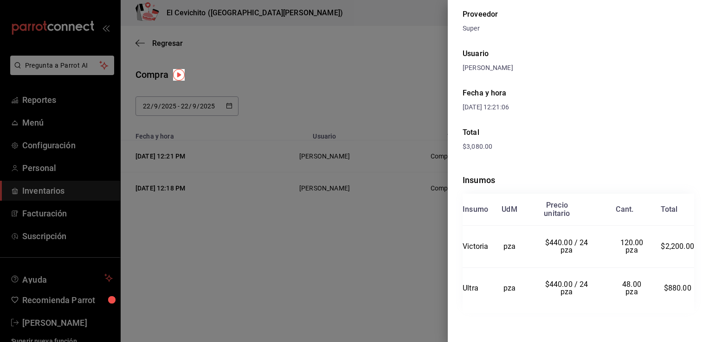
click at [359, 260] on div at bounding box center [354, 171] width 709 height 342
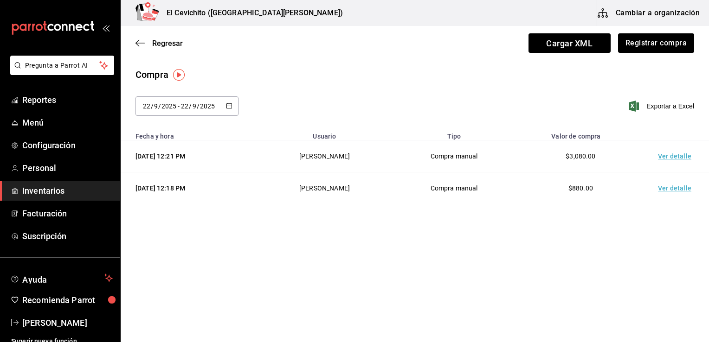
click at [677, 192] on td "Ver detalle" at bounding box center [676, 189] width 65 height 32
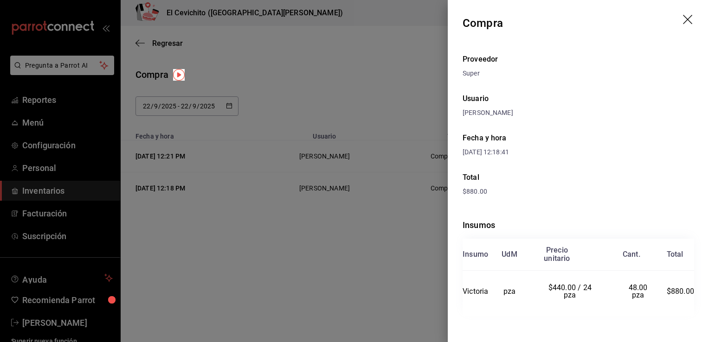
scroll to position [3, 0]
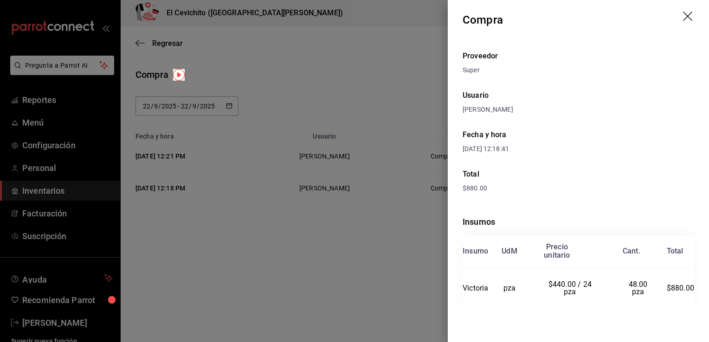
click at [676, 289] on span "$880.00" at bounding box center [680, 288] width 27 height 9
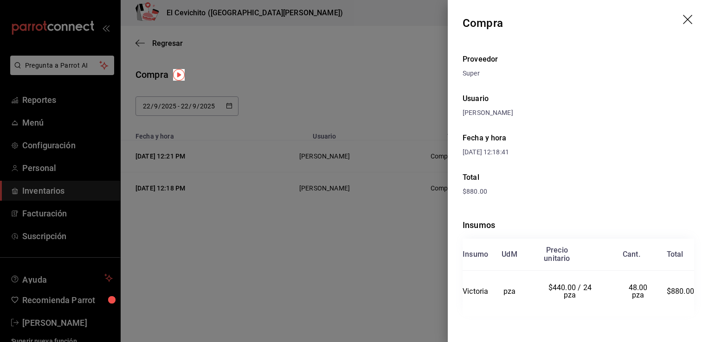
click at [683, 19] on icon "drag" at bounding box center [688, 20] width 11 height 11
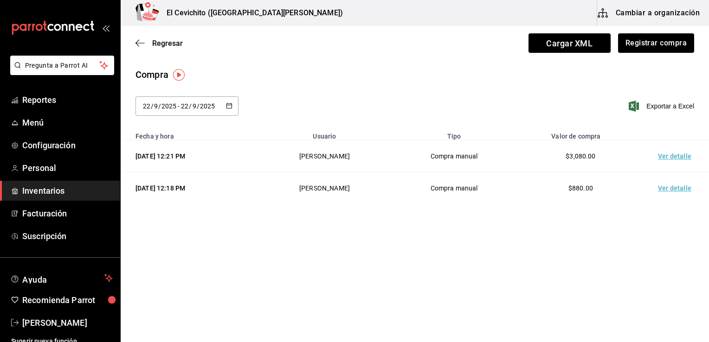
click at [235, 105] on div "[DATE] [DATE] - [DATE] [DATE]" at bounding box center [186, 106] width 103 height 19
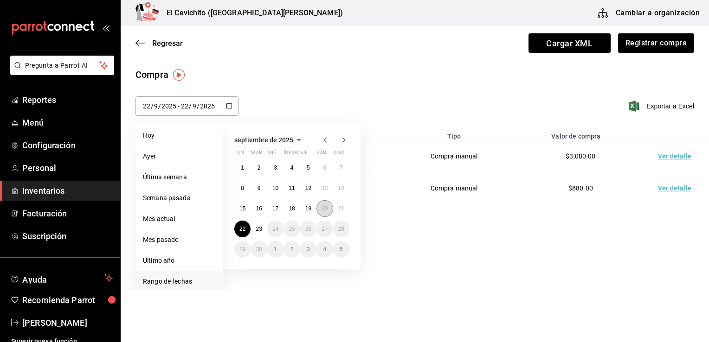
click at [325, 208] on abbr "20" at bounding box center [325, 209] width 6 height 6
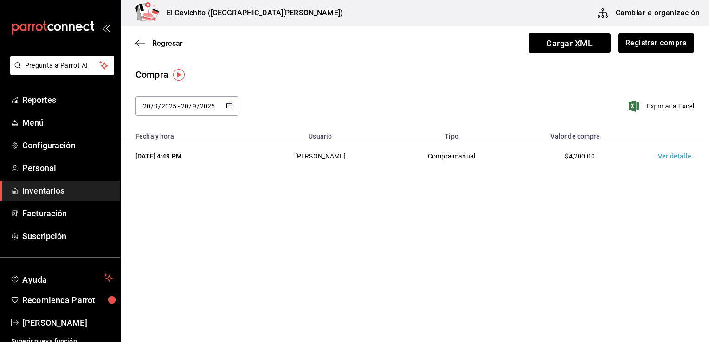
click at [670, 160] on td "Ver detalle" at bounding box center [676, 157] width 65 height 32
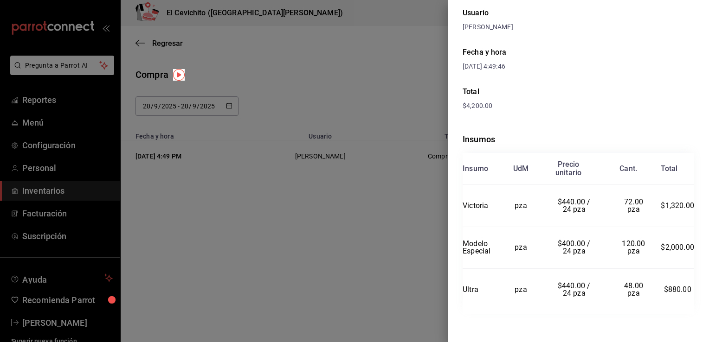
scroll to position [87, 0]
click at [425, 288] on div at bounding box center [354, 171] width 709 height 342
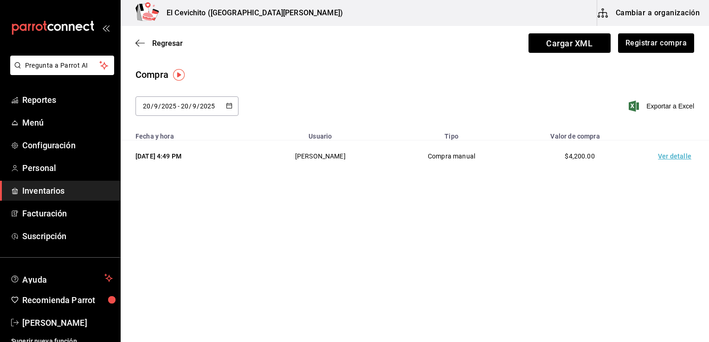
click at [672, 158] on td "Ver detalle" at bounding box center [676, 157] width 65 height 32
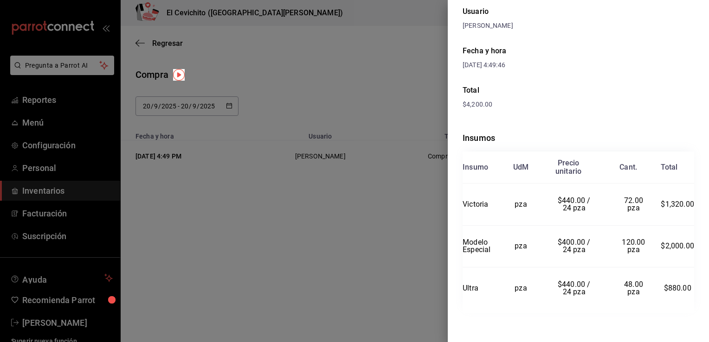
click at [602, 105] on div "$4,200.00" at bounding box center [579, 105] width 232 height 10
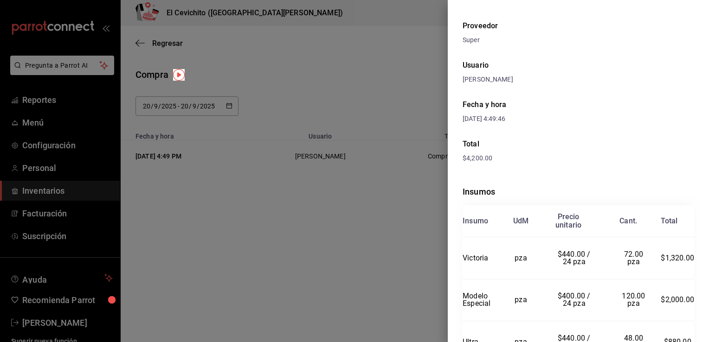
scroll to position [11, 0]
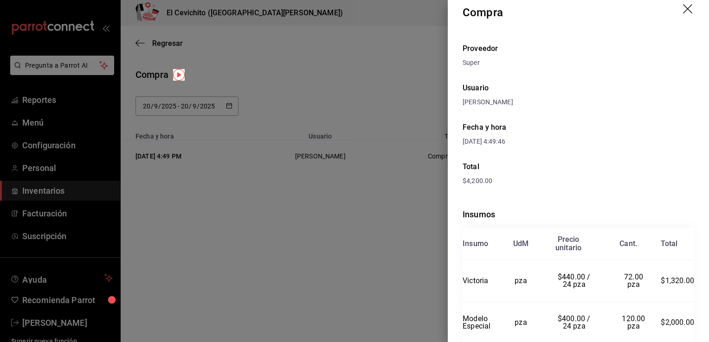
click at [683, 7] on icon "drag" at bounding box center [688, 9] width 11 height 11
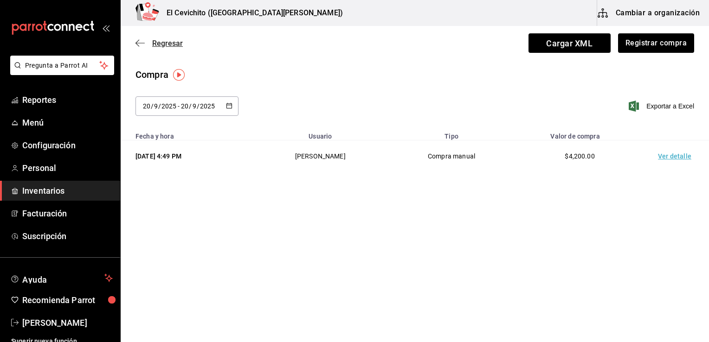
click at [135, 43] on icon "button" at bounding box center [139, 43] width 9 height 8
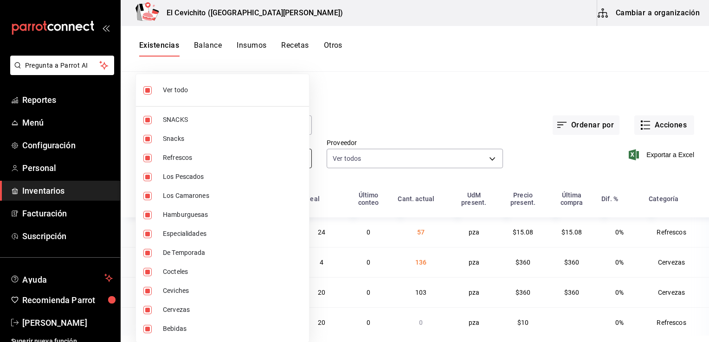
click at [298, 162] on body "Pregunta a Parrot AI Reportes Menú Configuración Personal Inventarios Facturaci…" at bounding box center [354, 168] width 709 height 336
click at [234, 91] on span "Ver todo" at bounding box center [232, 90] width 139 height 10
click at [214, 307] on span "Cervezas" at bounding box center [232, 310] width 139 height 10
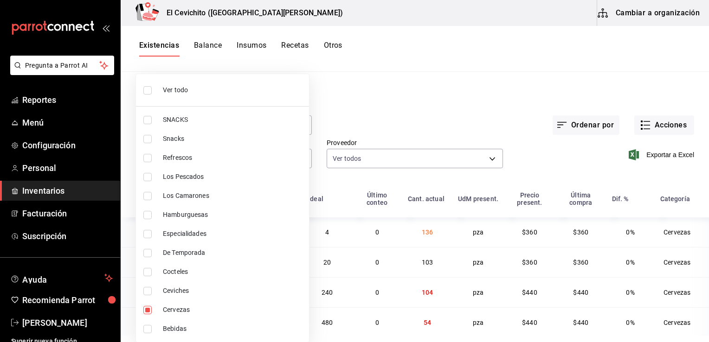
click at [367, 106] on div at bounding box center [354, 171] width 709 height 342
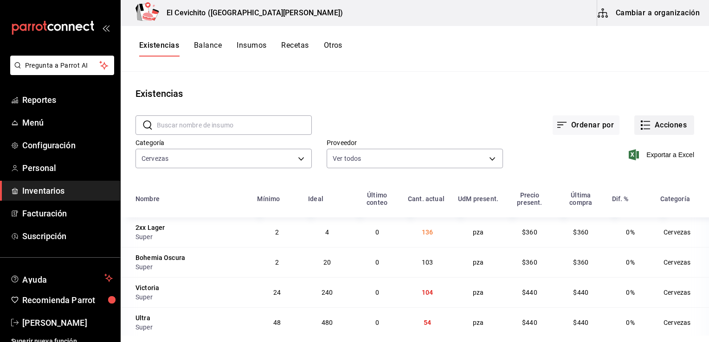
click at [656, 125] on button "Acciones" at bounding box center [664, 125] width 60 height 19
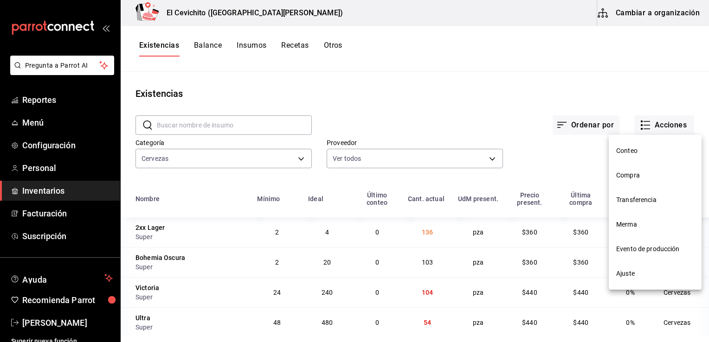
click at [650, 175] on span "Compra" at bounding box center [655, 176] width 78 height 10
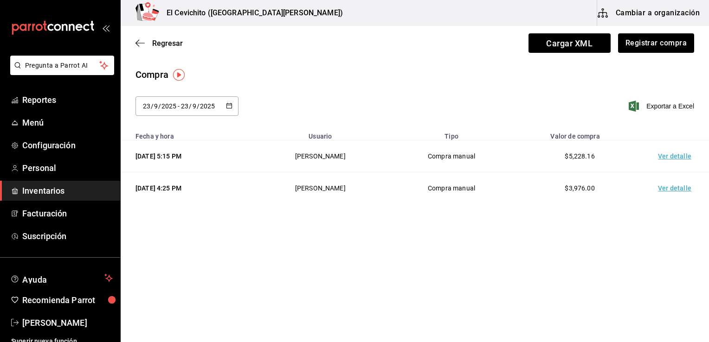
click at [671, 159] on td "Ver detalle" at bounding box center [676, 157] width 65 height 32
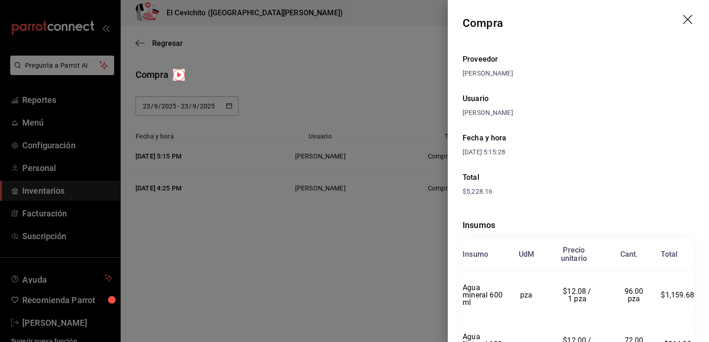
click at [349, 251] on div at bounding box center [354, 171] width 709 height 342
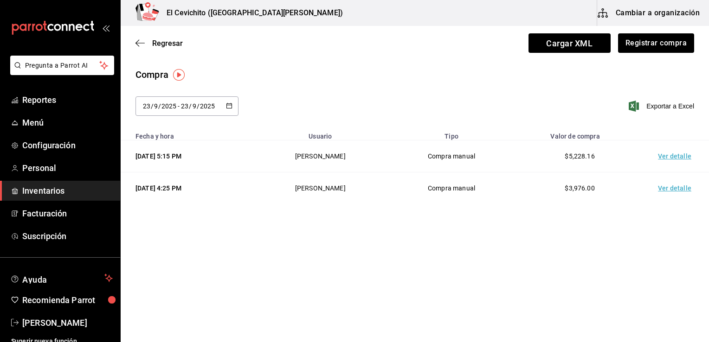
click at [668, 188] on td "Ver detalle" at bounding box center [676, 189] width 65 height 32
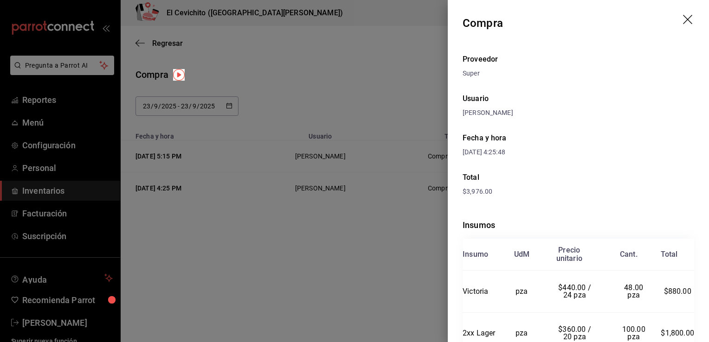
click at [683, 17] on icon "drag" at bounding box center [688, 20] width 11 height 11
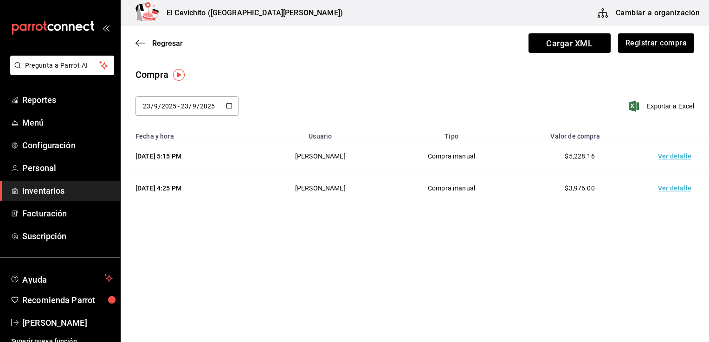
click at [224, 108] on div "[DATE] [DATE] - [DATE] [DATE]" at bounding box center [186, 106] width 103 height 19
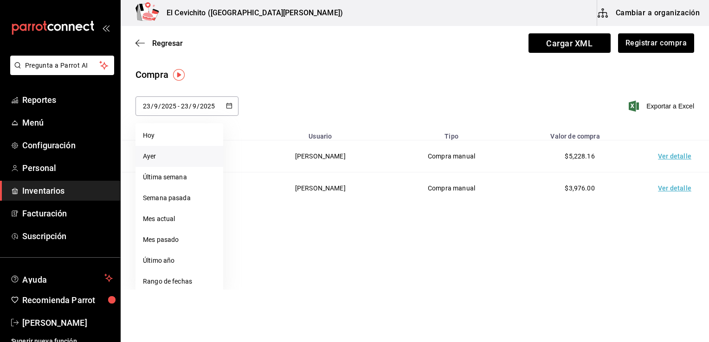
click at [195, 158] on li "Ayer" at bounding box center [179, 156] width 88 height 21
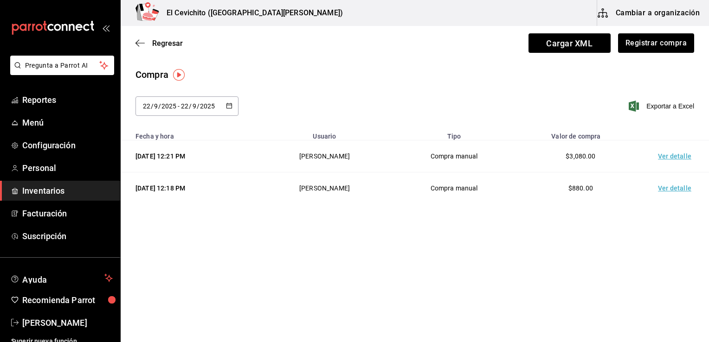
click at [669, 156] on td "Ver detalle" at bounding box center [676, 157] width 65 height 32
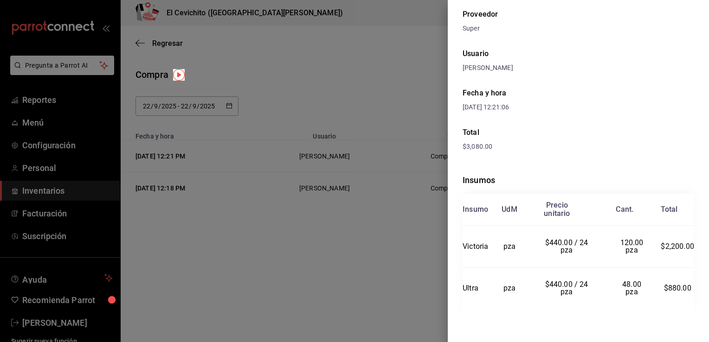
scroll to position [17, 0]
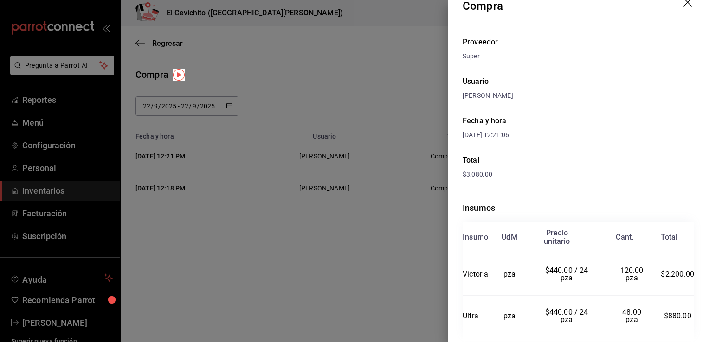
click at [390, 316] on div at bounding box center [354, 171] width 709 height 342
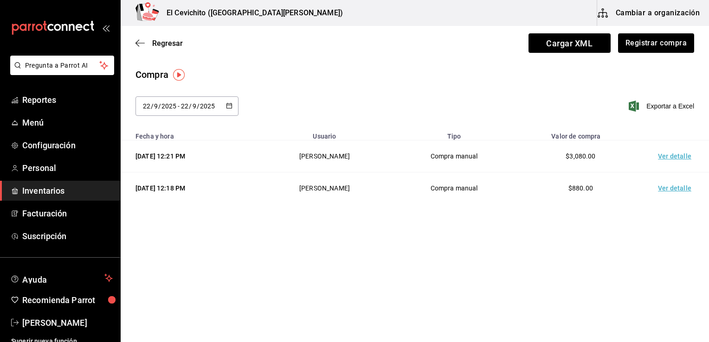
click at [676, 187] on td "Ver detalle" at bounding box center [676, 189] width 65 height 32
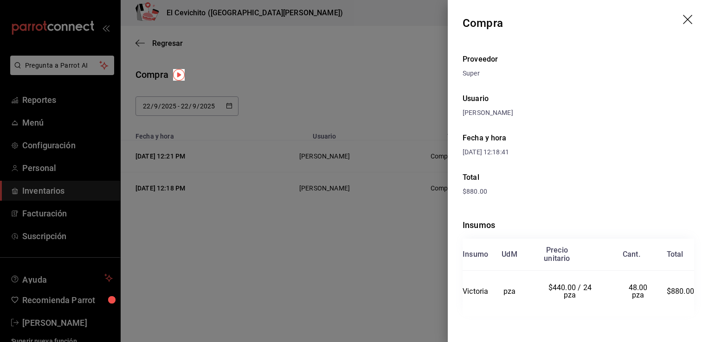
scroll to position [3, 0]
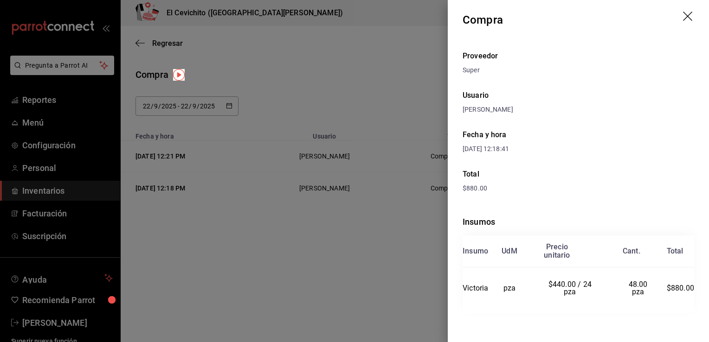
click at [388, 281] on div at bounding box center [354, 171] width 709 height 342
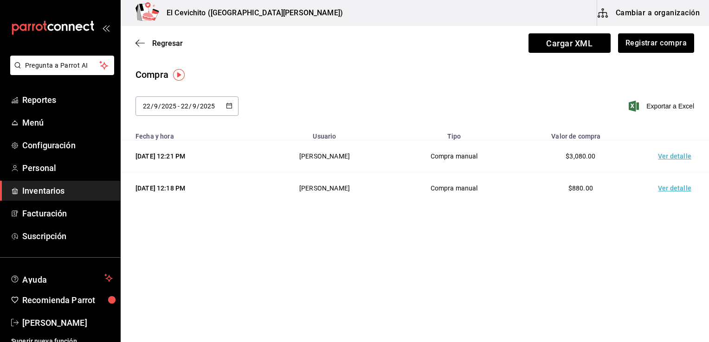
click at [141, 47] on div "Regresar Cargar XML Registrar compra" at bounding box center [415, 43] width 588 height 34
click at [139, 40] on icon "button" at bounding box center [139, 43] width 9 height 8
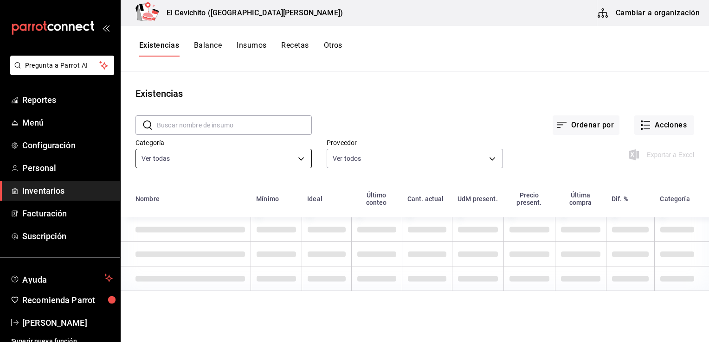
click at [301, 161] on body "Pregunta a Parrot AI Reportes Menú Configuración Personal Inventarios Facturaci…" at bounding box center [354, 168] width 709 height 336
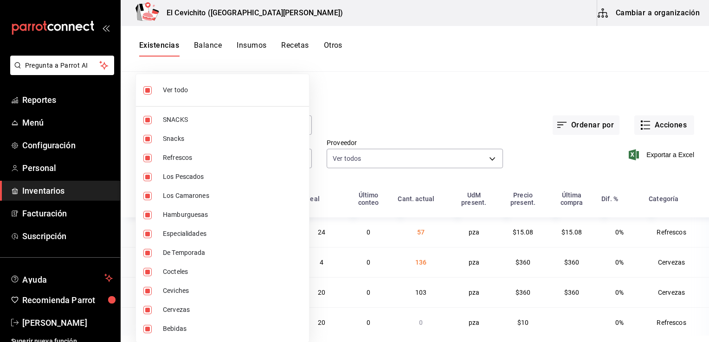
click at [198, 91] on span "Ver todo" at bounding box center [232, 90] width 139 height 10
click at [148, 89] on input "checkbox" at bounding box center [147, 90] width 8 height 8
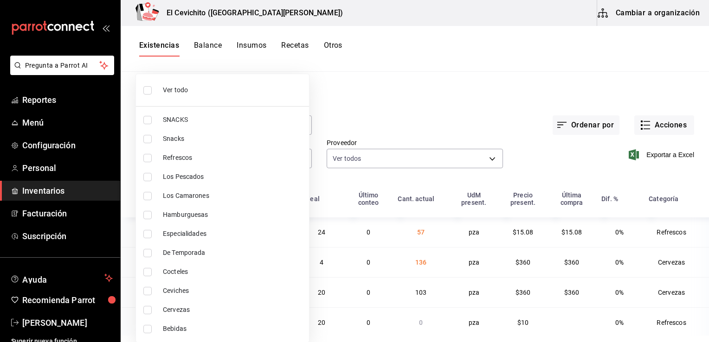
click at [208, 311] on span "Cervezas" at bounding box center [232, 310] width 139 height 10
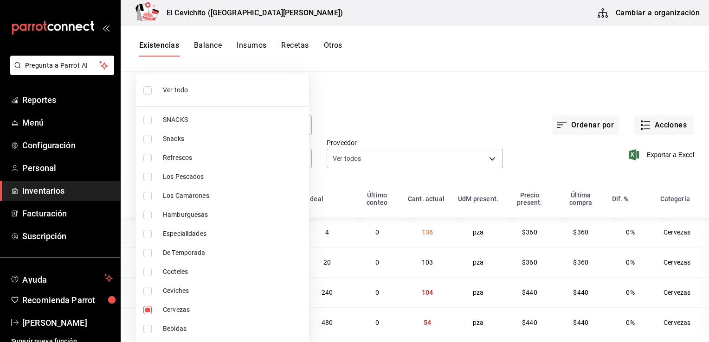
click at [385, 119] on div at bounding box center [354, 171] width 709 height 342
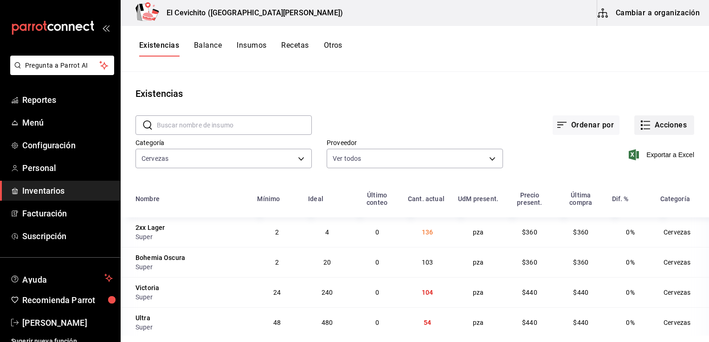
click at [647, 127] on button "Acciones" at bounding box center [664, 125] width 60 height 19
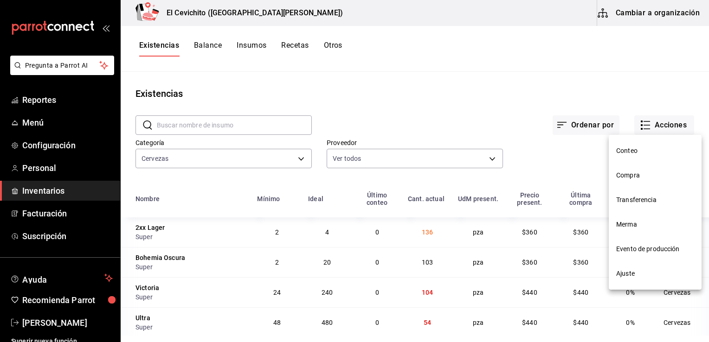
click at [647, 175] on span "Compra" at bounding box center [655, 176] width 78 height 10
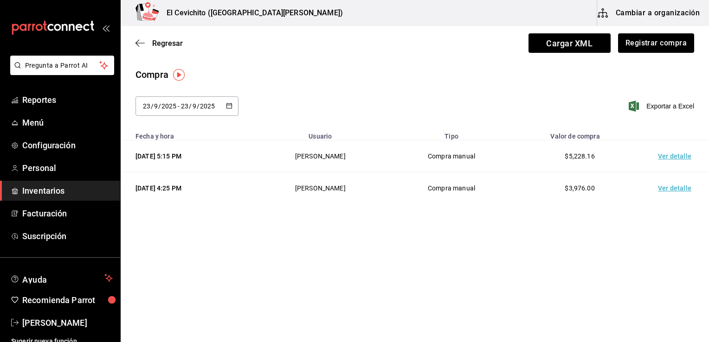
click at [668, 188] on td "Ver detalle" at bounding box center [676, 189] width 65 height 32
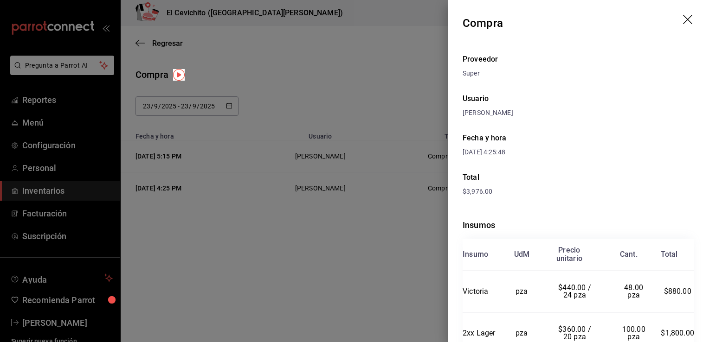
scroll to position [87, 0]
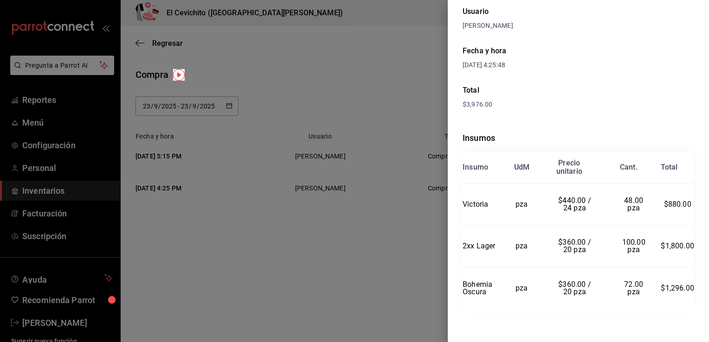
click at [419, 283] on div at bounding box center [354, 171] width 709 height 342
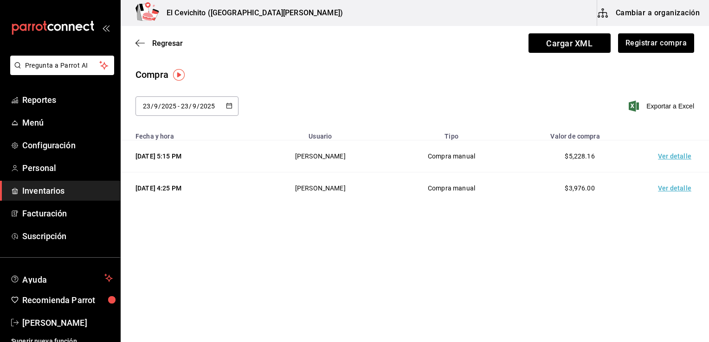
click at [499, 77] on div "Compra" at bounding box center [414, 75] width 559 height 14
drag, startPoint x: 706, startPoint y: 209, endPoint x: 708, endPoint y: 249, distance: 40.0
click at [708, 249] on html "Pregunta a Parrot AI Reportes Menú Configuración Personal Inventarios Facturaci…" at bounding box center [354, 145] width 709 height 290
click at [629, 252] on main "Regresar Cargar XML Registrar compra Compra 2025-09-23 23 / 9 / 2025 - 2025-09-…" at bounding box center [415, 158] width 588 height 264
drag, startPoint x: 703, startPoint y: 325, endPoint x: 706, endPoint y: 341, distance: 16.6
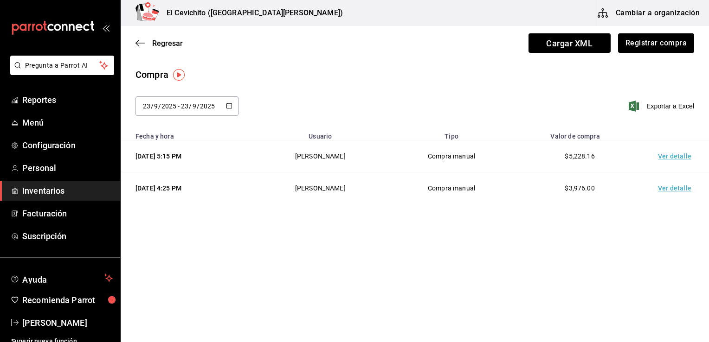
click at [706, 290] on html "Pregunta a Parrot AI Reportes Menú Configuración Personal Inventarios Facturaci…" at bounding box center [354, 145] width 709 height 290
